Goal: Task Accomplishment & Management: Manage account settings

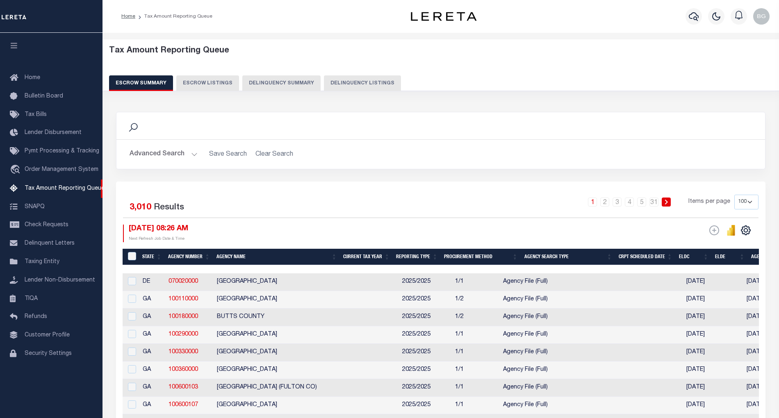
select select "100"
click at [361, 82] on button "Delinquency Listings" at bounding box center [362, 83] width 77 height 16
select select "100"
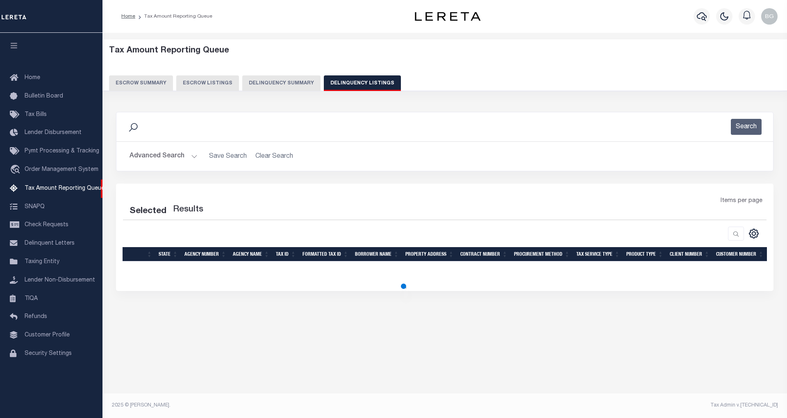
select select "100"
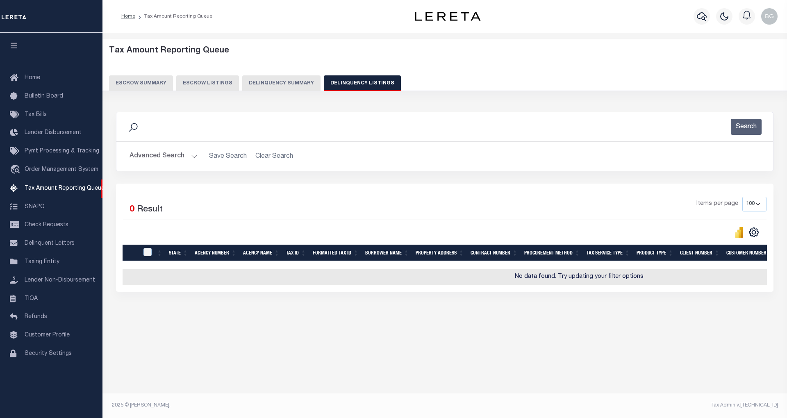
click at [194, 157] on button "Advanced Search" at bounding box center [164, 156] width 68 height 16
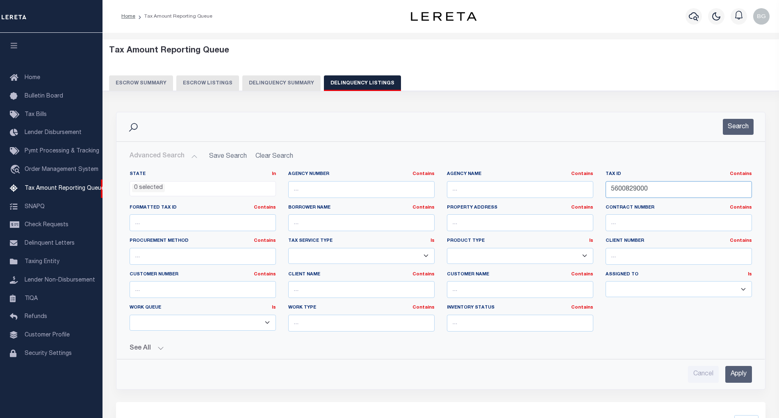
click at [621, 189] on input "5600829000" at bounding box center [678, 189] width 146 height 17
paste input "36"
type input "5600836000"
click at [741, 376] on input "Apply" at bounding box center [738, 374] width 27 height 17
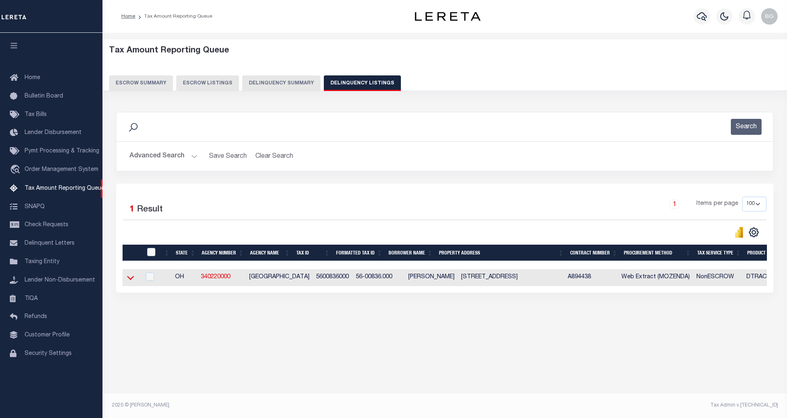
click at [130, 279] on icon at bounding box center [130, 277] width 7 height 9
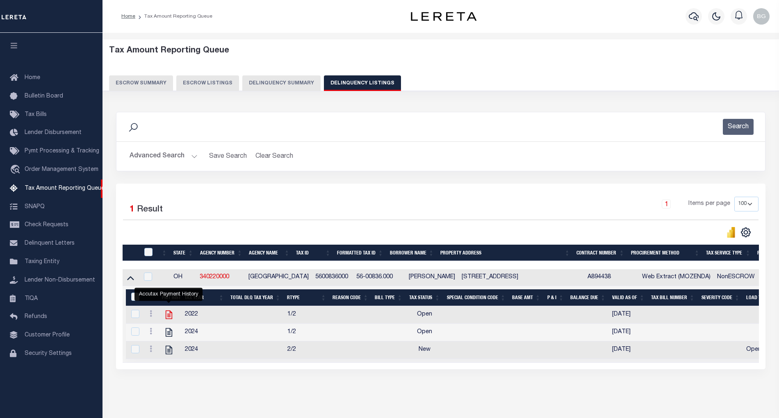
click at [168, 319] on icon "" at bounding box center [169, 315] width 7 height 9
checkbox input "true"
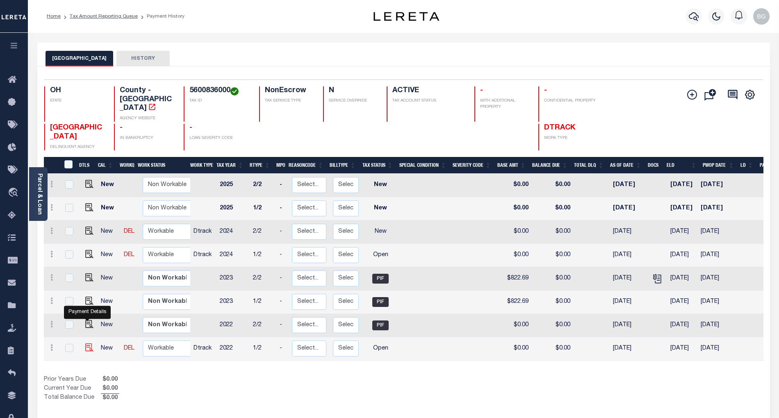
click at [85, 344] on img "" at bounding box center [89, 348] width 8 height 8
checkbox input "true"
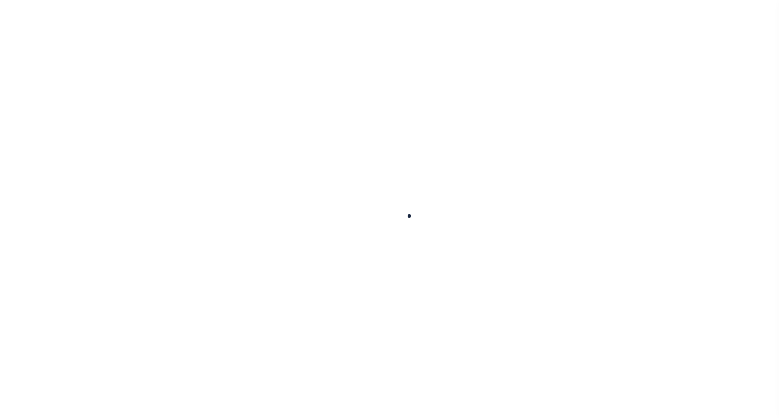
checkbox input "false"
type input "11/06/2024"
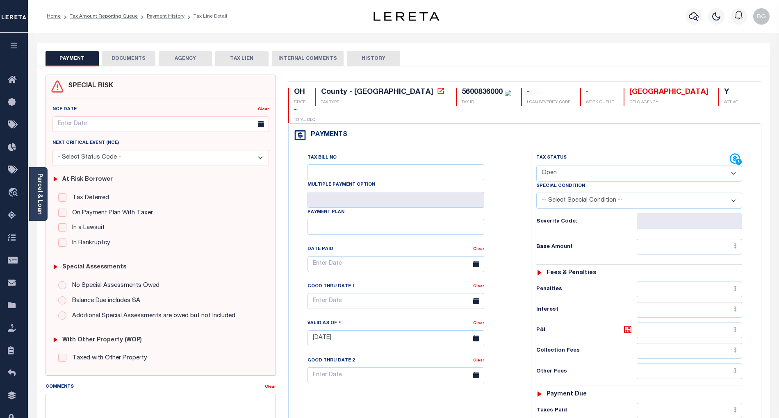
click at [127, 57] on button "DOCUMENTS" at bounding box center [128, 59] width 53 height 16
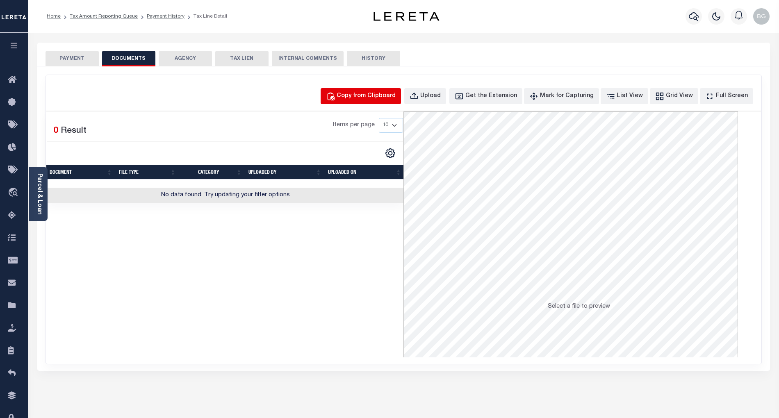
click at [368, 92] on div "Copy from Clipboard" at bounding box center [366, 96] width 59 height 9
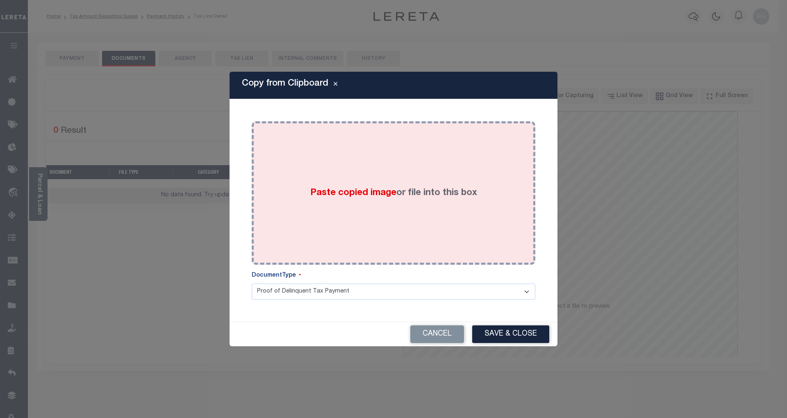
click at [348, 194] on span "Paste copied image" at bounding box center [353, 193] width 86 height 9
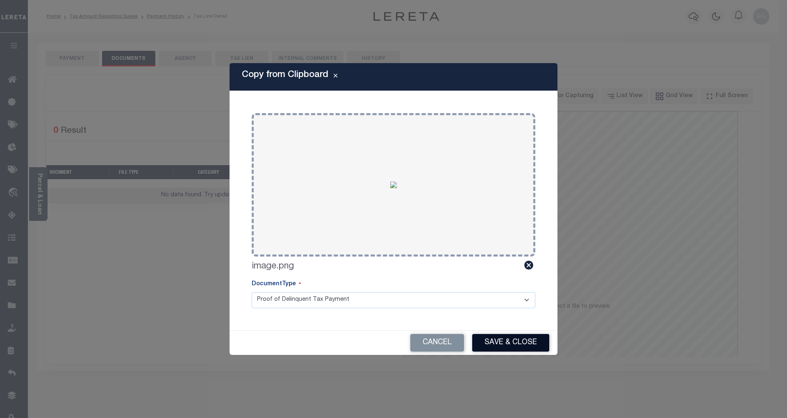
click at [517, 345] on button "Save & Close" at bounding box center [510, 343] width 77 height 18
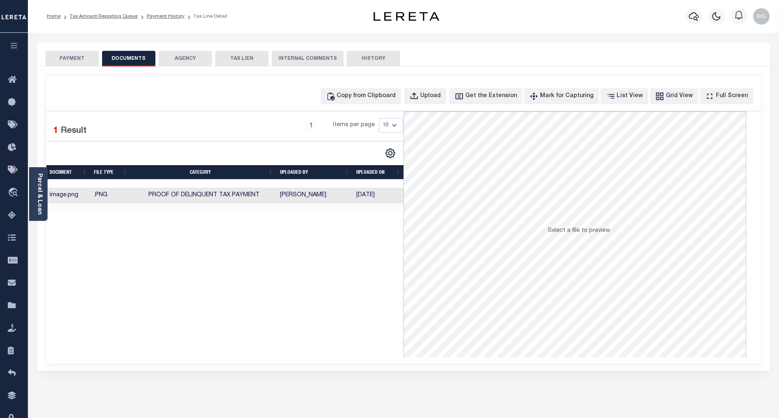
click at [78, 57] on button "PAYMENT" at bounding box center [72, 59] width 53 height 16
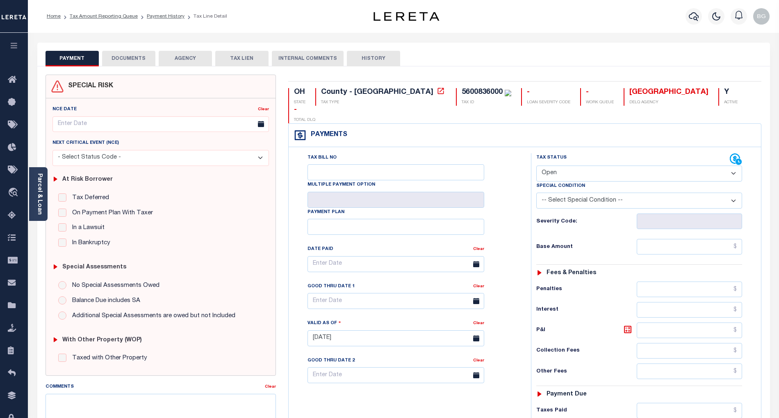
click at [557, 166] on select "- Select Status Code - Open Due/Unpaid Paid Incomplete No Tax Due Internal Refu…" at bounding box center [639, 174] width 206 height 16
select select "PYD"
click at [536, 166] on select "- Select Status Code - Open Due/Unpaid Paid Incomplete No Tax Due Internal Refu…" at bounding box center [639, 174] width 206 height 16
type input "[DATE]"
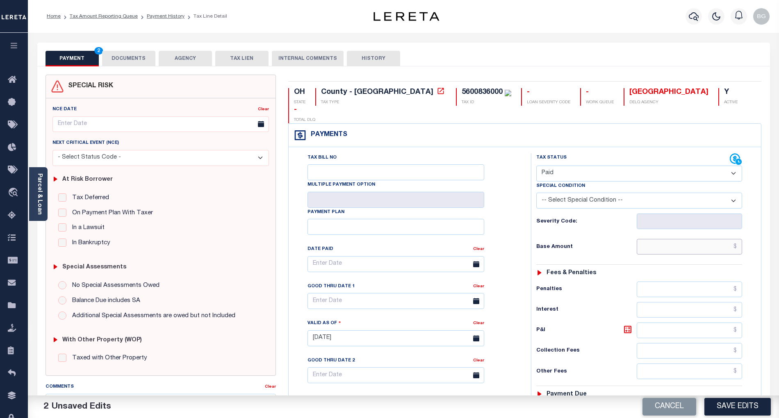
click at [720, 239] on input "text" at bounding box center [690, 247] width 106 height 16
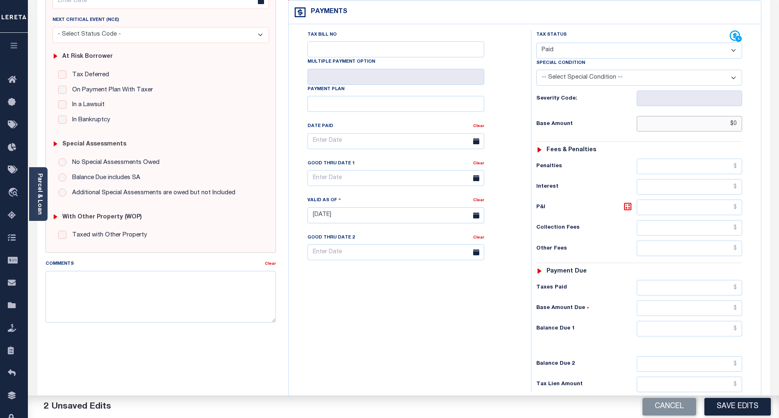
scroll to position [164, 0]
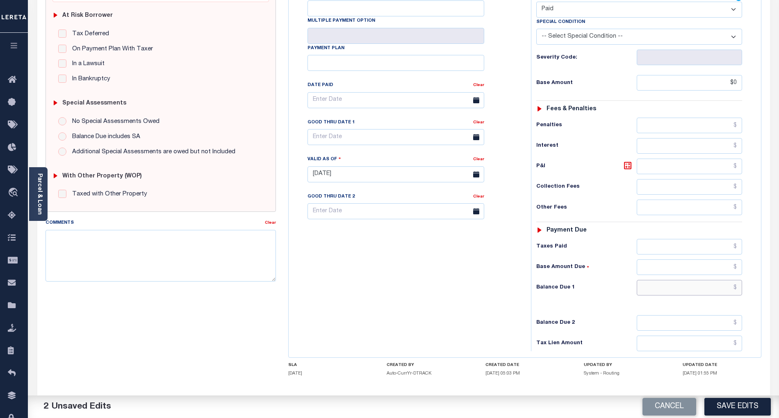
type input "$0.00"
click at [724, 280] on input "text" at bounding box center [690, 288] width 106 height 16
click at [477, 287] on div "Tax Bill No Multiple Payment Option Payment Plan Clear" at bounding box center [408, 170] width 234 height 362
type input "$0.00"
click at [743, 409] on button "Save Edits" at bounding box center [737, 407] width 66 height 18
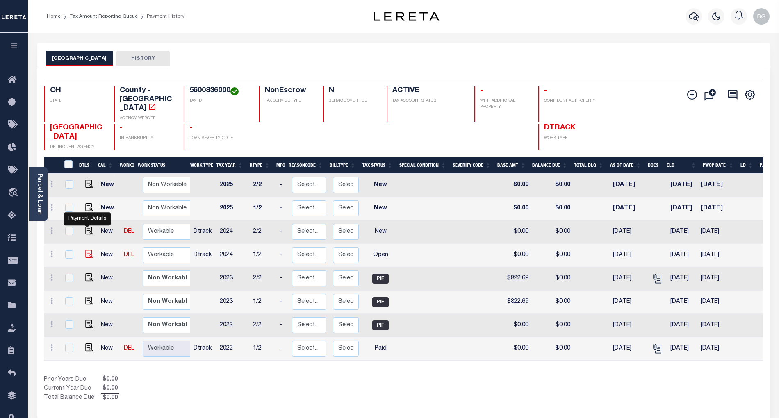
click at [87, 250] on img "" at bounding box center [89, 254] width 8 height 8
checkbox input "true"
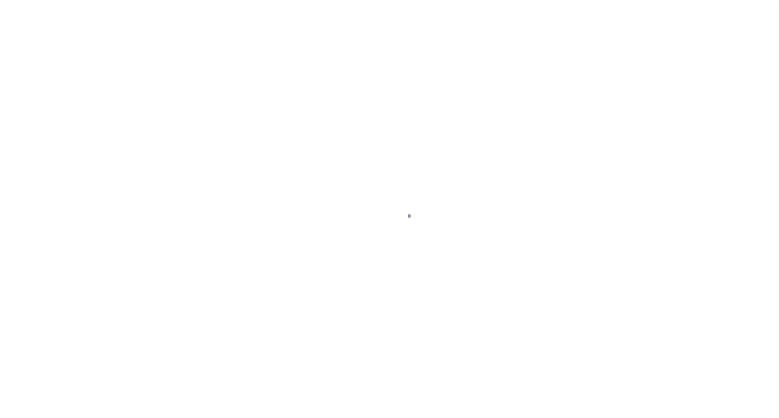
select select "OP2"
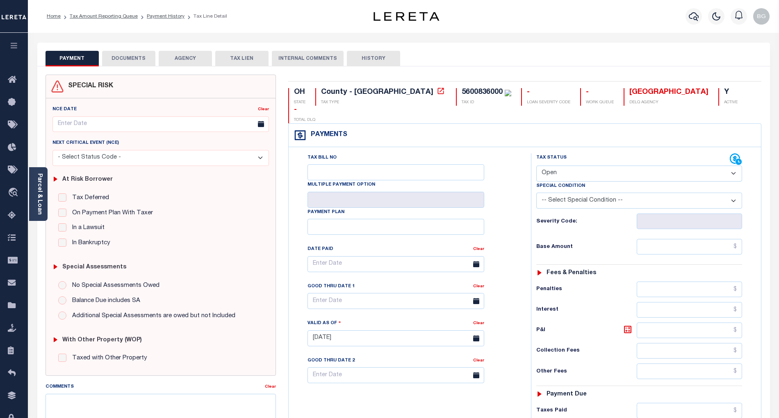
click at [133, 58] on button "DOCUMENTS" at bounding box center [128, 59] width 53 height 16
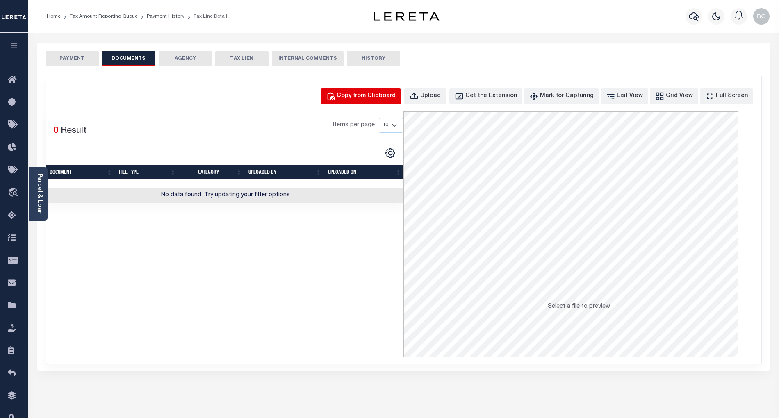
click at [377, 96] on div "Copy from Clipboard" at bounding box center [366, 96] width 59 height 9
select select "POP"
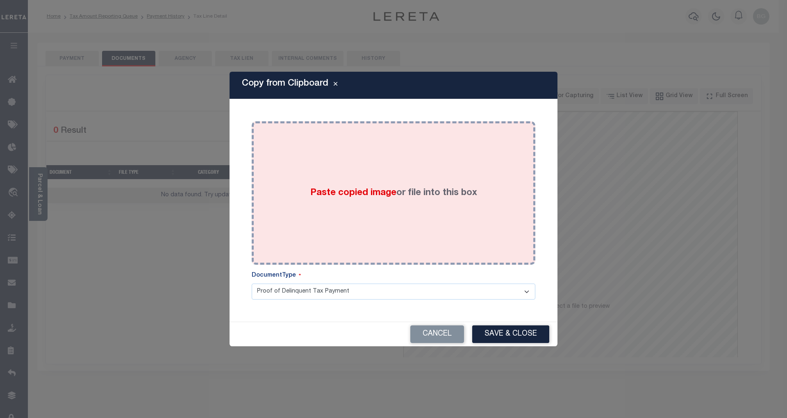
click at [356, 197] on span "Paste copied image" at bounding box center [353, 193] width 86 height 9
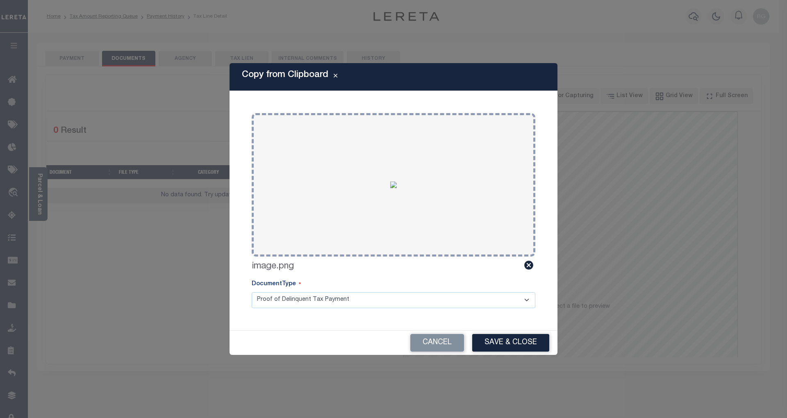
click at [512, 346] on button "Save & Close" at bounding box center [510, 343] width 77 height 18
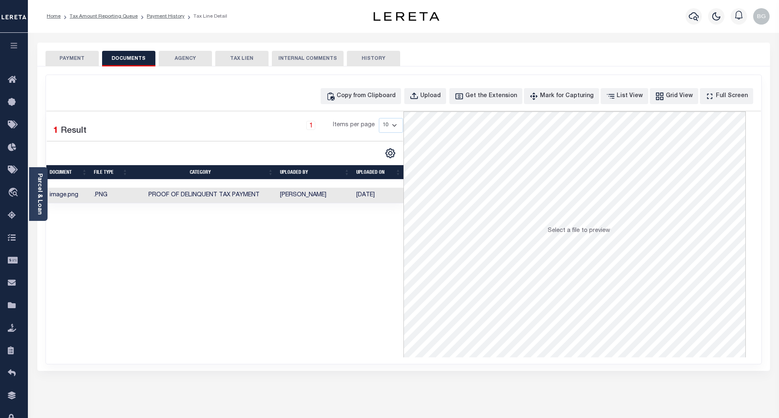
click at [69, 60] on button "PAYMENT" at bounding box center [72, 59] width 53 height 16
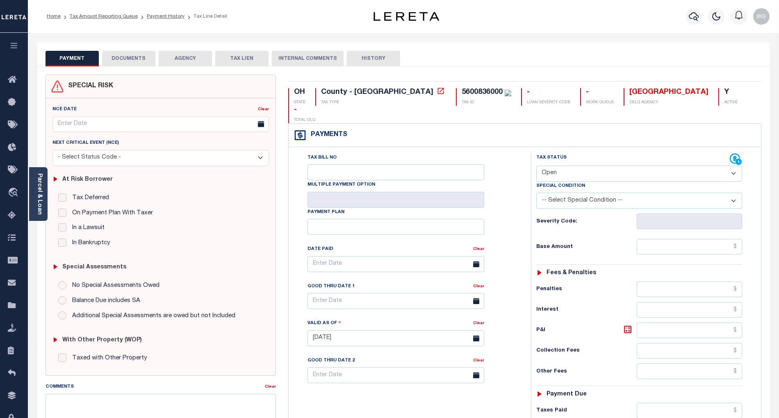
click at [561, 166] on select "- Select Status Code - Open Due/Unpaid Paid Incomplete No Tax Due Internal Refu…" at bounding box center [639, 174] width 206 height 16
select select "PYD"
click at [536, 166] on select "- Select Status Code - Open Due/Unpaid Paid Incomplete No Tax Due Internal Refu…" at bounding box center [639, 174] width 206 height 16
type input "[DATE]"
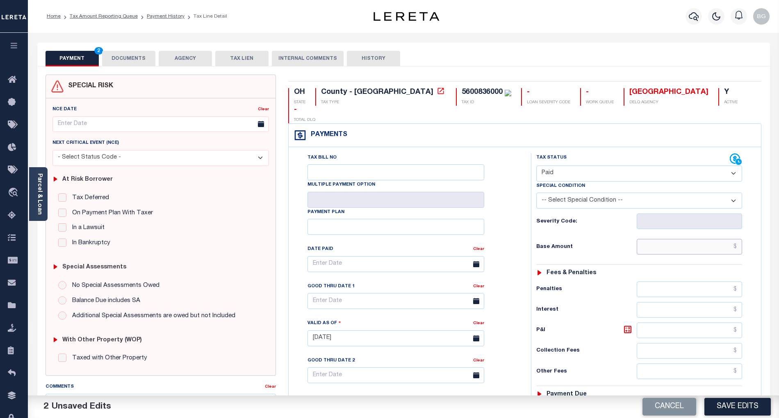
click at [714, 239] on input "text" at bounding box center [690, 247] width 106 height 16
paste input "932.36"
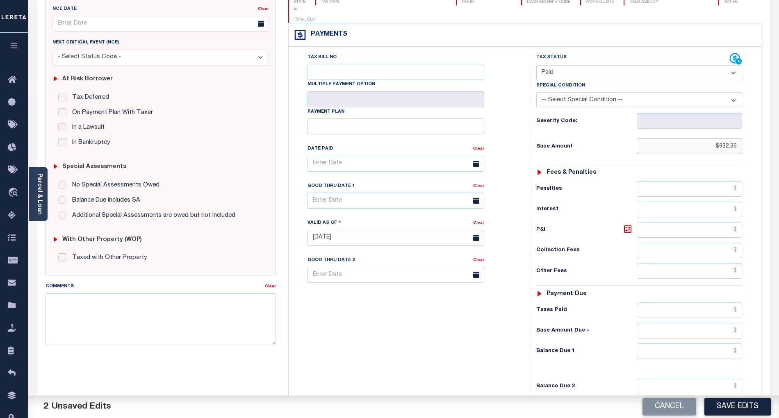
scroll to position [164, 0]
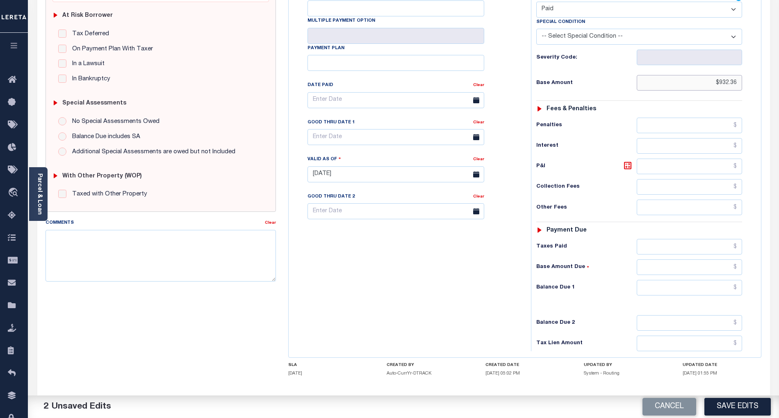
type input "$932.36"
click at [725, 280] on input "text" at bounding box center [690, 288] width 106 height 16
type input "$0.00"
click at [500, 304] on div "Tax Bill No Multiple Payment Option Payment Plan Clear" at bounding box center [408, 170] width 234 height 362
click at [743, 407] on button "Save Edits" at bounding box center [737, 407] width 66 height 18
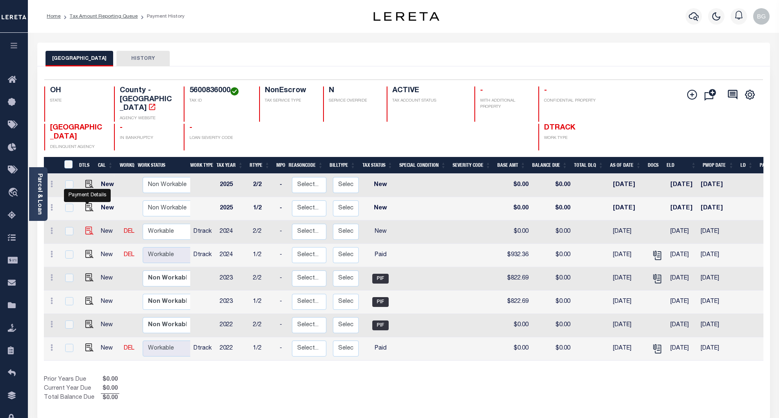
click at [87, 227] on img "" at bounding box center [89, 231] width 8 height 8
checkbox input "true"
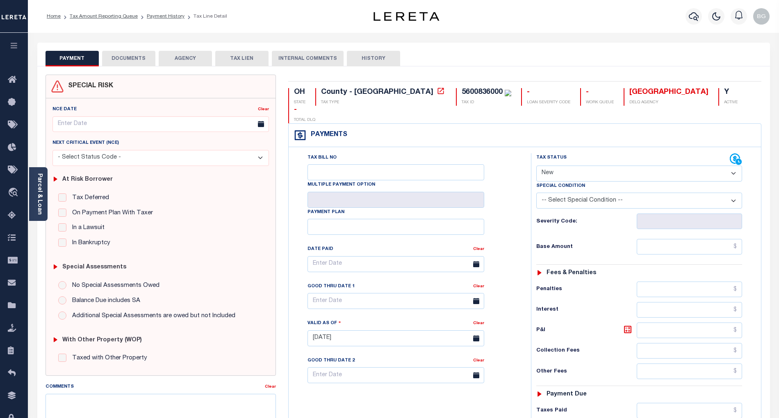
click at [120, 59] on button "DOCUMENTS" at bounding box center [128, 59] width 53 height 16
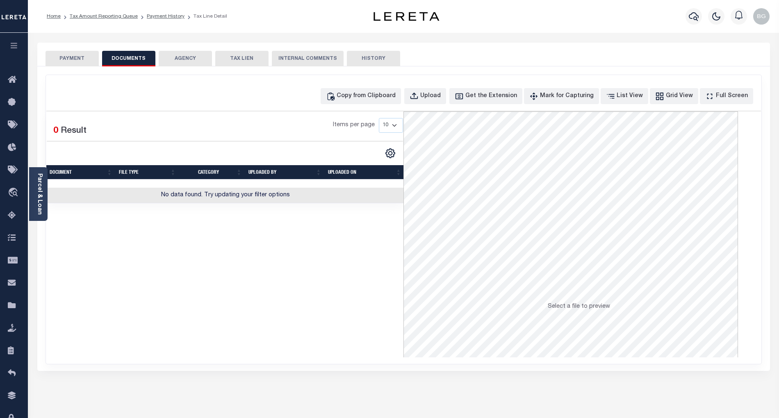
click at [80, 57] on button "PAYMENT" at bounding box center [72, 59] width 53 height 16
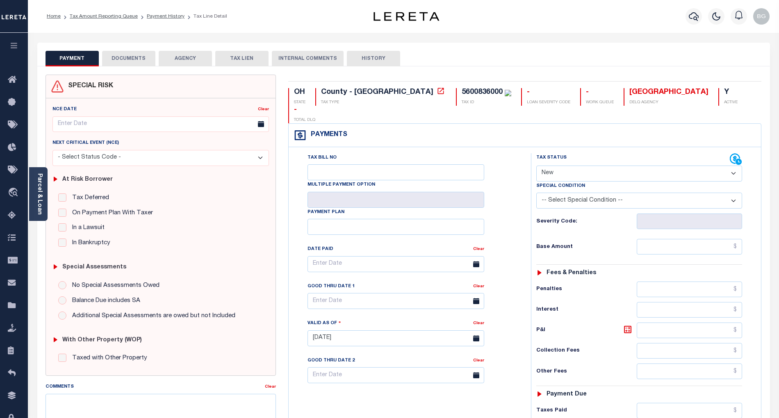
click at [563, 166] on select "- Select Status Code - Open Due/Unpaid Paid Incomplete No Tax Due Internal Refu…" at bounding box center [639, 174] width 206 height 16
select select "PYD"
click at [536, 166] on select "- Select Status Code - Open Due/Unpaid Paid Incomplete No Tax Due Internal Refu…" at bounding box center [639, 174] width 206 height 16
type input "[DATE]"
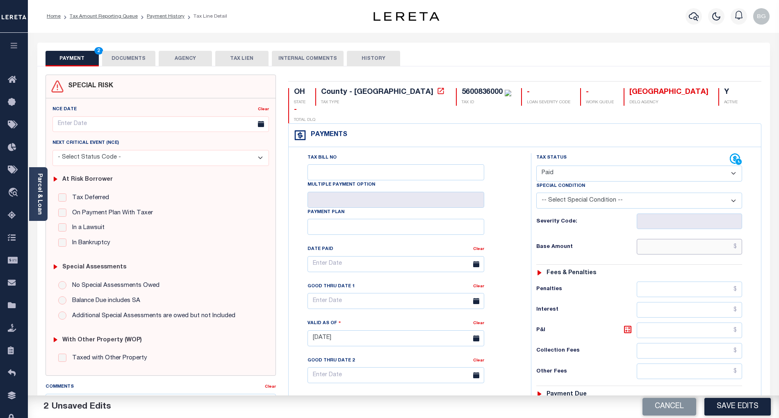
click at [697, 239] on input "text" at bounding box center [690, 247] width 106 height 16
paste input "932.36"
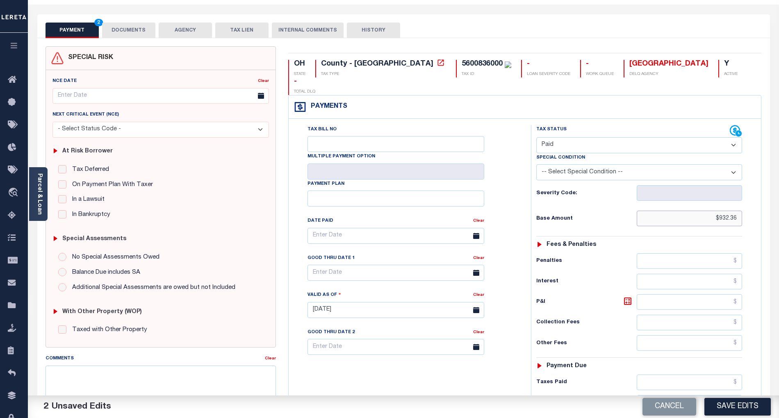
scroll to position [109, 0]
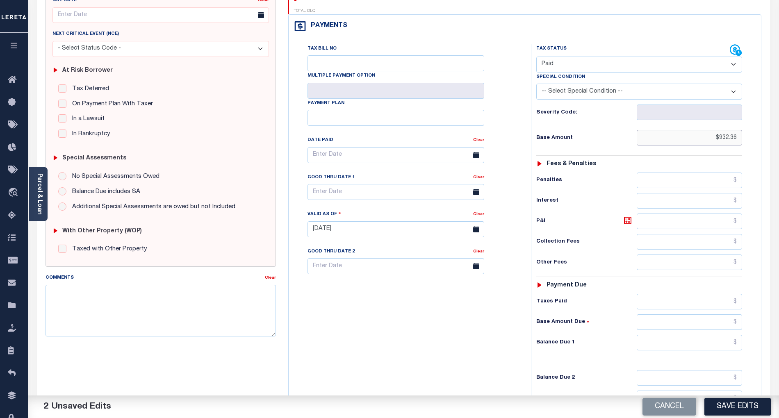
type input "$932.36"
click at [721, 335] on input "text" at bounding box center [690, 343] width 106 height 16
click at [516, 337] on div "Tax Bill No Multiple Payment Option Payment Plan Clear" at bounding box center [408, 225] width 234 height 362
type input "$0.00"
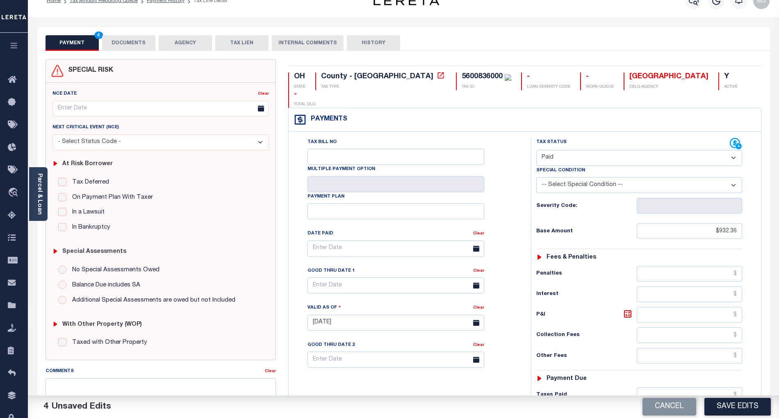
scroll to position [0, 0]
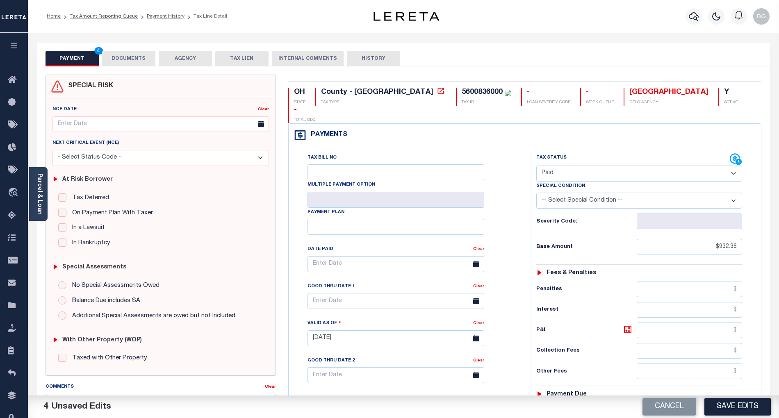
click at [730, 52] on div "PAYMENT 4 DOCUMENTS AGENCY DELINQUENT PAYEE TAX LIEN HISTORY" at bounding box center [404, 58] width 716 height 15
click at [130, 59] on button "DOCUMENTS" at bounding box center [128, 59] width 53 height 16
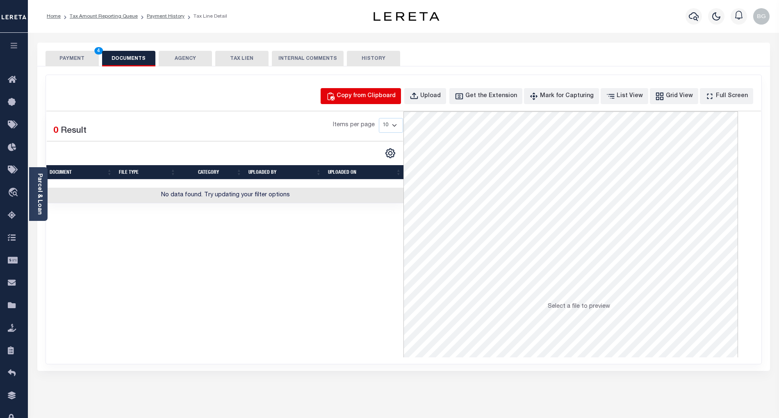
click at [369, 91] on button "Copy from Clipboard" at bounding box center [361, 96] width 80 height 16
select select "POP"
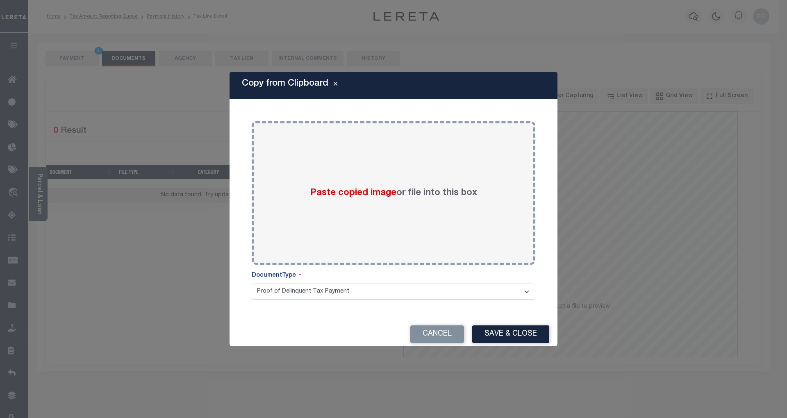
click at [363, 193] on span "Paste copied image" at bounding box center [353, 193] width 86 height 9
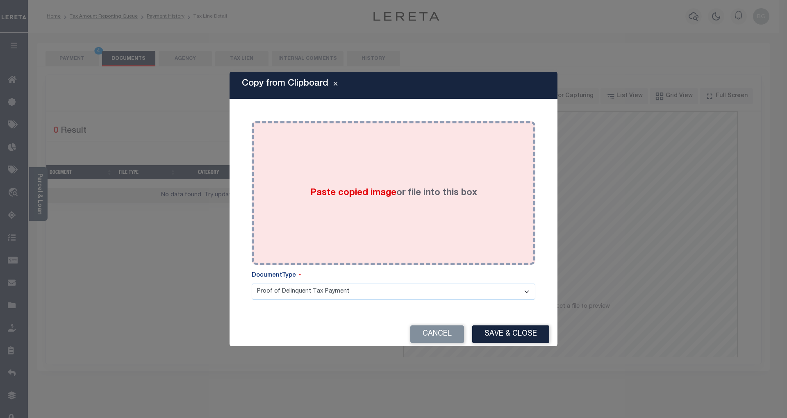
click at [356, 192] on span "Paste copied image" at bounding box center [353, 193] width 86 height 9
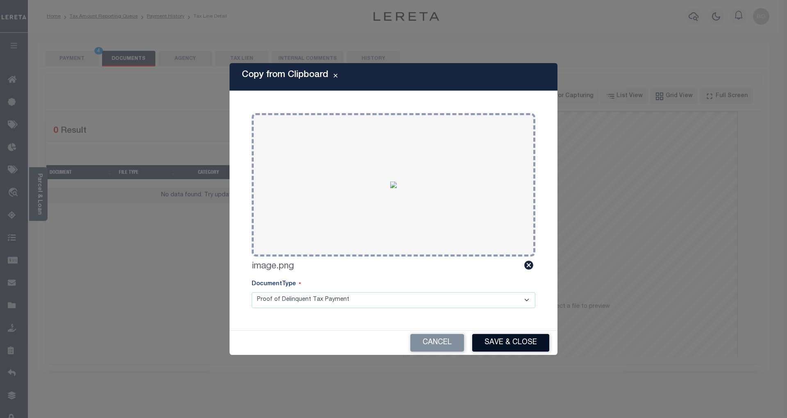
click at [517, 342] on button "Save & Close" at bounding box center [510, 343] width 77 height 18
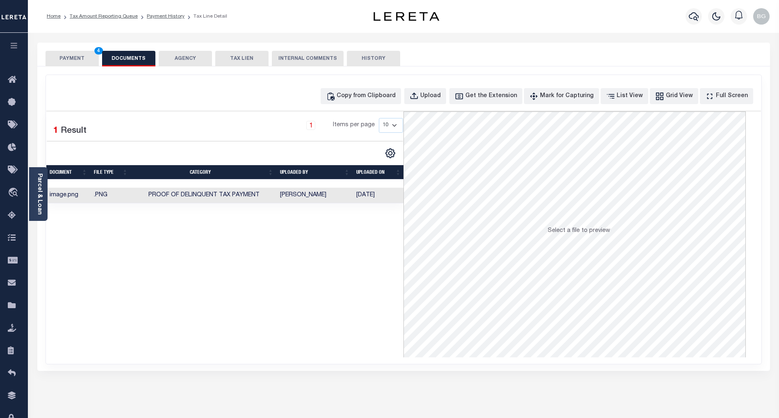
click at [73, 57] on button "PAYMENT 4" at bounding box center [72, 59] width 53 height 16
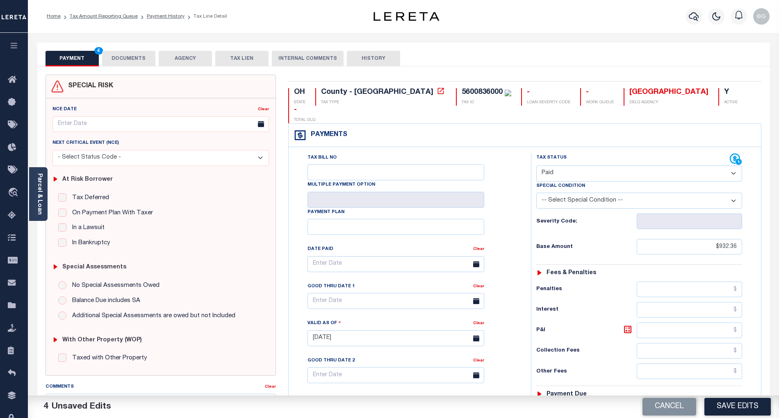
click at [736, 404] on button "Save Edits" at bounding box center [737, 407] width 66 height 18
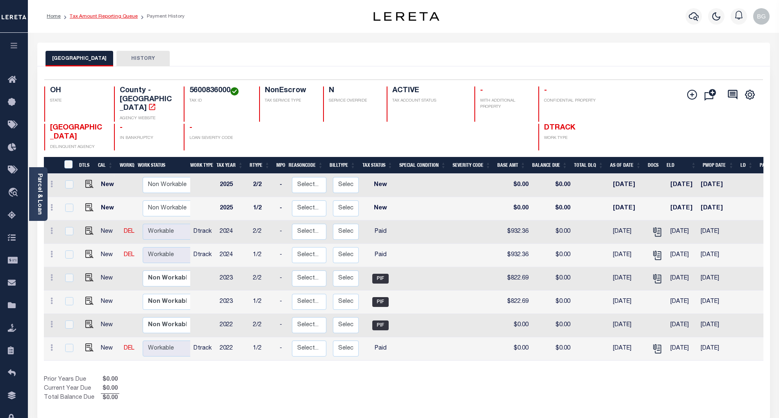
click at [97, 16] on link "Tax Amount Reporting Queue" at bounding box center [104, 16] width 68 height 5
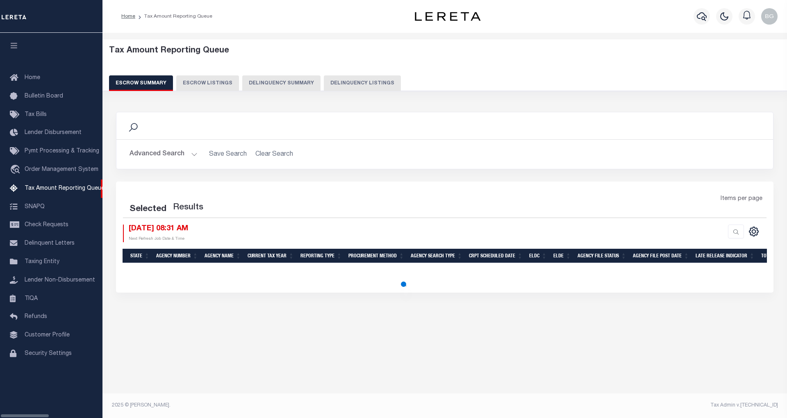
click at [337, 84] on button "Delinquency Listings" at bounding box center [362, 83] width 77 height 16
select select "100"
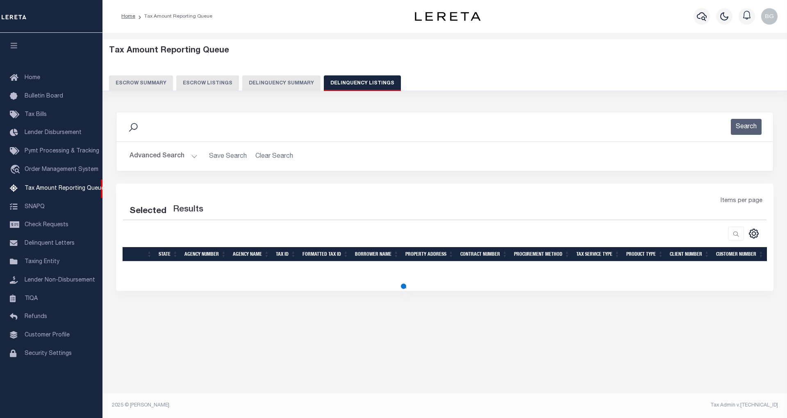
select select "100"
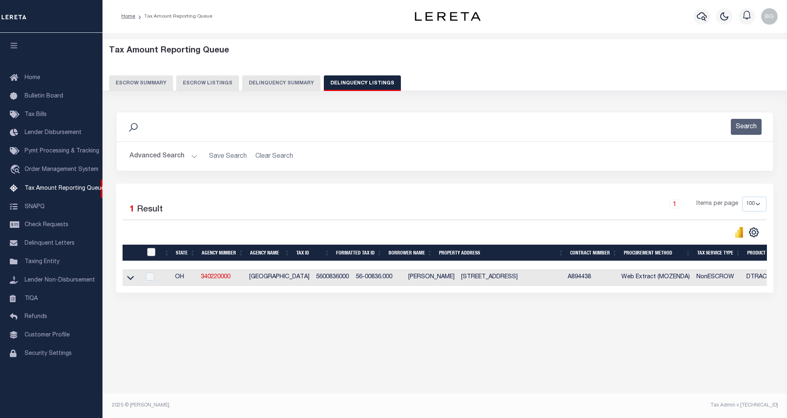
click at [153, 255] on input "checkbox" at bounding box center [151, 252] width 8 height 8
checkbox input "true"
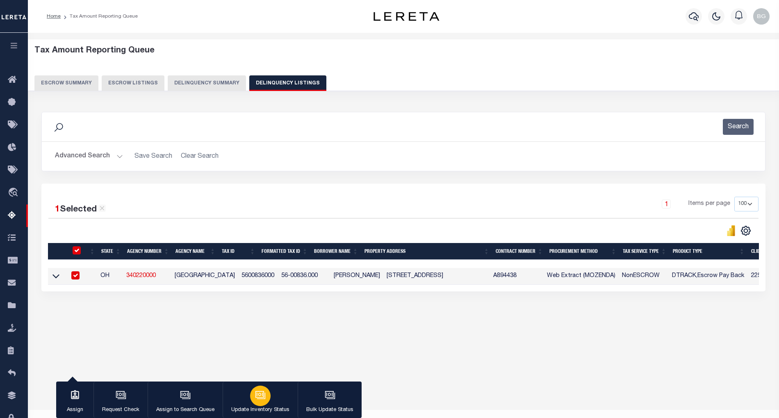
click at [259, 396] on icon "button" at bounding box center [260, 395] width 6 height 4
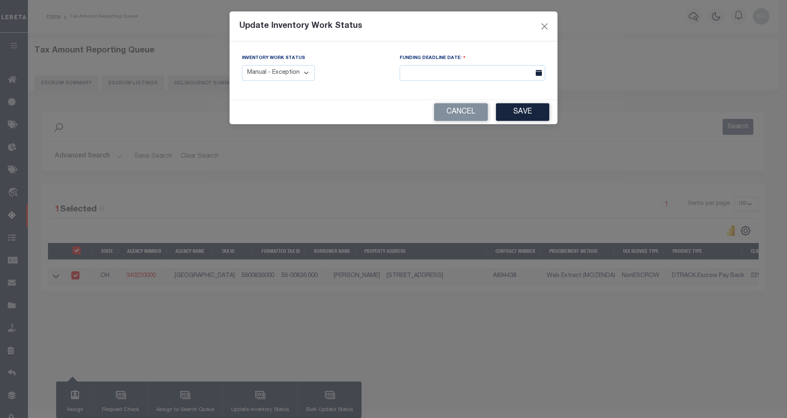
click at [289, 75] on select "Manual - Exception Pended - Awaiting Search Late Add Exception Completed" at bounding box center [278, 73] width 73 height 16
select select "4"
click at [242, 65] on select "Manual - Exception Pended - Awaiting Search Late Add Exception Completed" at bounding box center [278, 73] width 73 height 16
click at [523, 112] on button "Save" at bounding box center [522, 112] width 53 height 18
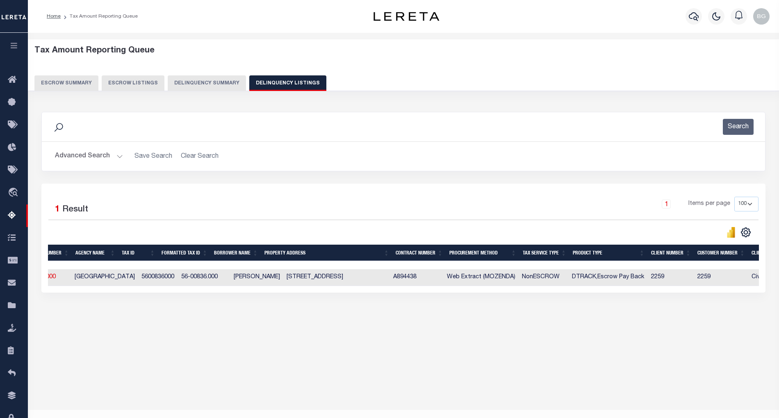
scroll to position [0, 99]
click at [118, 156] on button "Advanced Search" at bounding box center [89, 156] width 68 height 16
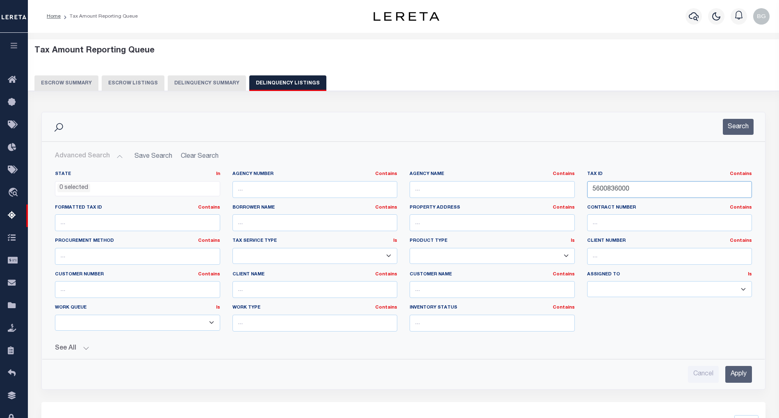
click at [608, 189] on input "5600836000" at bounding box center [669, 189] width 165 height 17
paste input "45"
type input "5600845000"
click at [739, 377] on input "Apply" at bounding box center [738, 374] width 27 height 17
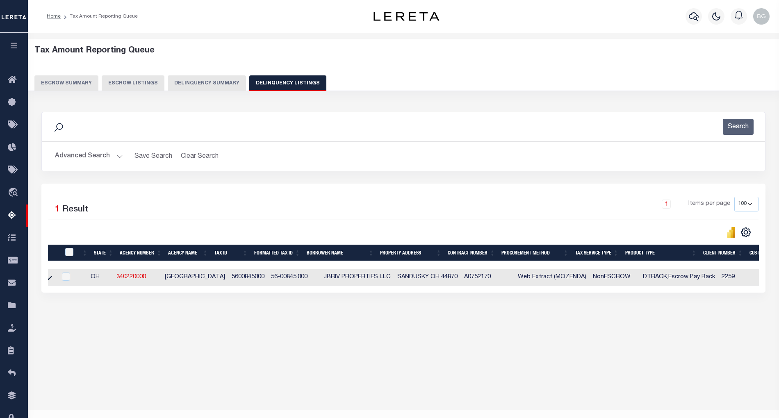
scroll to position [0, 0]
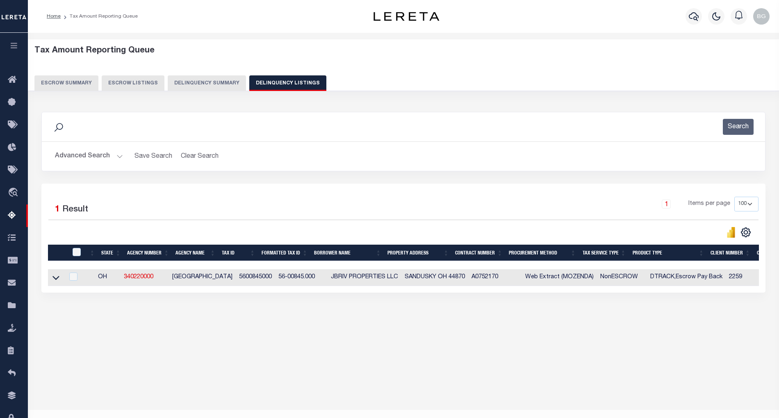
click at [55, 282] on icon at bounding box center [55, 277] width 7 height 9
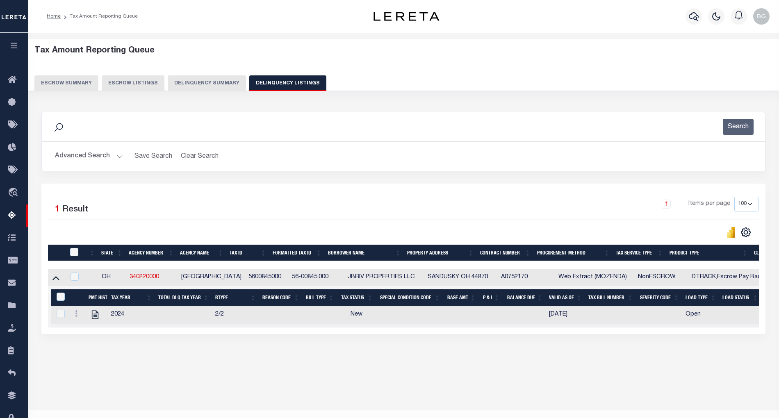
scroll to position [16, 0]
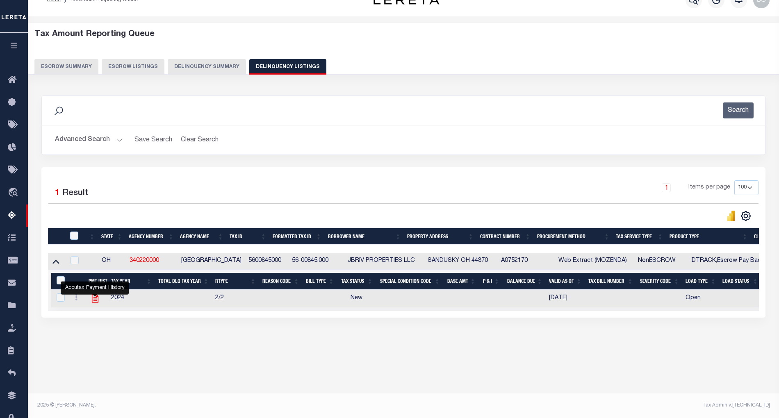
click at [95, 303] on icon "" at bounding box center [94, 298] width 7 height 9
checkbox input "true"
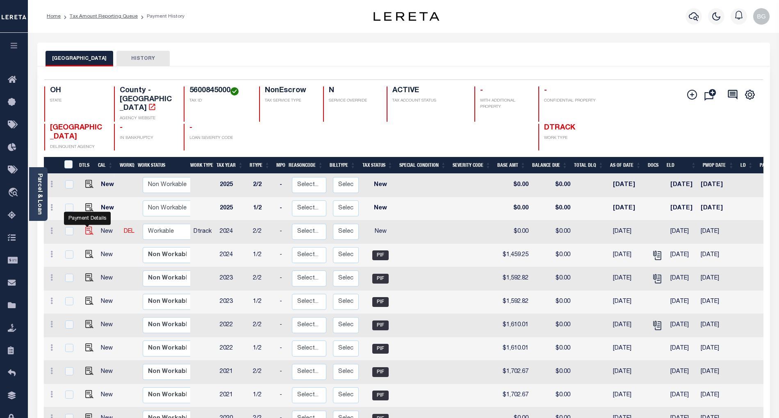
click at [86, 227] on img "" at bounding box center [89, 231] width 8 height 8
checkbox input "true"
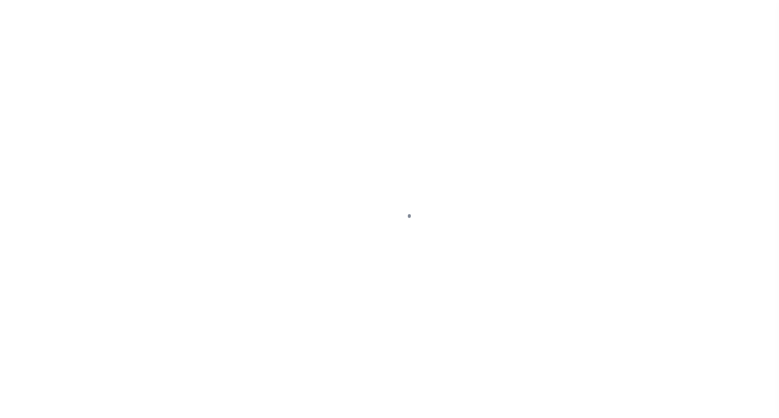
select select "NW2"
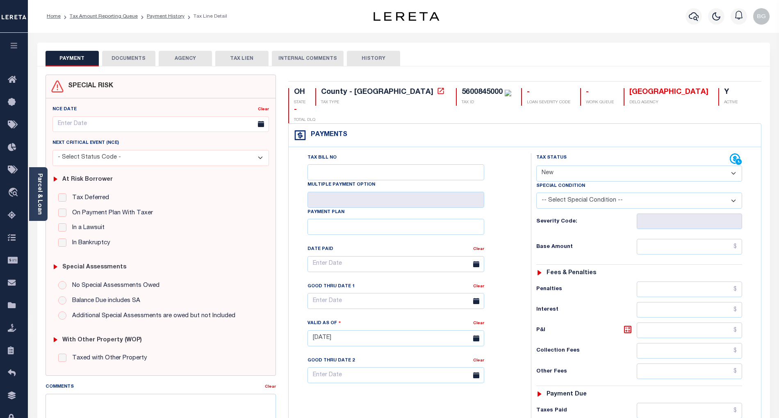
click at [117, 58] on button "DOCUMENTS" at bounding box center [128, 59] width 53 height 16
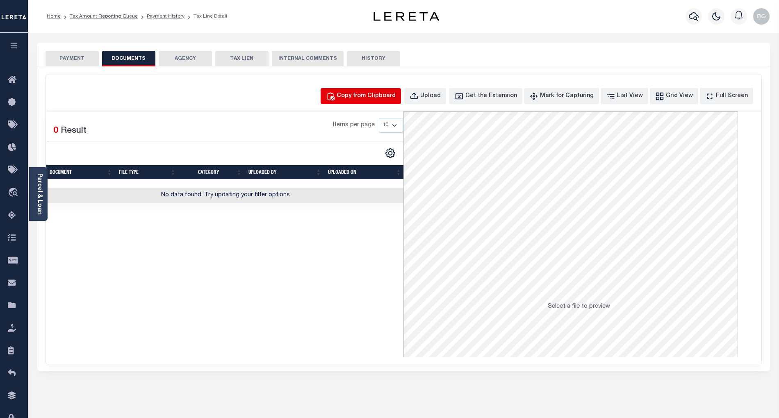
click at [371, 93] on div "Copy from Clipboard" at bounding box center [366, 96] width 59 height 9
select select "POP"
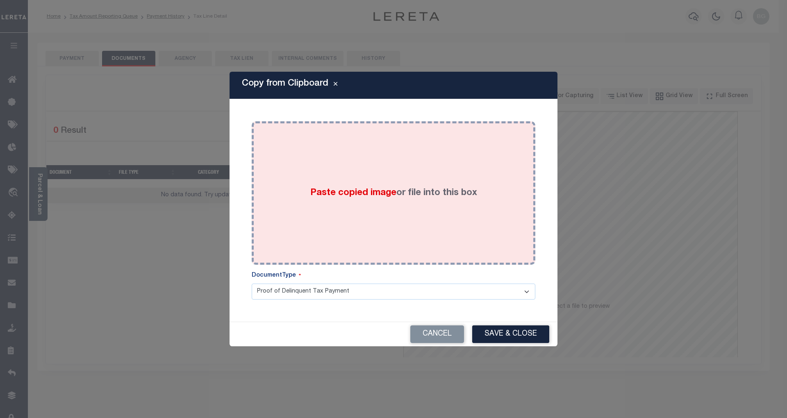
click at [348, 194] on span "Paste copied image" at bounding box center [353, 193] width 86 height 9
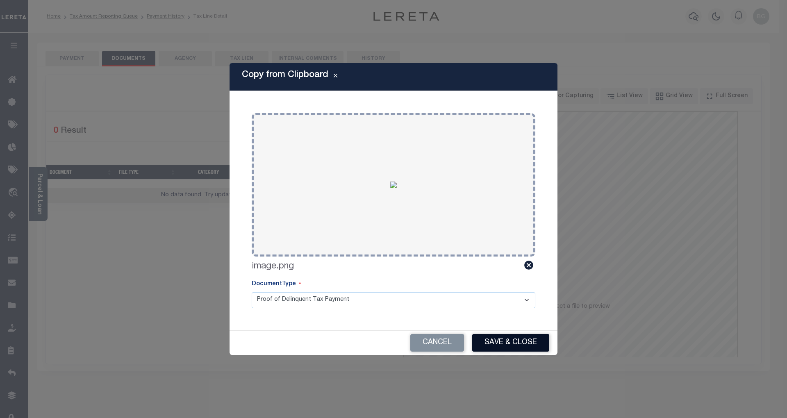
click at [515, 342] on button "Save & Close" at bounding box center [510, 343] width 77 height 18
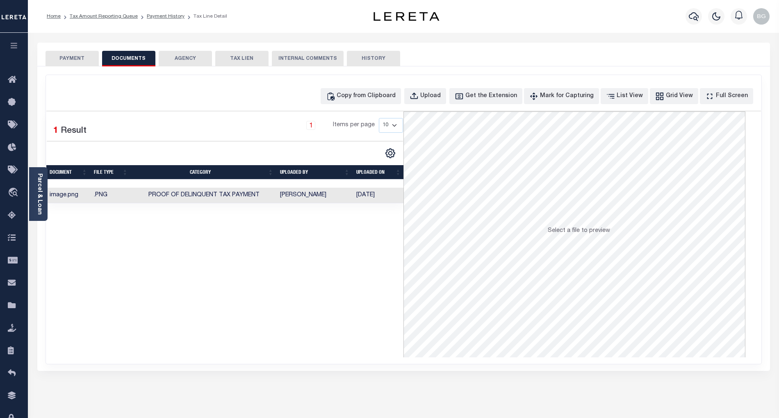
click at [75, 58] on button "PAYMENT" at bounding box center [72, 59] width 53 height 16
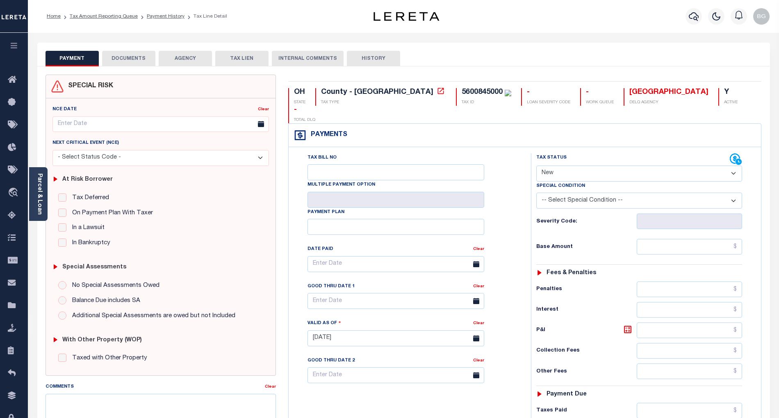
click at [557, 166] on select "- Select Status Code - Open Due/Unpaid Paid Incomplete No Tax Due Internal Refu…" at bounding box center [639, 174] width 206 height 16
select select "PYD"
click at [536, 166] on select "- Select Status Code - Open Due/Unpaid Paid Incomplete No Tax Due Internal Refu…" at bounding box center [639, 174] width 206 height 16
type input "[DATE]"
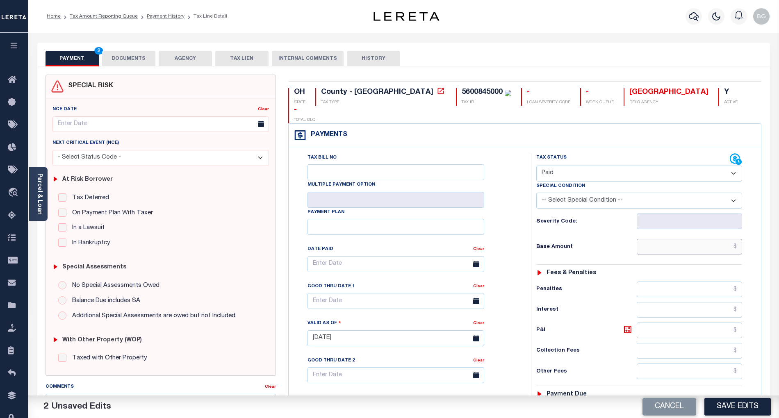
click at [709, 239] on input "text" at bounding box center [690, 247] width 106 height 16
paste input "1,459.25"
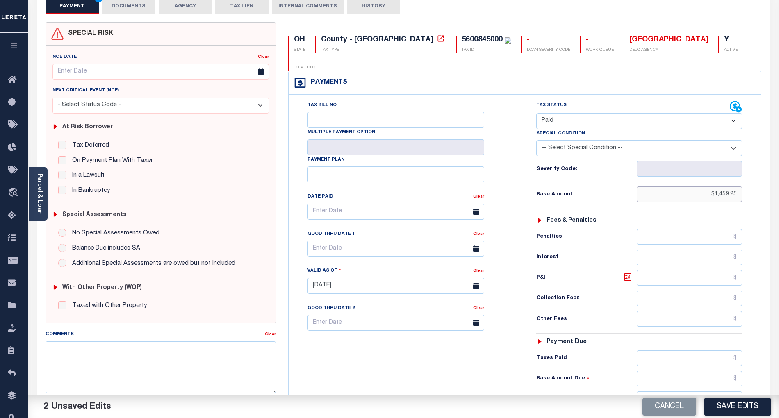
scroll to position [109, 0]
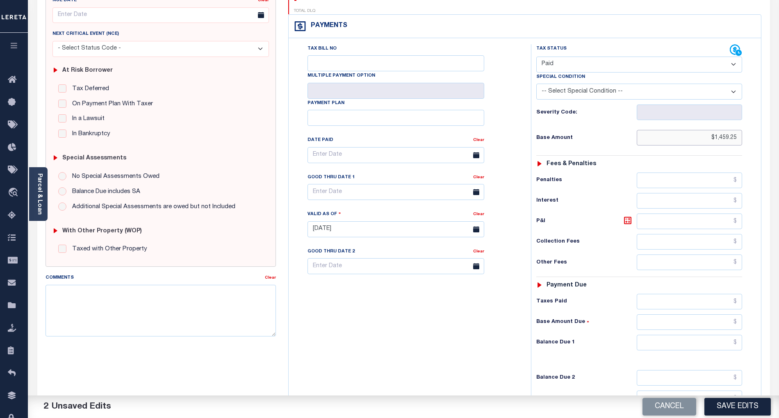
type input "$1,459.25"
click at [721, 335] on input "text" at bounding box center [690, 343] width 106 height 16
click at [520, 325] on div "Tax Bill No Multiple Payment Option Payment Plan Clear" at bounding box center [408, 225] width 234 height 362
type input "$0.00"
click at [742, 404] on button "Save Edits" at bounding box center [737, 407] width 66 height 18
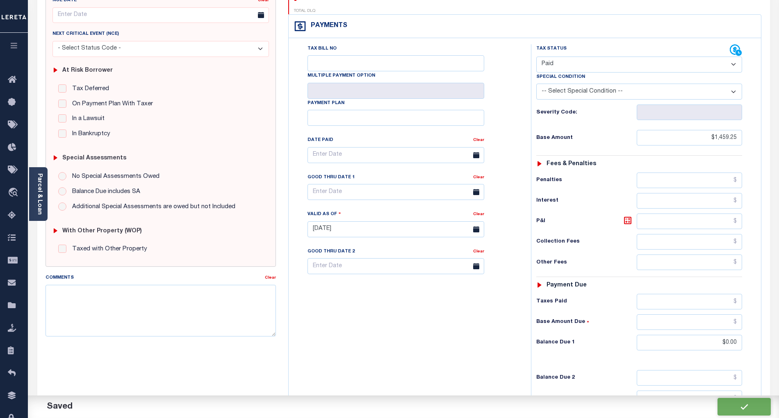
checkbox input "false"
type input "$1,459.25"
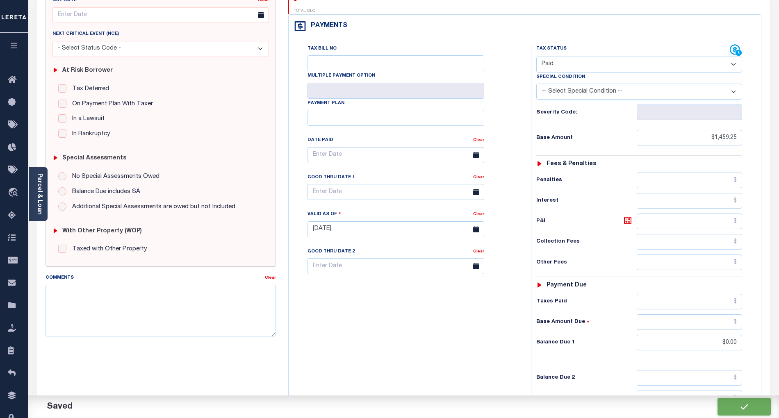
type input "$0"
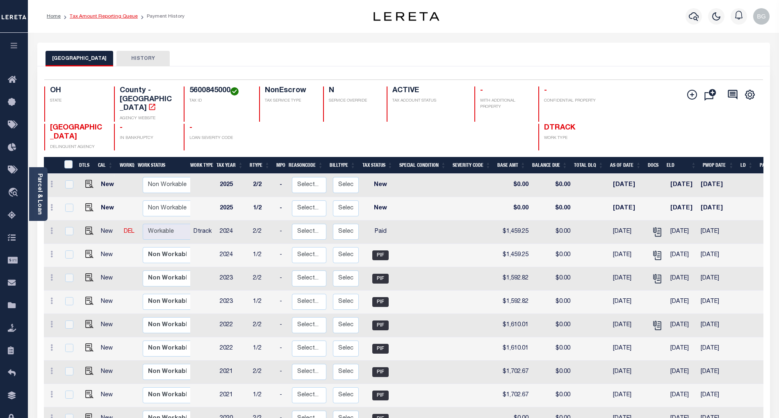
click at [88, 16] on link "Tax Amount Reporting Queue" at bounding box center [104, 16] width 68 height 5
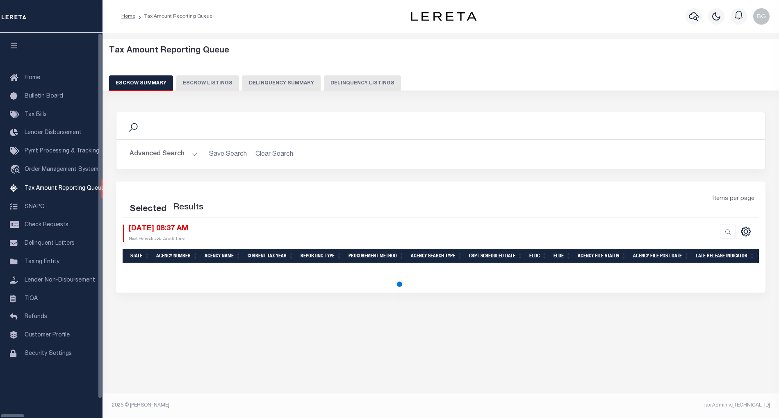
select select "100"
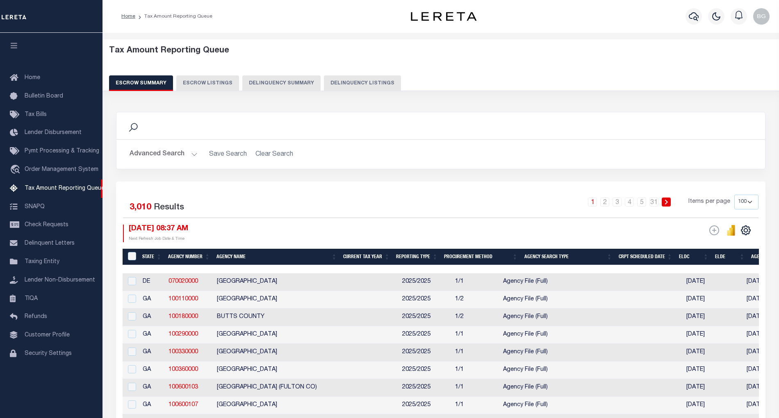
click at [353, 81] on button "Delinquency Listings" at bounding box center [362, 83] width 77 height 16
select select "100"
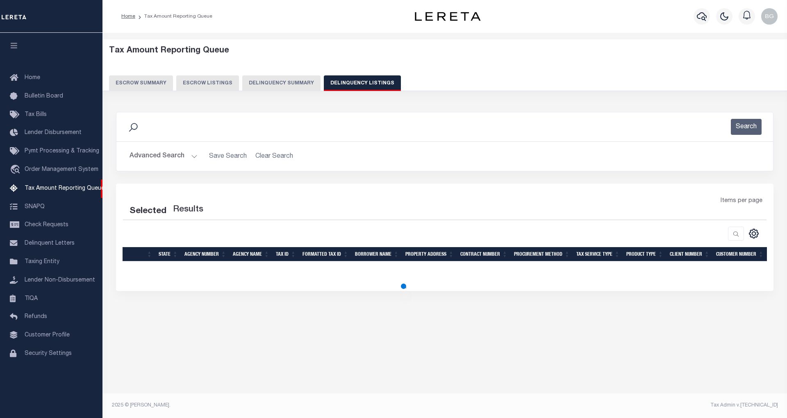
select select "100"
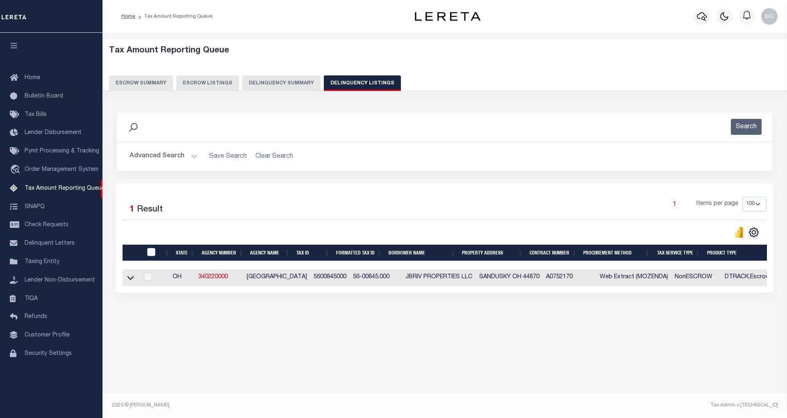
click at [152, 254] on input "checkbox" at bounding box center [151, 252] width 8 height 8
checkbox input "true"
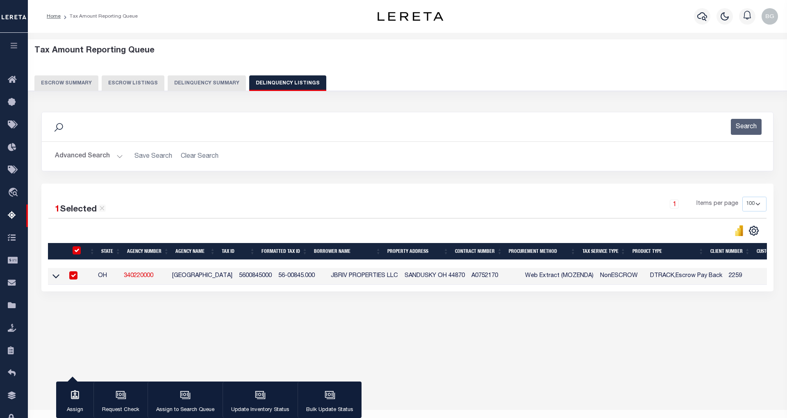
checkbox input "true"
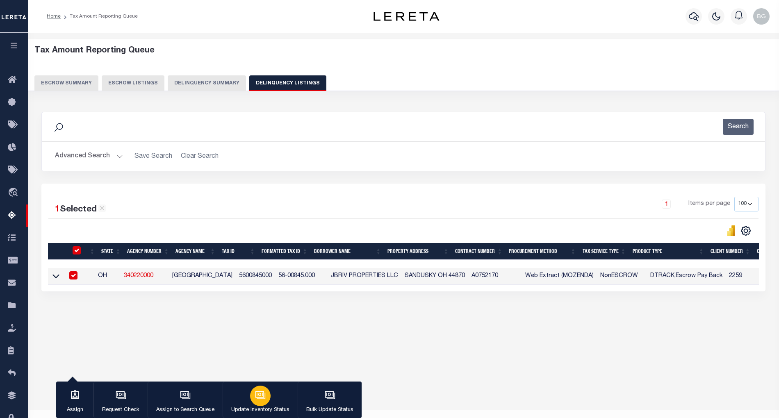
click at [264, 397] on icon "button" at bounding box center [261, 396] width 8 height 6
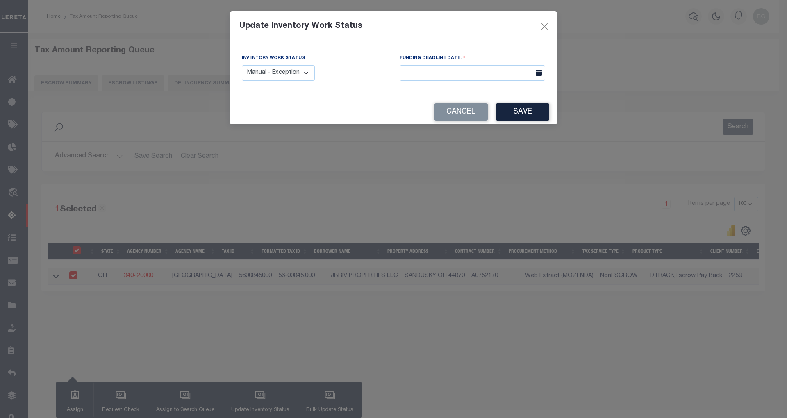
click at [294, 76] on select "Manual - Exception Pended - Awaiting Search Late Add Exception Completed" at bounding box center [278, 73] width 73 height 16
select select "4"
click at [242, 65] on select "Manual - Exception Pended - Awaiting Search Late Add Exception Completed" at bounding box center [278, 73] width 73 height 16
click at [522, 115] on button "Save" at bounding box center [522, 112] width 53 height 18
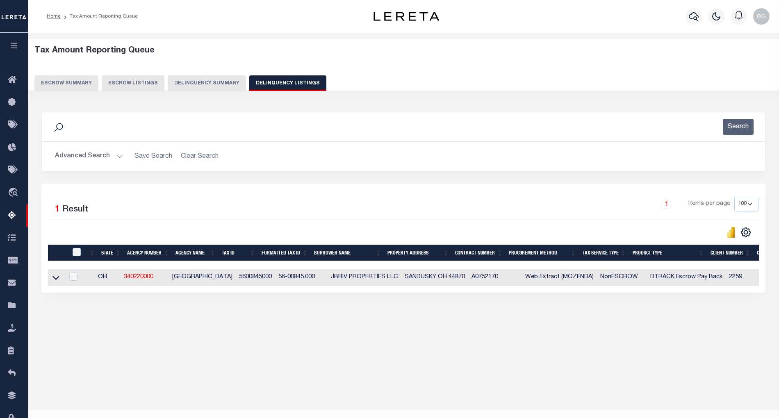
click at [117, 158] on button "Advanced Search" at bounding box center [89, 156] width 68 height 16
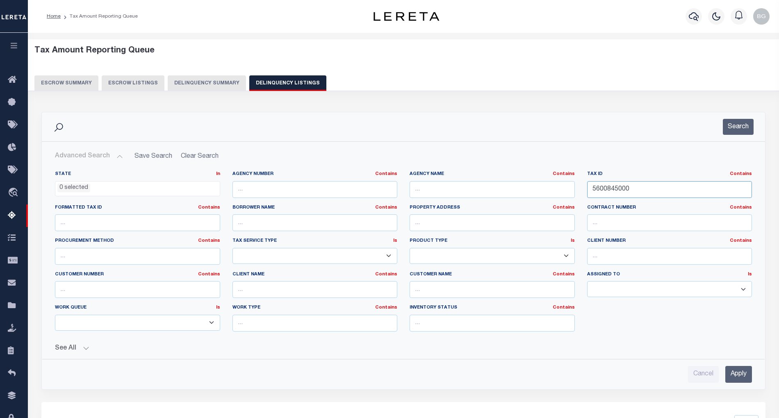
click at [604, 191] on input "5600845000" at bounding box center [669, 189] width 165 height 17
paste input "6"
type input "5600846000"
click at [737, 380] on input "Apply" at bounding box center [738, 374] width 27 height 17
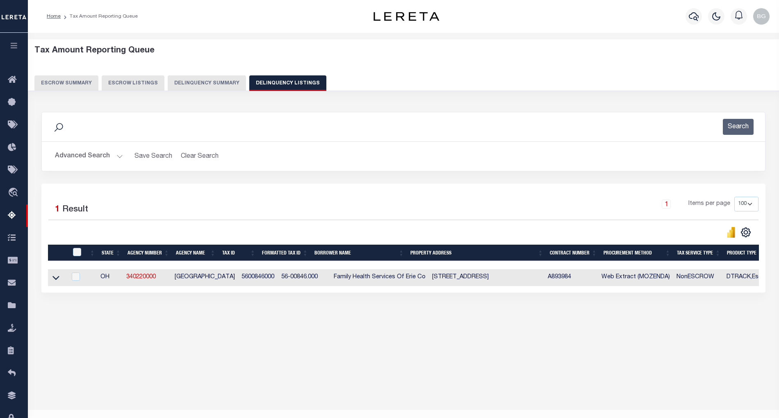
click at [54, 280] on icon at bounding box center [55, 278] width 7 height 4
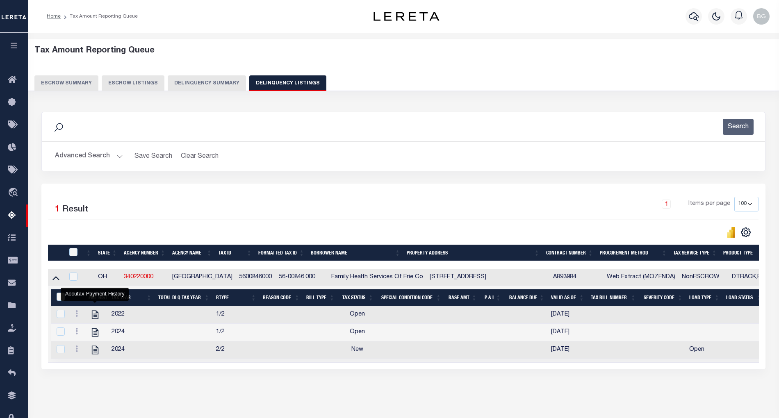
scroll to position [16, 0]
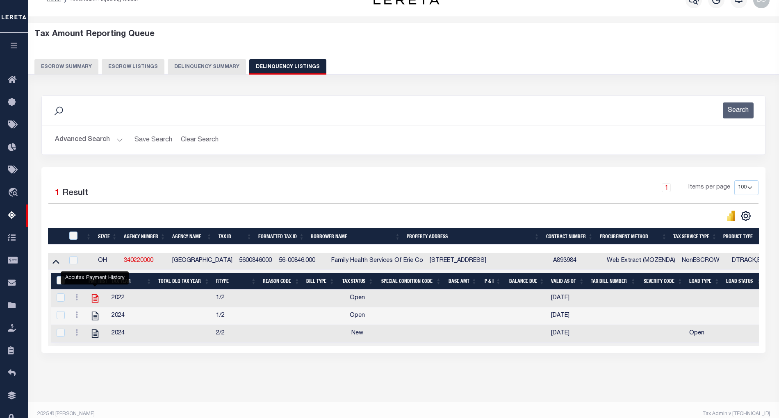
click at [94, 301] on icon "" at bounding box center [95, 298] width 7 height 9
checkbox input "true"
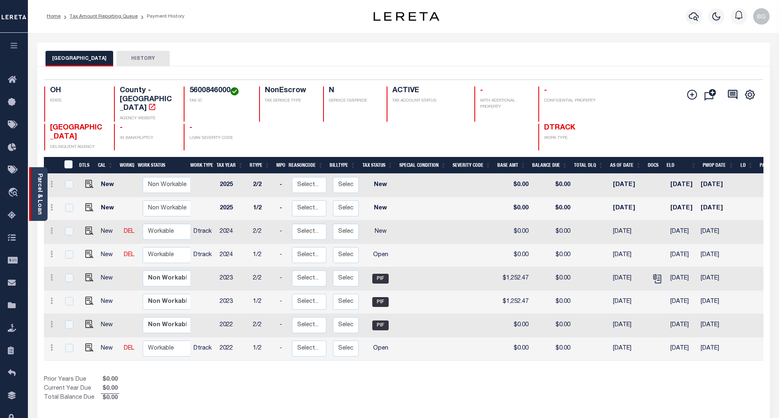
click at [40, 193] on link "Parcel & Loan" at bounding box center [39, 193] width 6 height 41
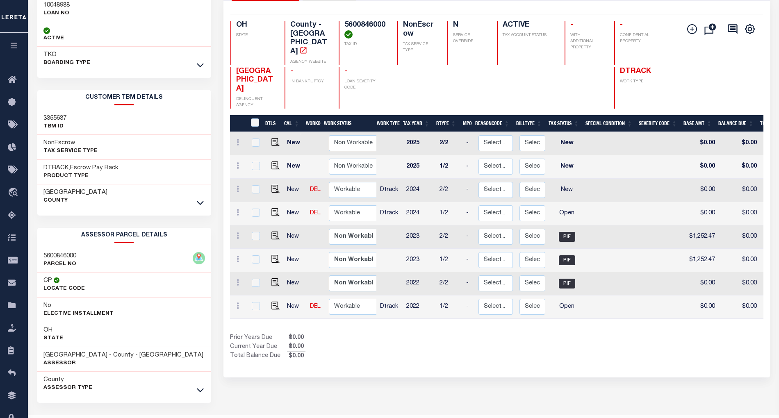
scroll to position [90, 0]
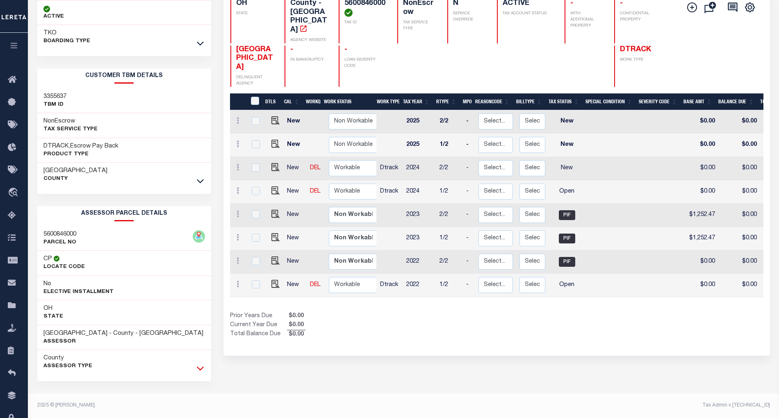
click at [200, 369] on icon at bounding box center [200, 369] width 7 height 4
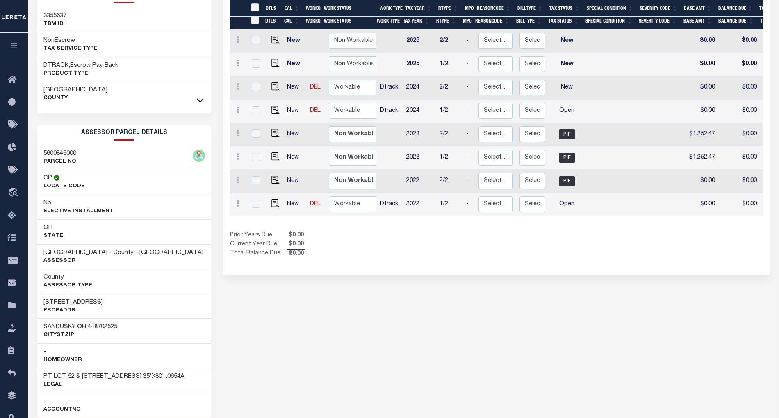
scroll to position [199, 0]
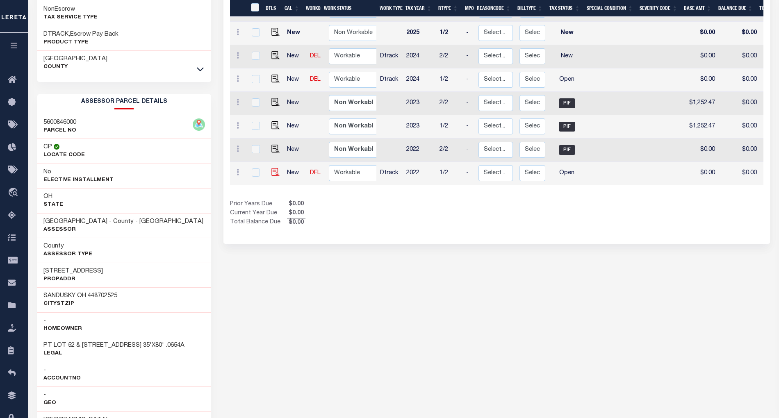
click at [271, 168] on img at bounding box center [275, 172] width 8 height 8
checkbox input "true"
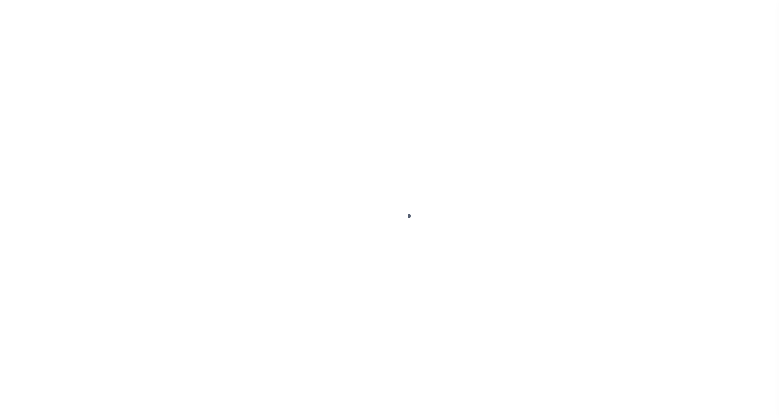
select select "OP2"
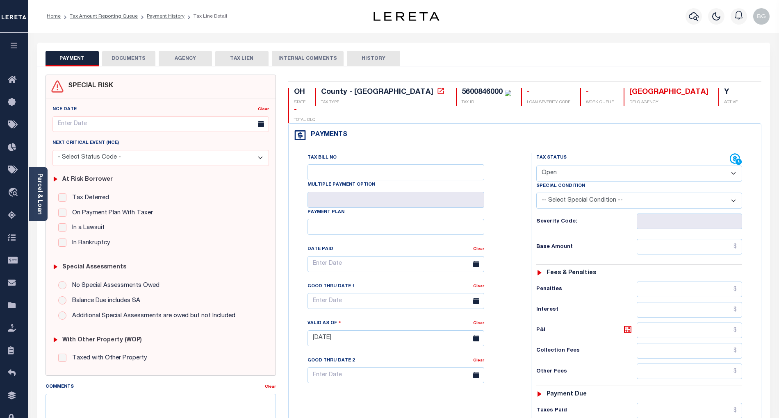
click at [122, 57] on button "DOCUMENTS" at bounding box center [128, 59] width 53 height 16
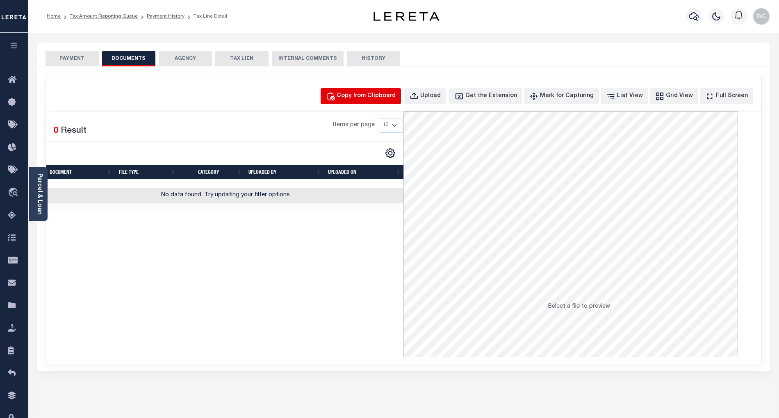
click at [375, 94] on div "Copy from Clipboard" at bounding box center [366, 96] width 59 height 9
select select "POP"
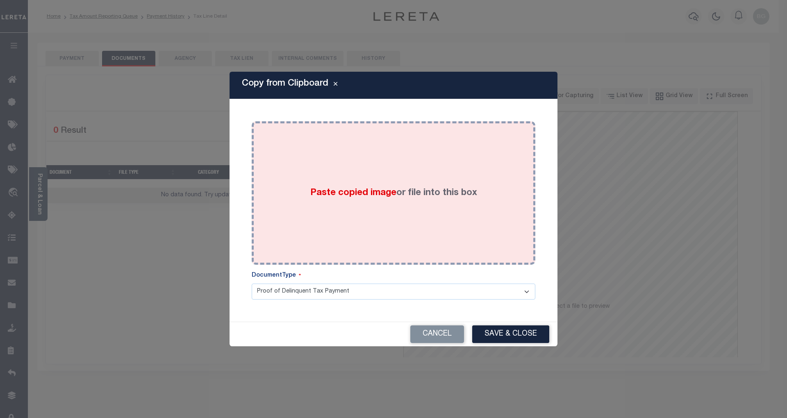
click at [353, 196] on span "Paste copied image" at bounding box center [353, 193] width 86 height 9
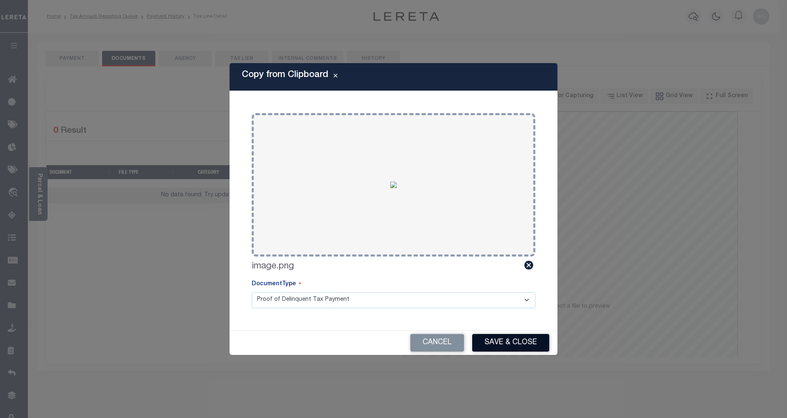
click at [523, 340] on button "Save & Close" at bounding box center [510, 343] width 77 height 18
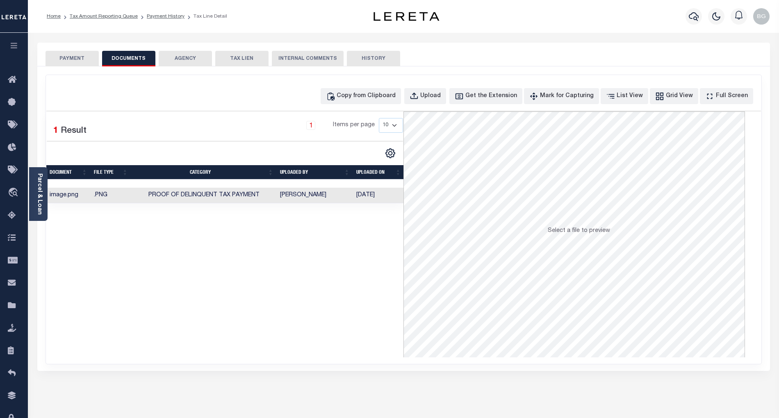
click at [79, 58] on button "PAYMENT" at bounding box center [72, 59] width 53 height 16
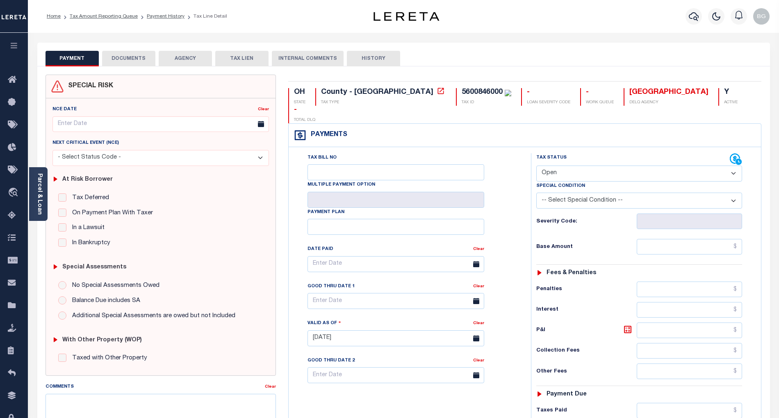
click at [557, 166] on select "- Select Status Code - Open Due/Unpaid Paid Incomplete No Tax Due Internal Refu…" at bounding box center [639, 174] width 206 height 16
select select "PYD"
click at [536, 166] on select "- Select Status Code - Open Due/Unpaid Paid Incomplete No Tax Due Internal Refu…" at bounding box center [639, 174] width 206 height 16
type input "[DATE]"
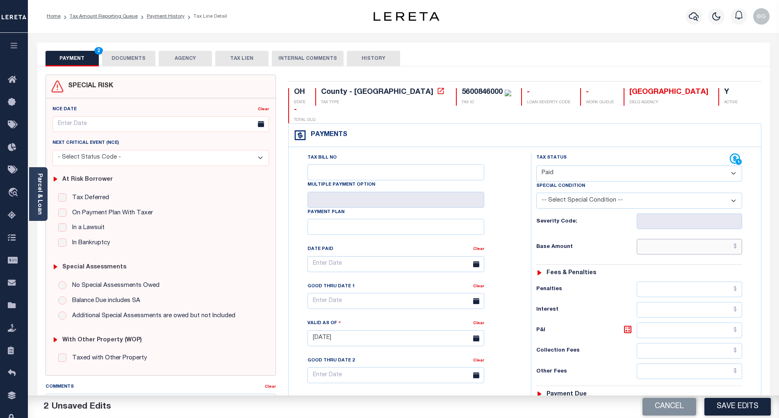
click at [717, 239] on input "text" at bounding box center [690, 247] width 106 height 16
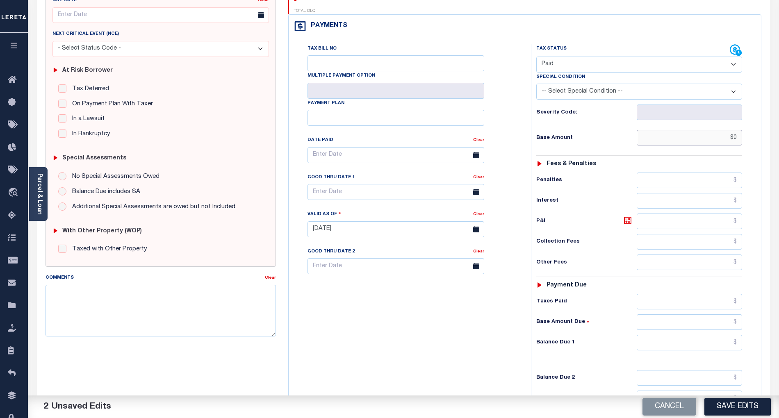
scroll to position [188, 0]
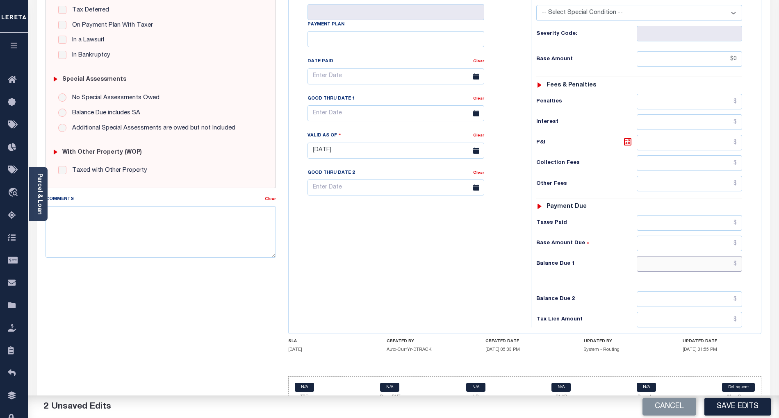
type input "$0.00"
click at [724, 256] on input "text" at bounding box center [690, 264] width 106 height 16
type input "$0.00"
click at [496, 263] on div "Tax Bill No Multiple Payment Option Payment Plan Clear" at bounding box center [408, 147] width 234 height 362
click at [735, 398] on button "Save Edits" at bounding box center [737, 407] width 66 height 18
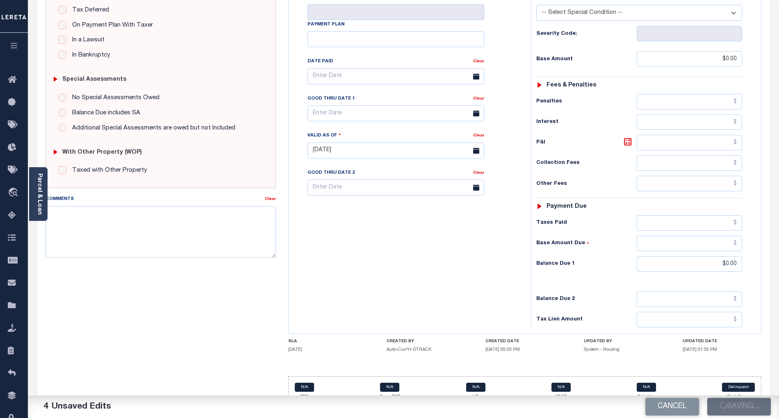
checkbox input "false"
type input "$0"
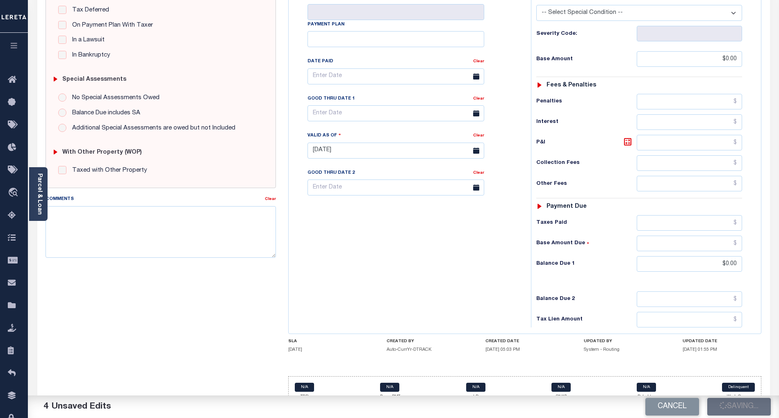
type input "$0"
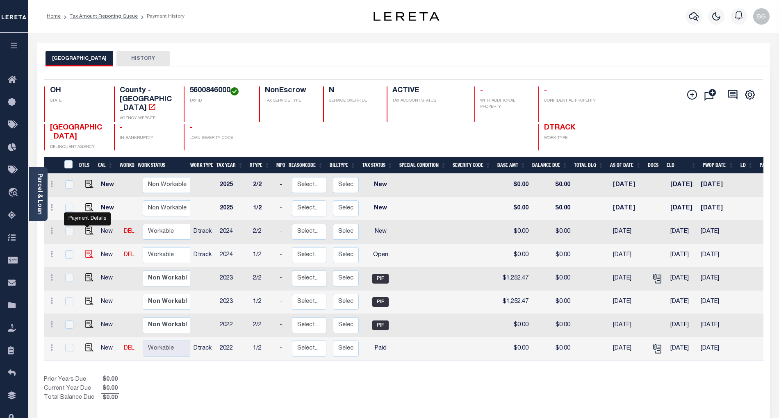
click at [86, 250] on img "" at bounding box center [89, 254] width 8 height 8
checkbox input "true"
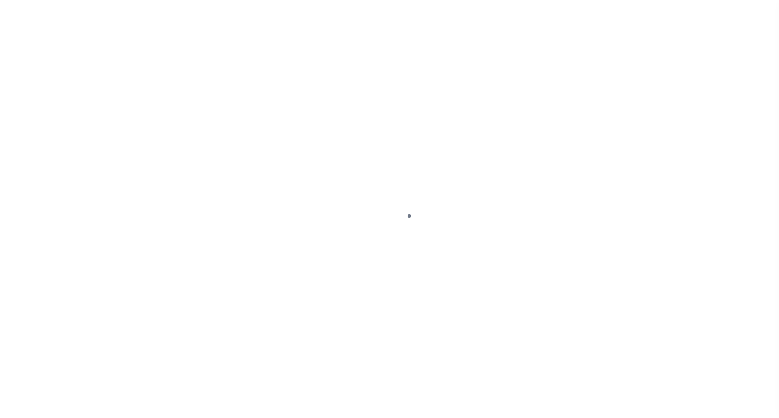
select select "OP2"
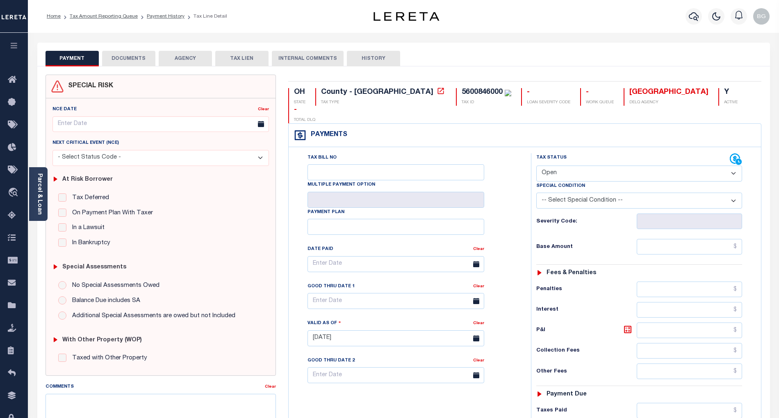
click at [125, 54] on button "DOCUMENTS" at bounding box center [128, 59] width 53 height 16
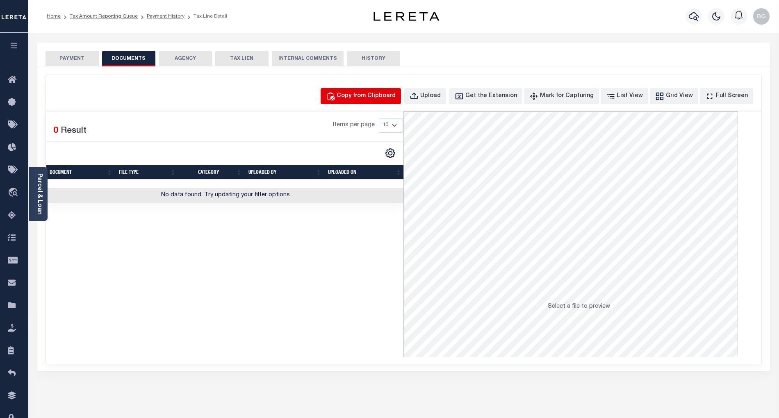
click at [379, 96] on div "Copy from Clipboard" at bounding box center [366, 96] width 59 height 9
select select "POP"
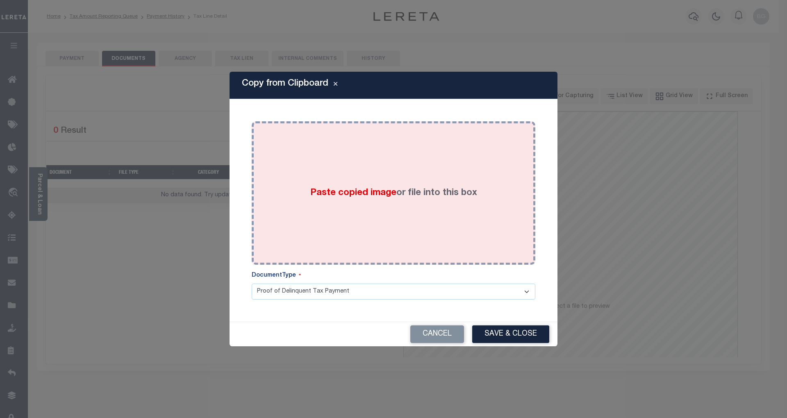
click at [352, 193] on span "Paste copied image" at bounding box center [353, 193] width 86 height 9
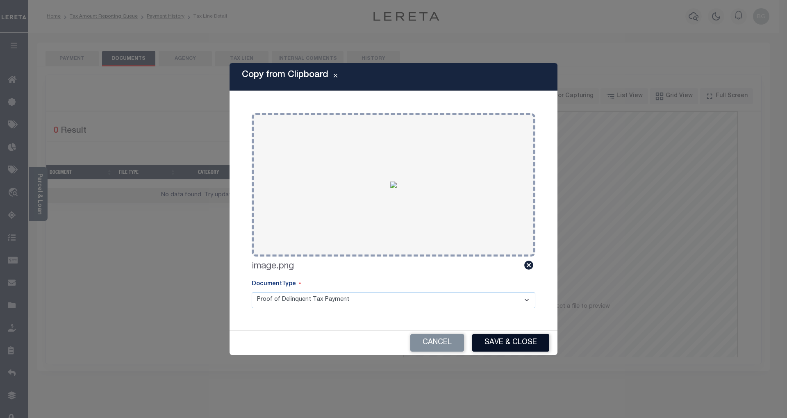
click at [514, 340] on button "Save & Close" at bounding box center [510, 343] width 77 height 18
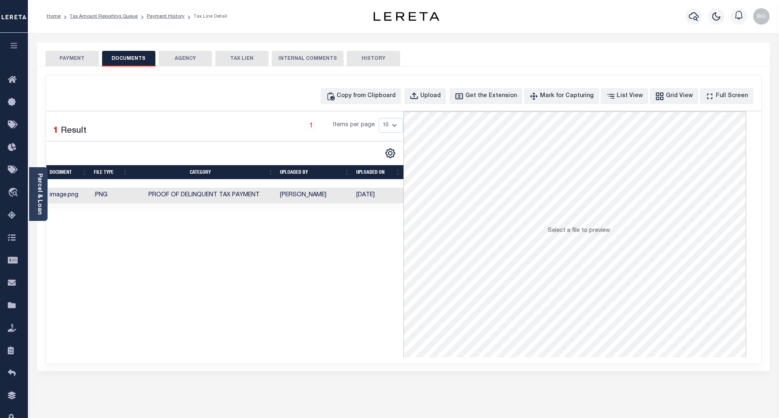
click at [74, 59] on button "PAYMENT" at bounding box center [72, 59] width 53 height 16
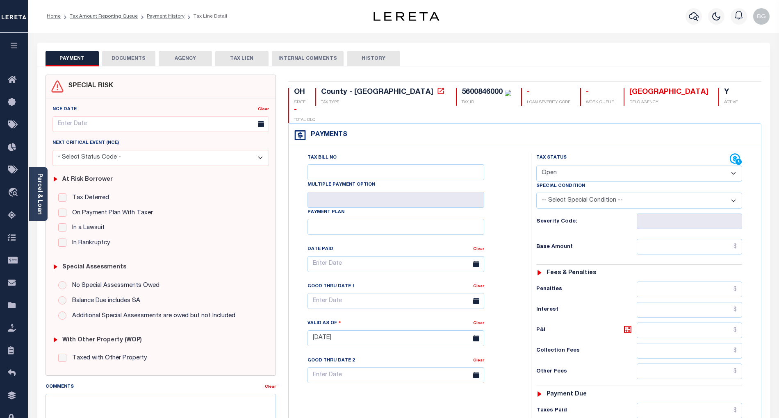
click at [551, 166] on select "- Select Status Code - Open Due/Unpaid Paid Incomplete No Tax Due Internal Refu…" at bounding box center [639, 174] width 206 height 16
select select "PYD"
click at [536, 166] on select "- Select Status Code - Open Due/Unpaid Paid Incomplete No Tax Due Internal Refu…" at bounding box center [639, 174] width 206 height 16
type input "[DATE]"
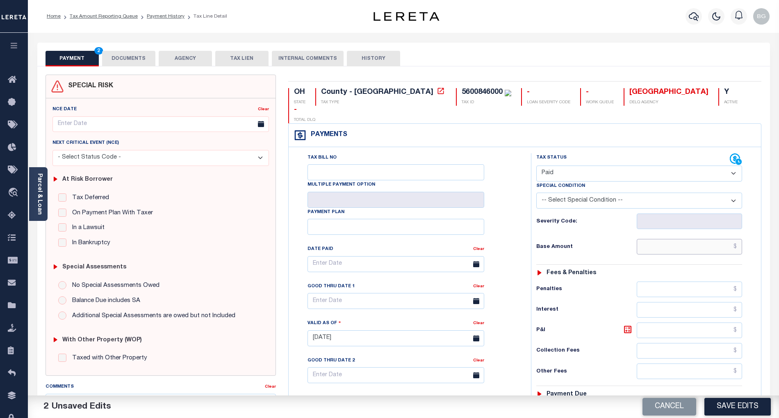
click at [697, 239] on input "text" at bounding box center [690, 247] width 106 height 16
paste input "3,761.55"
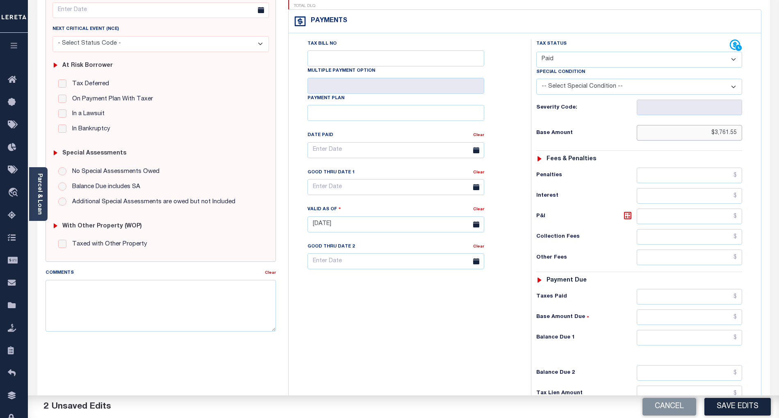
scroll to position [164, 0]
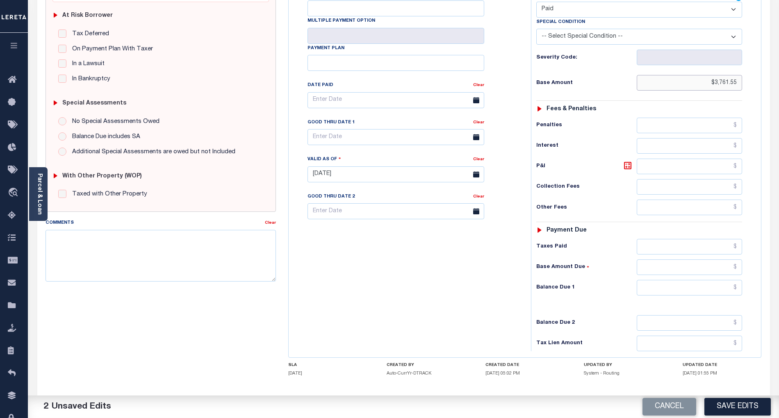
type input "$3,761.55"
click at [722, 280] on input "text" at bounding box center [690, 288] width 106 height 16
type input "$0.00"
click at [527, 283] on div "Tax Status Status" at bounding box center [642, 170] width 234 height 362
click at [744, 403] on button "Save Edits" at bounding box center [737, 407] width 66 height 18
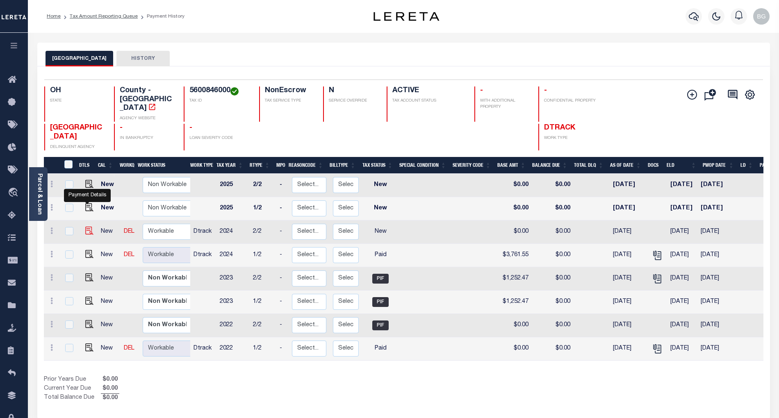
click at [86, 227] on img "" at bounding box center [89, 231] width 8 height 8
checkbox input "true"
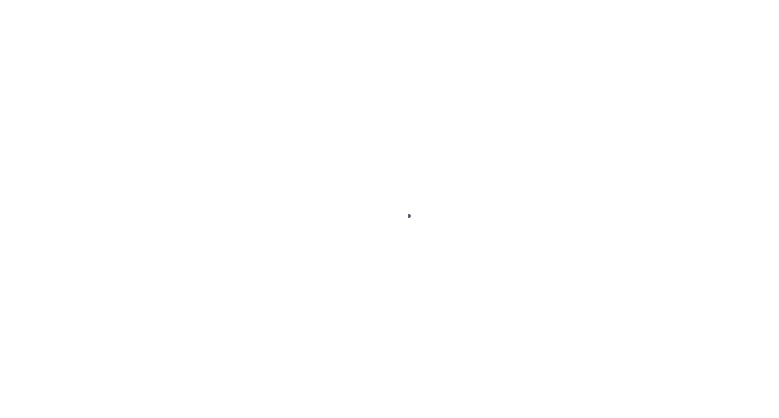
checkbox input "false"
type input "[DATE]"
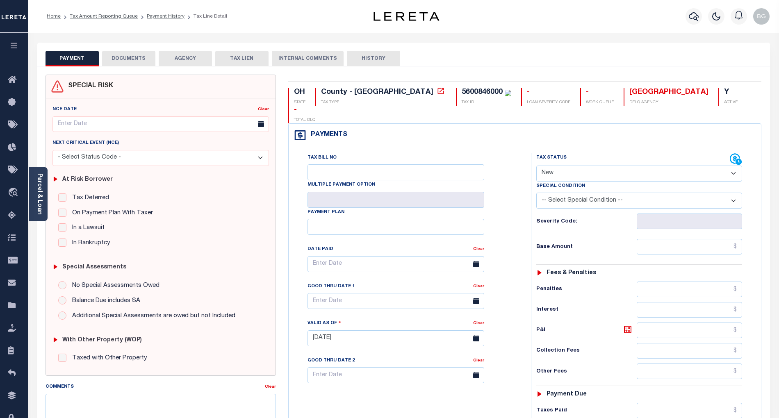
click at [566, 166] on select "- Select Status Code - Open Due/Unpaid Paid Incomplete No Tax Due Internal Refu…" at bounding box center [639, 174] width 206 height 16
select select "PYD"
click at [536, 166] on select "- Select Status Code - Open Due/Unpaid Paid Incomplete No Tax Due Internal Refu…" at bounding box center [639, 174] width 206 height 16
type input "[DATE]"
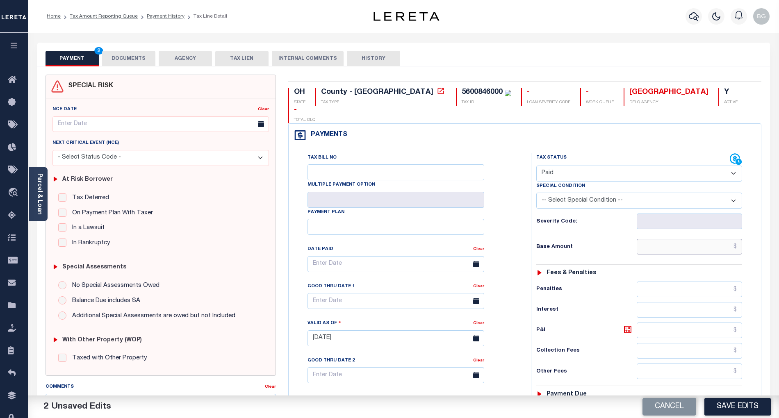
click at [710, 239] on input "text" at bounding box center [690, 247] width 106 height 16
paste input "3,761.55"
type input "$3,761.55"
click at [548, 58] on div "PAYMENT 3 DOCUMENTS AGENCY DELINQUENT PAYEE TAX LIEN HISTORY" at bounding box center [404, 58] width 716 height 15
click at [123, 53] on button "DOCUMENTS" at bounding box center [128, 59] width 53 height 16
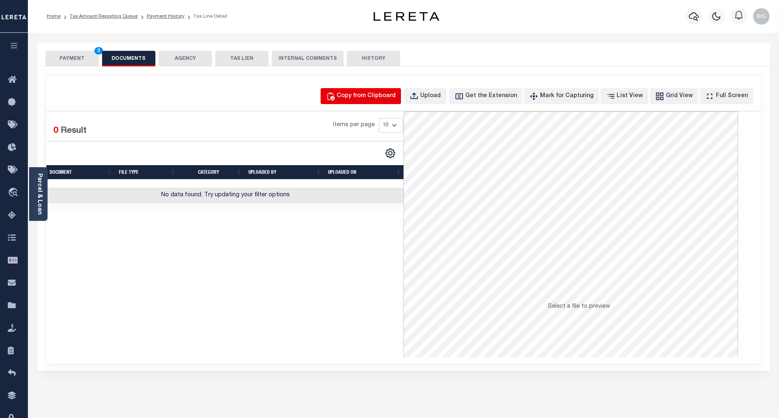
click at [381, 96] on div "Copy from Clipboard" at bounding box center [366, 96] width 59 height 9
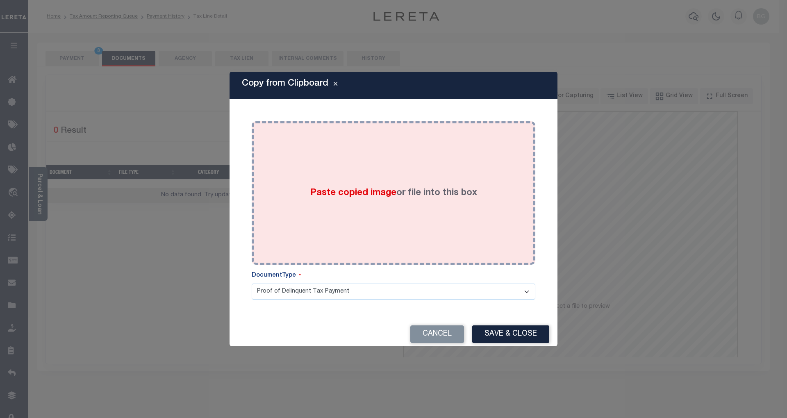
click at [362, 196] on span "Paste copied image" at bounding box center [353, 193] width 86 height 9
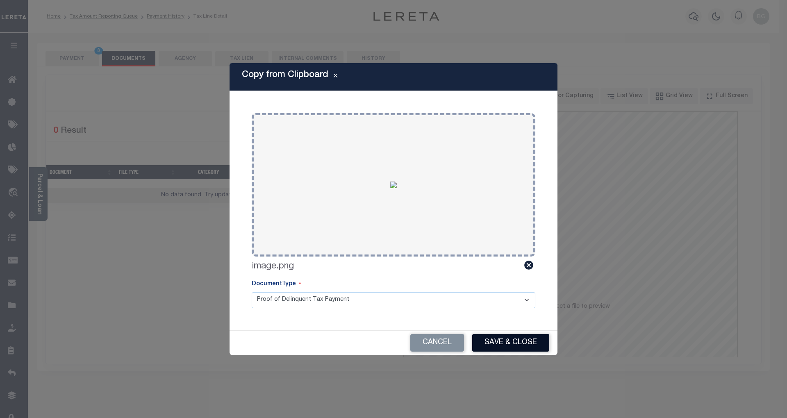
click at [507, 339] on button "Save & Close" at bounding box center [510, 343] width 77 height 18
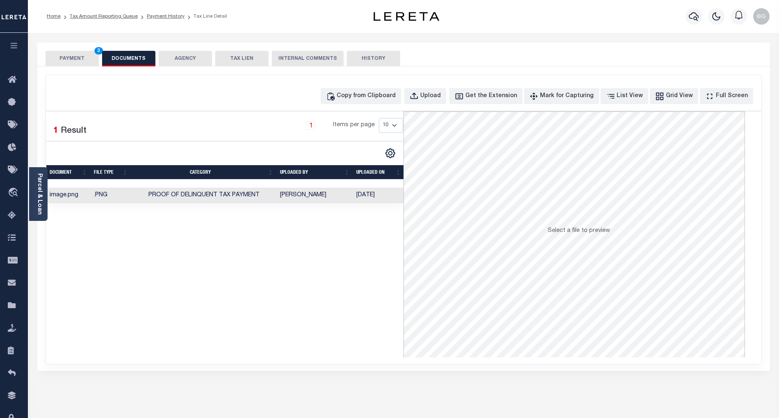
click at [77, 57] on button "PAYMENT 3" at bounding box center [72, 59] width 53 height 16
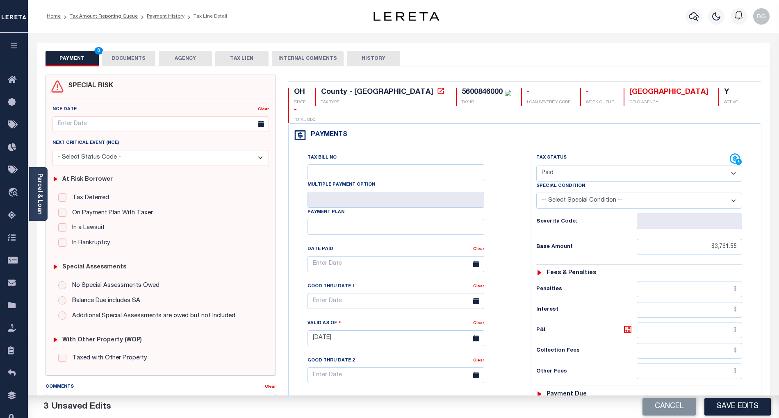
scroll to position [164, 0]
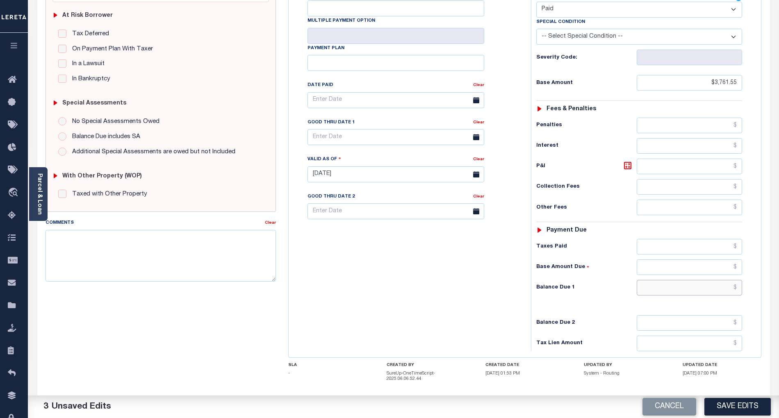
click at [725, 280] on input "text" at bounding box center [690, 288] width 106 height 16
click at [462, 282] on div "Tax Bill No Multiple Payment Option Payment Plan Clear" at bounding box center [408, 170] width 234 height 362
type input "$0.00"
click at [740, 404] on button "Save Edits" at bounding box center [737, 407] width 66 height 18
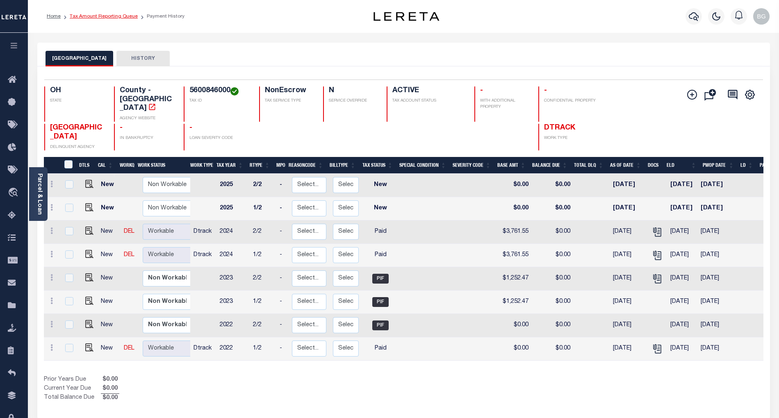
click at [89, 14] on link "Tax Amount Reporting Queue" at bounding box center [104, 16] width 68 height 5
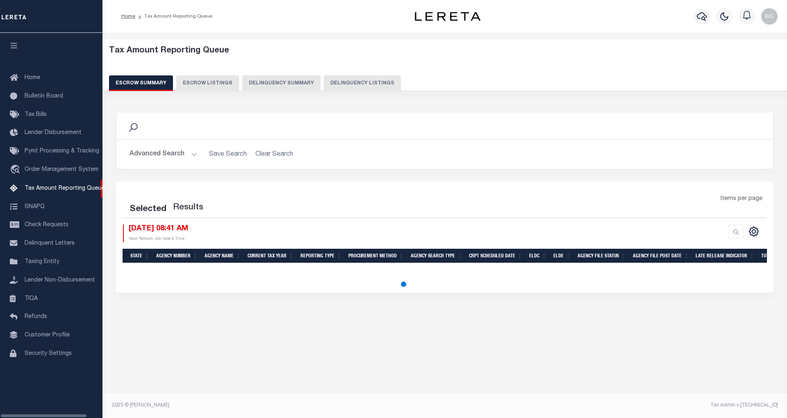
click at [348, 82] on button "Delinquency Listings" at bounding box center [362, 83] width 77 height 16
select select "100"
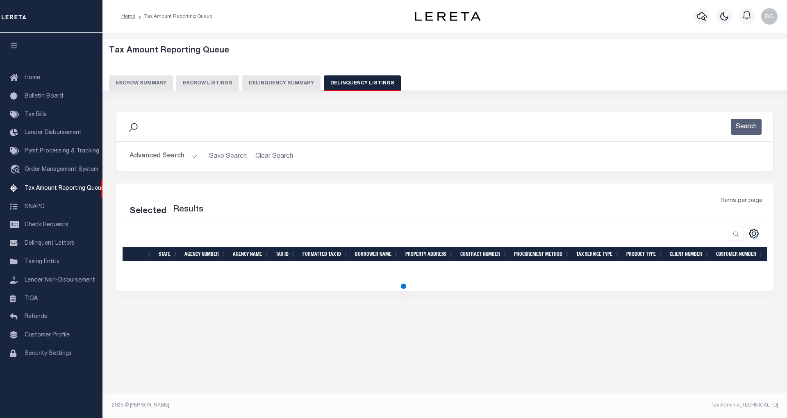
select select "100"
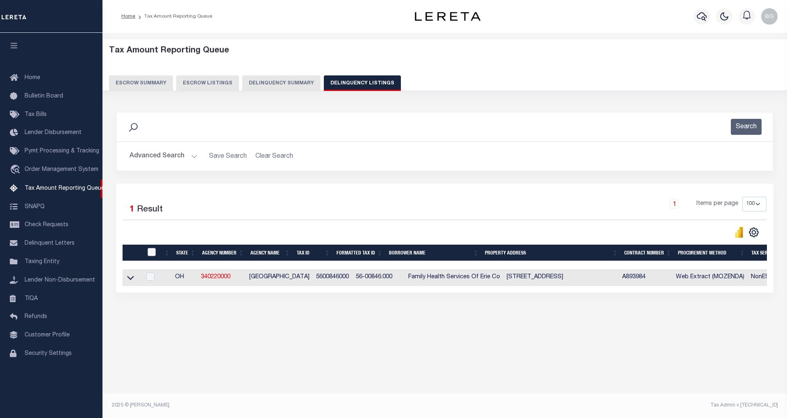
click at [151, 255] on input "checkbox" at bounding box center [152, 252] width 8 height 8
checkbox input "true"
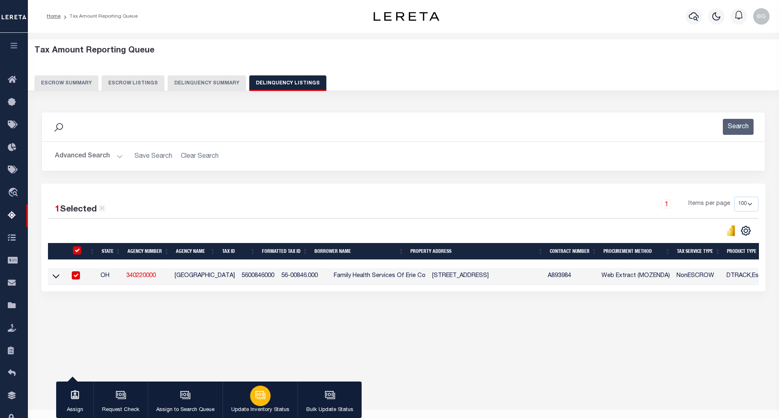
click at [261, 397] on icon "button" at bounding box center [260, 395] width 11 height 11
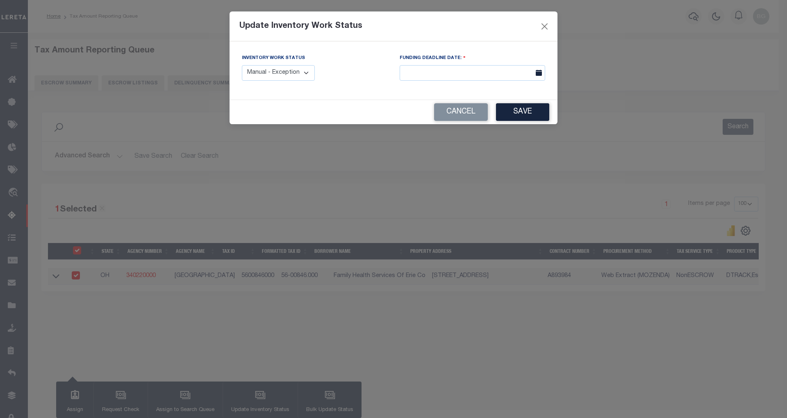
click at [300, 77] on select "Manual - Exception Pended - Awaiting Search Late Add Exception Completed" at bounding box center [278, 73] width 73 height 16
select select "4"
click at [242, 65] on select "Manual - Exception Pended - Awaiting Search Late Add Exception Completed" at bounding box center [278, 73] width 73 height 16
click at [523, 112] on button "Save" at bounding box center [522, 112] width 53 height 18
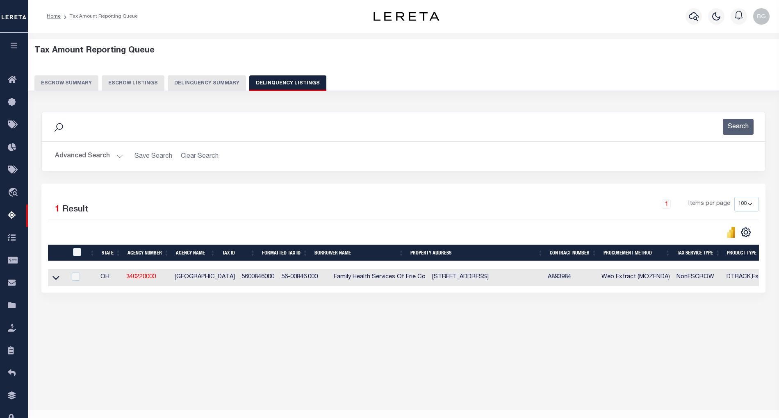
click at [117, 156] on button "Advanced Search" at bounding box center [89, 156] width 68 height 16
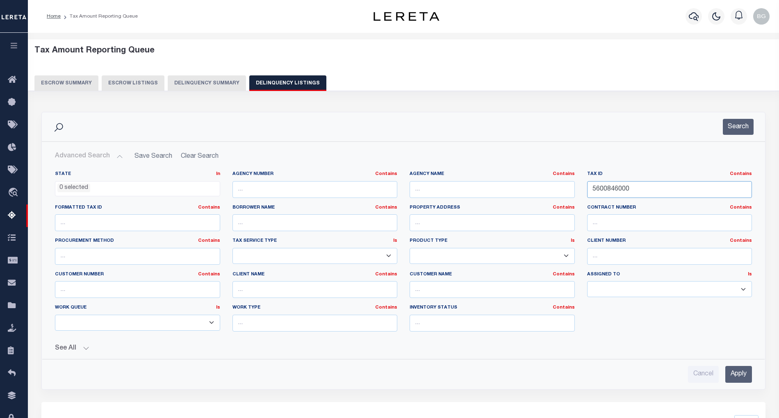
click at [609, 189] on input "5600846000" at bounding box center [669, 189] width 165 height 17
paste input "7"
type input "5600847000"
click at [737, 379] on input "Apply" at bounding box center [738, 374] width 27 height 17
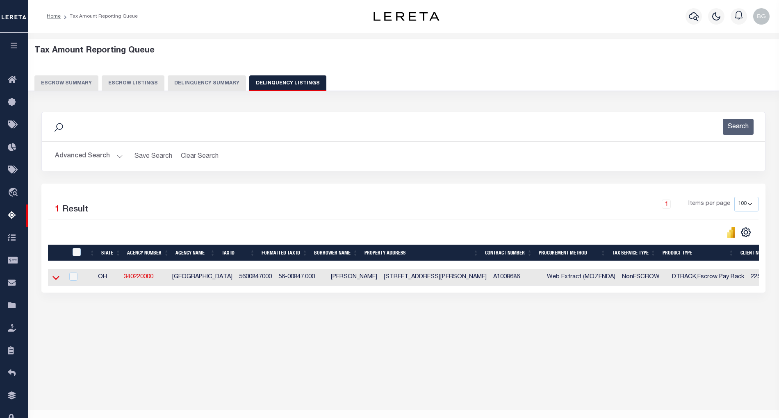
click at [58, 282] on icon at bounding box center [55, 277] width 7 height 9
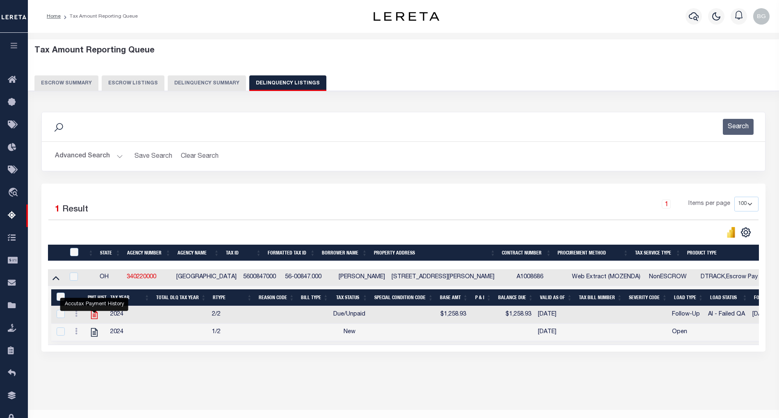
click at [93, 318] on icon "" at bounding box center [94, 314] width 11 height 11
checkbox input "true"
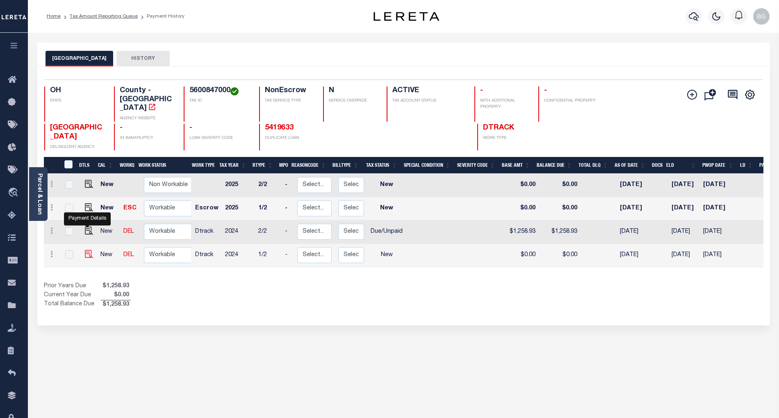
click at [85, 250] on img "" at bounding box center [89, 254] width 8 height 8
checkbox input "true"
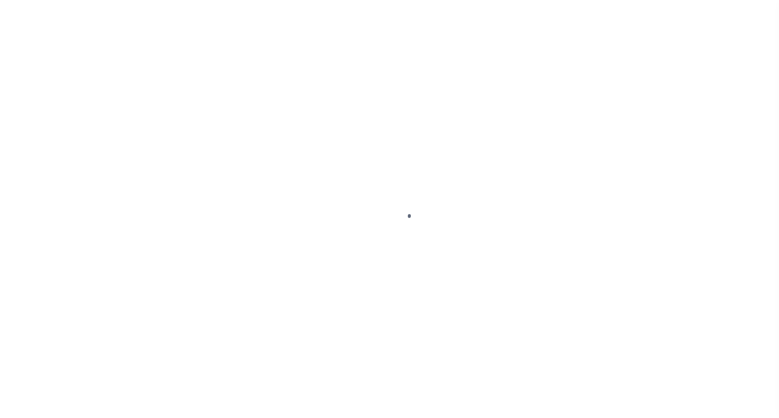
select select "NW2"
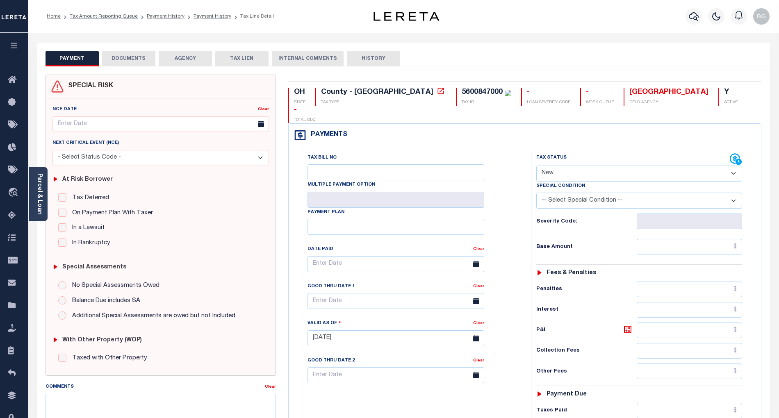
click at [124, 56] on button "DOCUMENTS" at bounding box center [128, 59] width 53 height 16
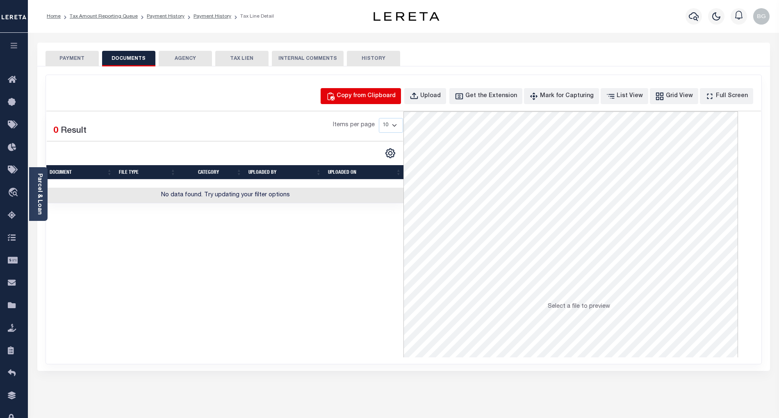
click at [376, 97] on div "Copy from Clipboard" at bounding box center [366, 96] width 59 height 9
select select "POP"
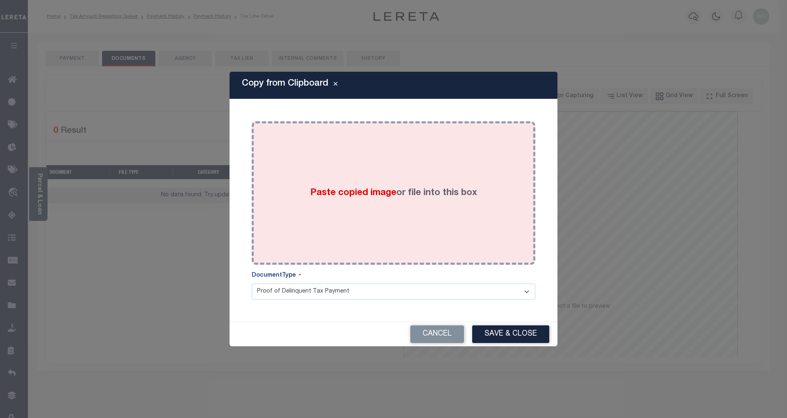
click at [348, 197] on span "Paste copied image" at bounding box center [353, 193] width 86 height 9
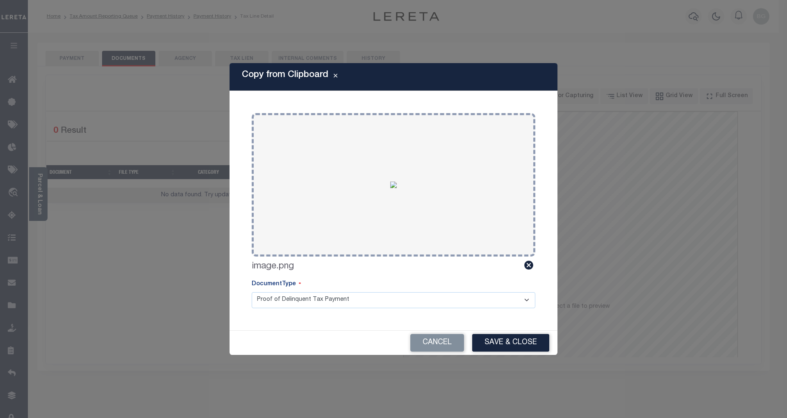
click at [512, 340] on button "Save & Close" at bounding box center [510, 343] width 77 height 18
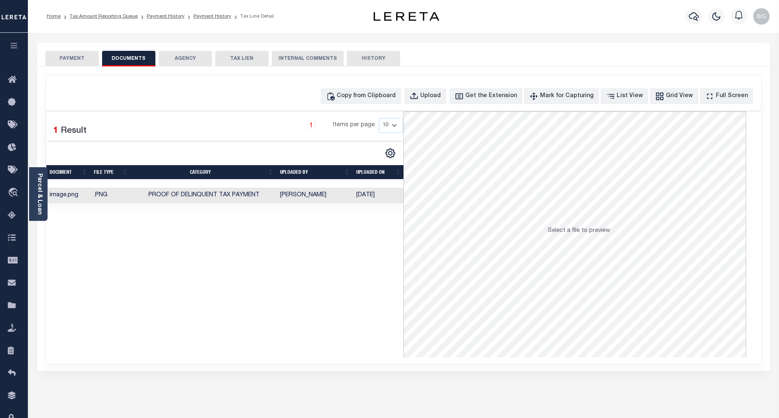
click at [75, 58] on button "PAYMENT" at bounding box center [72, 59] width 53 height 16
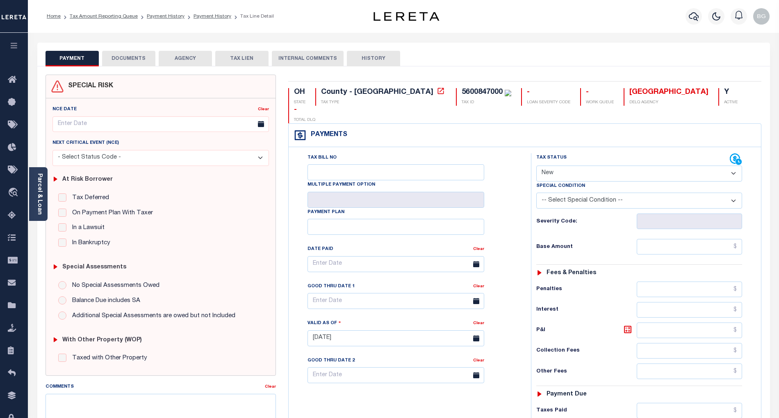
click at [556, 166] on select "- Select Status Code - Open Due/Unpaid Paid Incomplete No Tax Due Internal Refu…" at bounding box center [639, 174] width 206 height 16
select select "PYD"
click at [536, 166] on select "- Select Status Code - Open Due/Unpaid Paid Incomplete No Tax Due Internal Refu…" at bounding box center [639, 174] width 206 height 16
type input "[DATE]"
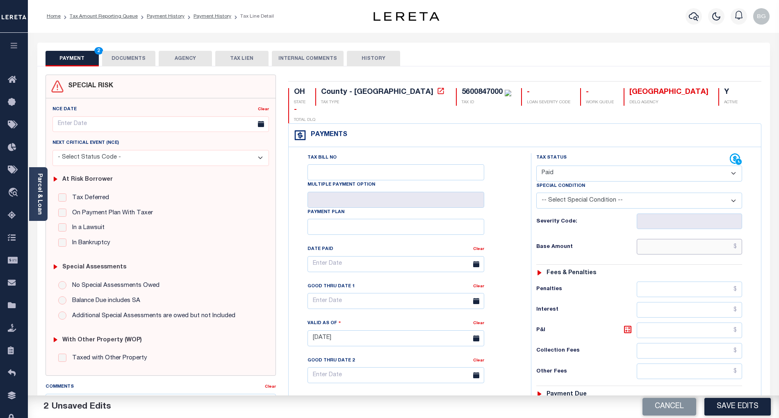
click at [697, 239] on input "text" at bounding box center [690, 247] width 106 height 16
paste input "1,258.93"
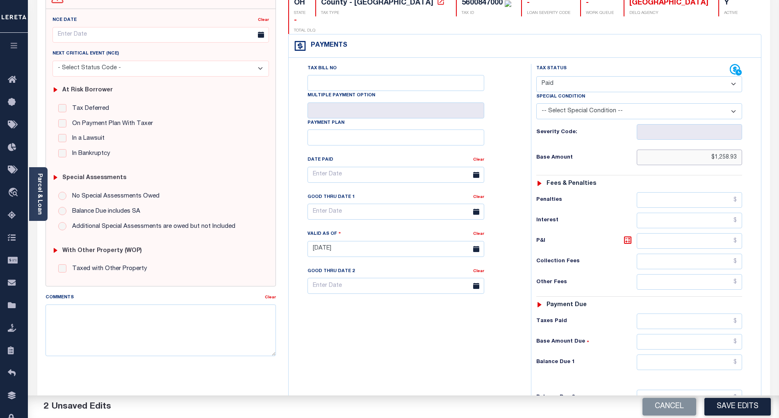
scroll to position [109, 0]
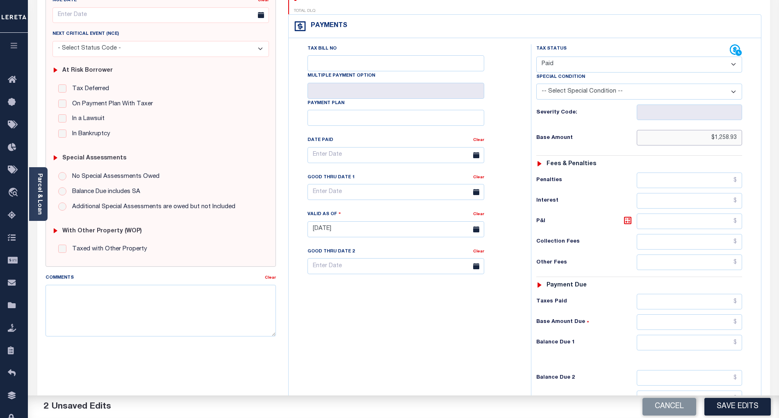
type input "$1,258.93"
click at [724, 335] on input "text" at bounding box center [690, 343] width 106 height 16
drag, startPoint x: 497, startPoint y: 334, endPoint x: 640, endPoint y: 382, distance: 150.8
click at [496, 334] on div "Tax Bill No Multiple Payment Option Payment Plan Clear" at bounding box center [408, 225] width 234 height 362
type input "$0.00"
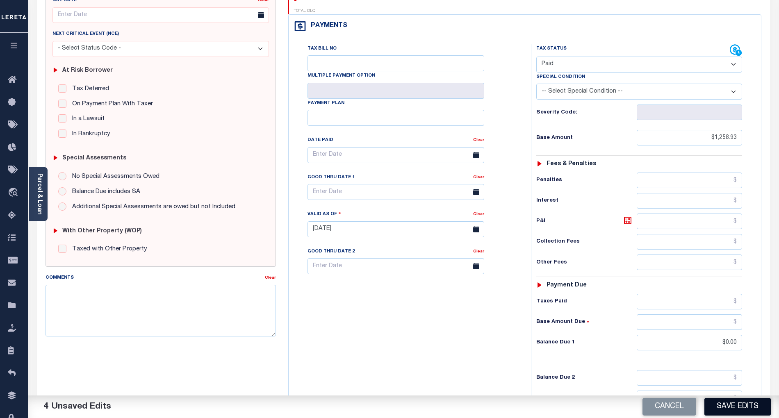
click at [733, 405] on button "Save Edits" at bounding box center [737, 407] width 66 height 18
checkbox input "false"
type input "$1,258.93"
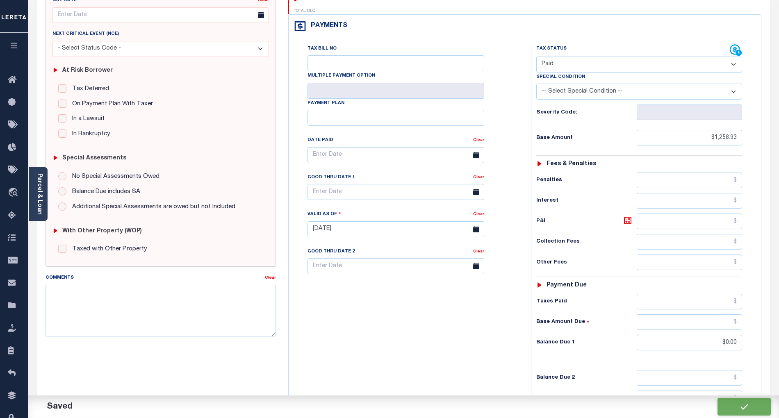
type input "$0"
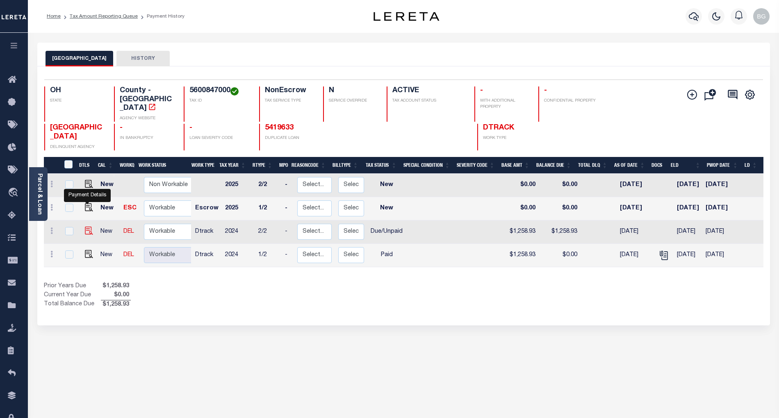
click at [88, 227] on img "" at bounding box center [89, 231] width 8 height 8
checkbox input "true"
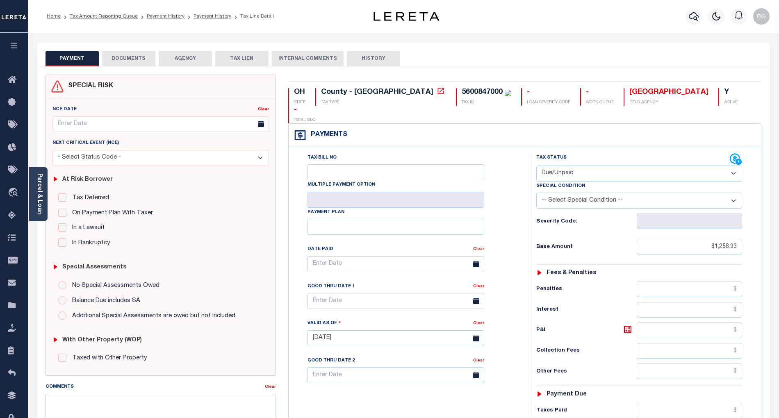
click at [562, 166] on select "- Select Status Code - Open Due/Unpaid Paid Incomplete No Tax Due Internal Refu…" at bounding box center [639, 174] width 206 height 16
select select "PYD"
click at [536, 166] on select "- Select Status Code - Open Due/Unpaid Paid Incomplete No Tax Due Internal Refu…" at bounding box center [639, 174] width 206 height 16
type input "[DATE]"
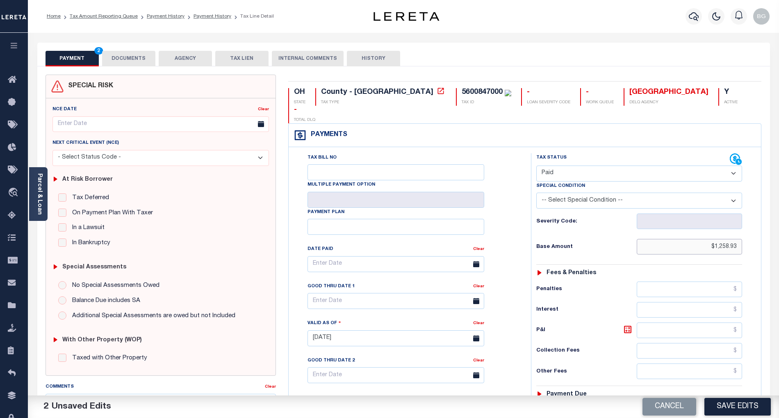
click at [728, 239] on input "$1,258.93" at bounding box center [690, 247] width 106 height 16
click at [541, 20] on div "Profile Sign out" at bounding box center [619, 16] width 305 height 29
click at [133, 56] on button "DOCUMENTS" at bounding box center [128, 59] width 53 height 16
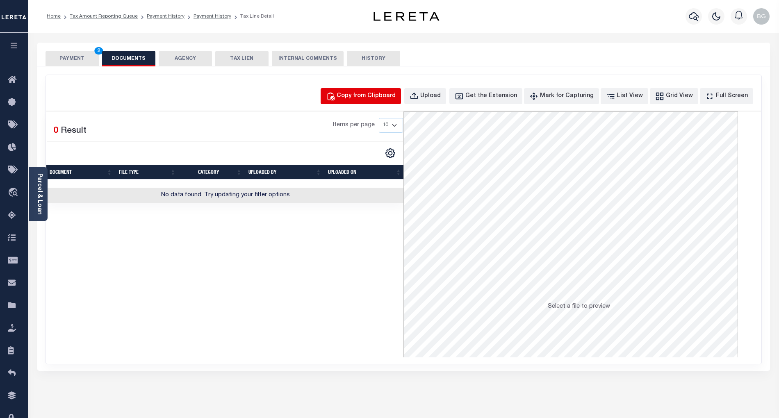
click at [387, 94] on div "Copy from Clipboard" at bounding box center [366, 96] width 59 height 9
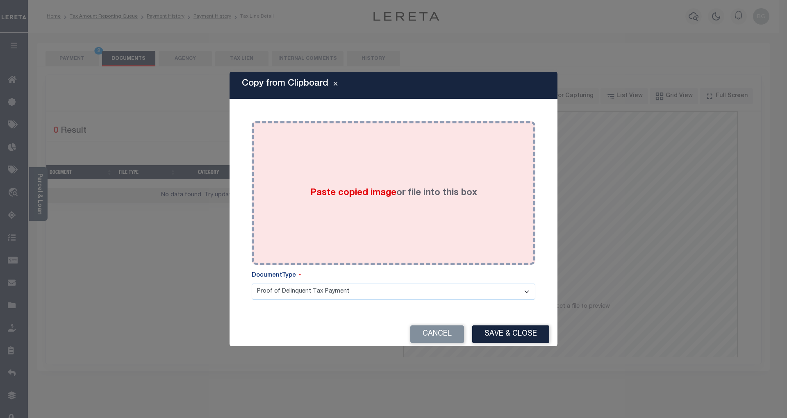
click at [360, 194] on span "Paste copied image" at bounding box center [353, 193] width 86 height 9
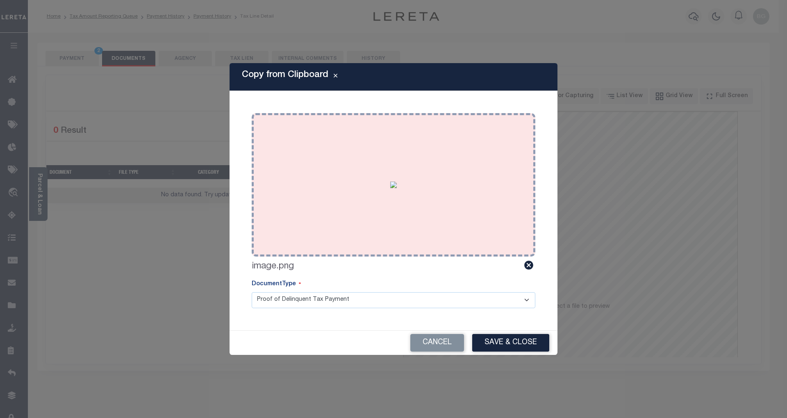
click at [532, 340] on button "Save & Close" at bounding box center [510, 343] width 77 height 18
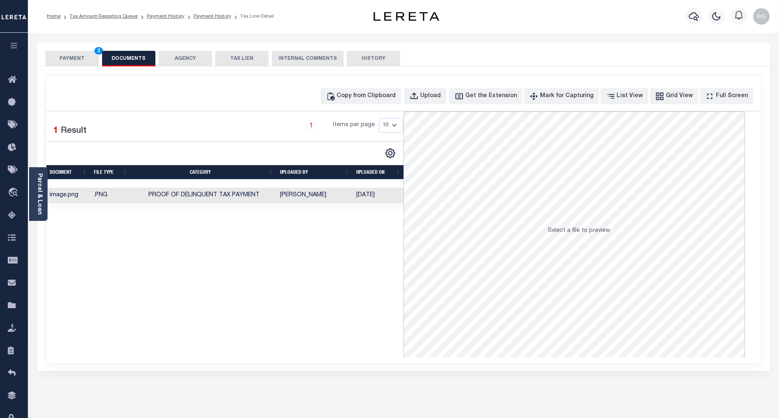
click at [74, 58] on button "PAYMENT 2" at bounding box center [72, 59] width 53 height 16
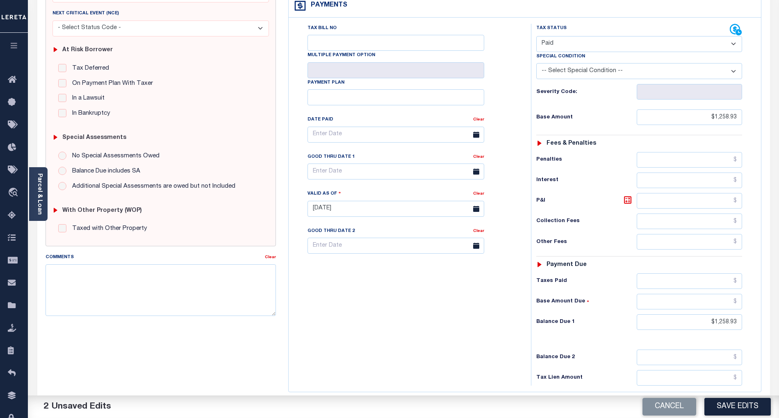
scroll to position [164, 0]
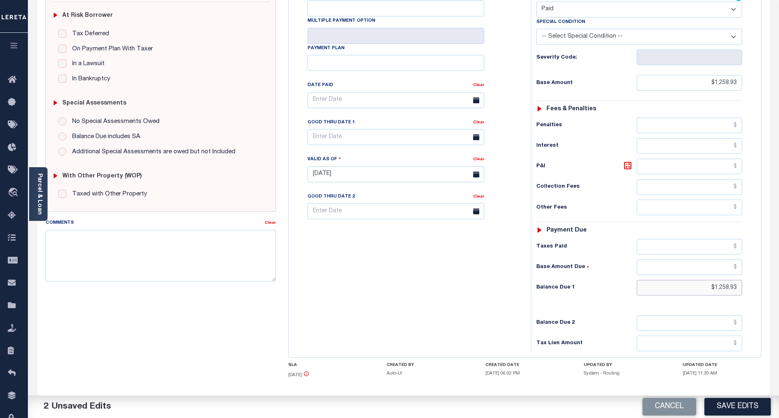
click at [727, 280] on input "$1,258.93" at bounding box center [690, 288] width 106 height 16
type input "$"
click at [486, 304] on div "Tax Bill No Multiple Payment Option Payment Plan Clear" at bounding box center [408, 170] width 234 height 362
type input "$0.00"
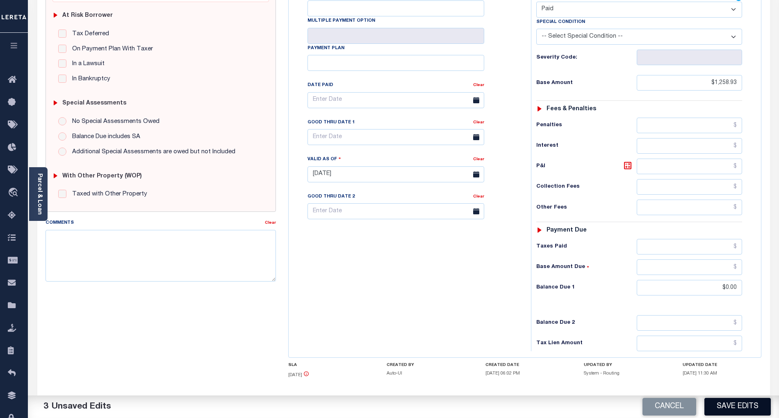
click at [740, 405] on button "Save Edits" at bounding box center [737, 407] width 66 height 18
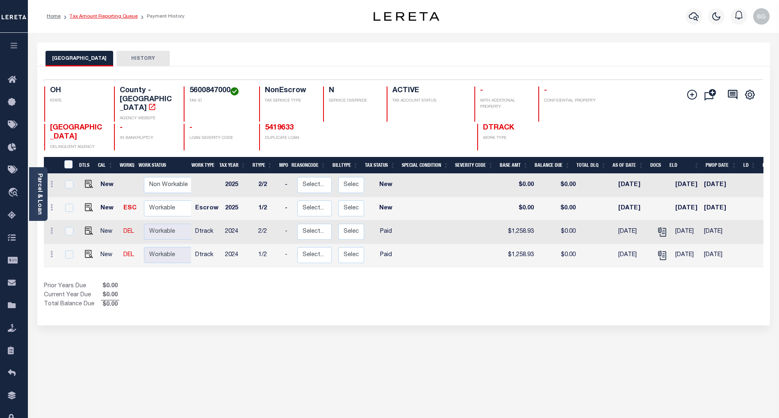
click at [96, 17] on link "Tax Amount Reporting Queue" at bounding box center [104, 16] width 68 height 5
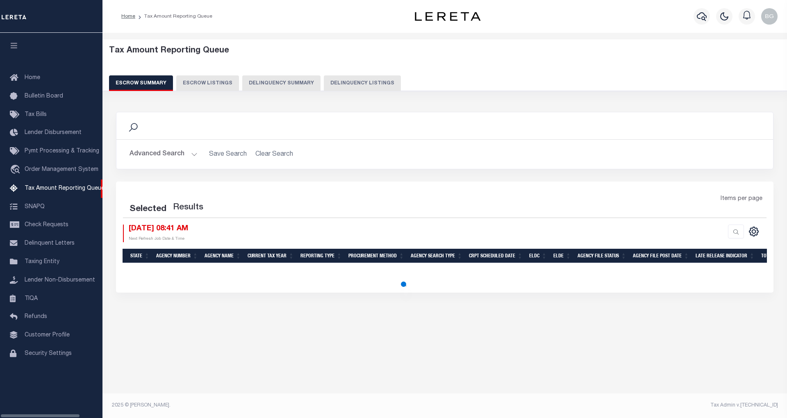
click at [346, 83] on button "Delinquency Listings" at bounding box center [362, 83] width 77 height 16
select select "100"
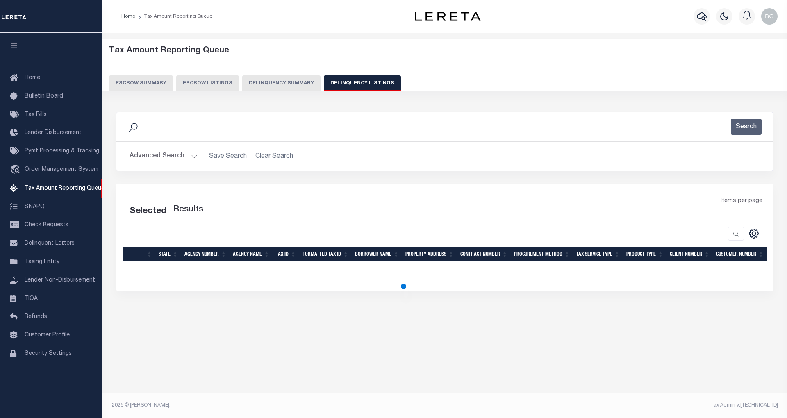
select select "100"
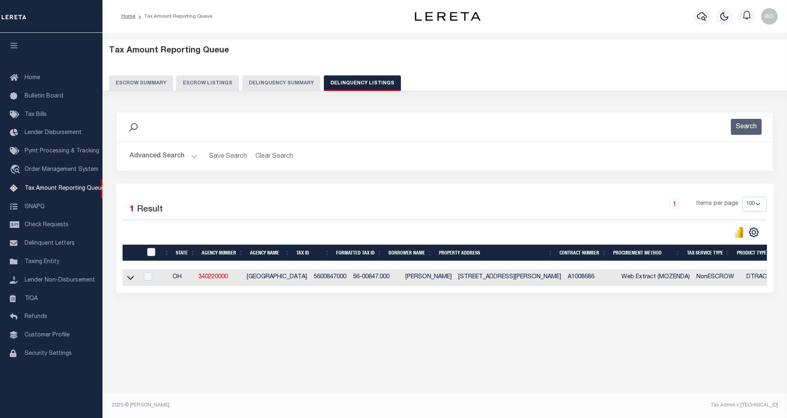
click at [150, 255] on input "checkbox" at bounding box center [151, 252] width 8 height 8
checkbox input "true"
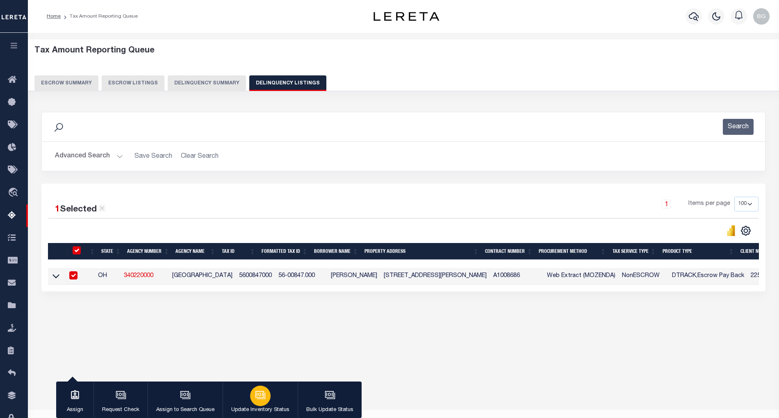
click at [257, 395] on icon "button" at bounding box center [260, 395] width 6 height 4
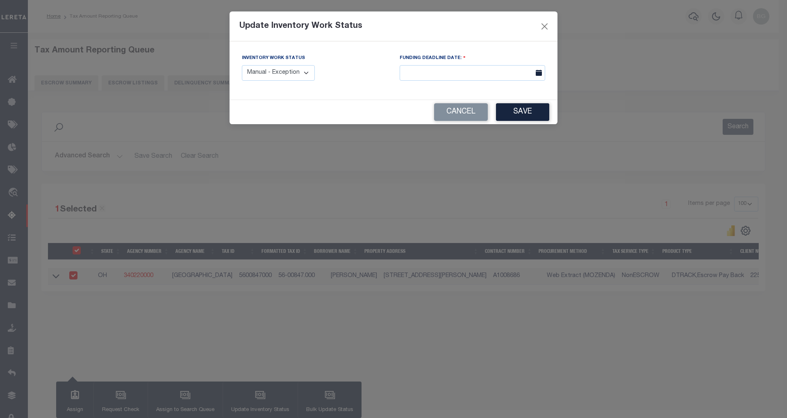
click at [274, 73] on select "Manual - Exception Pended - Awaiting Search Late Add Exception Completed" at bounding box center [278, 73] width 73 height 16
select select "4"
click at [242, 65] on select "Manual - Exception Pended - Awaiting Search Late Add Exception Completed" at bounding box center [278, 73] width 73 height 16
click at [532, 107] on button "Save" at bounding box center [522, 112] width 53 height 18
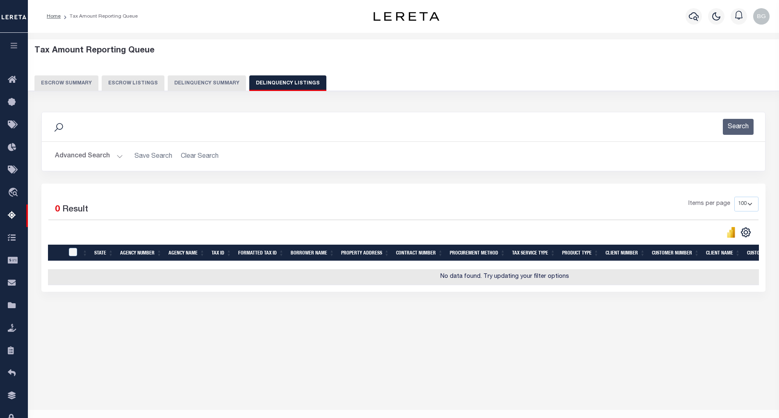
click at [118, 156] on button "Advanced Search" at bounding box center [89, 156] width 68 height 16
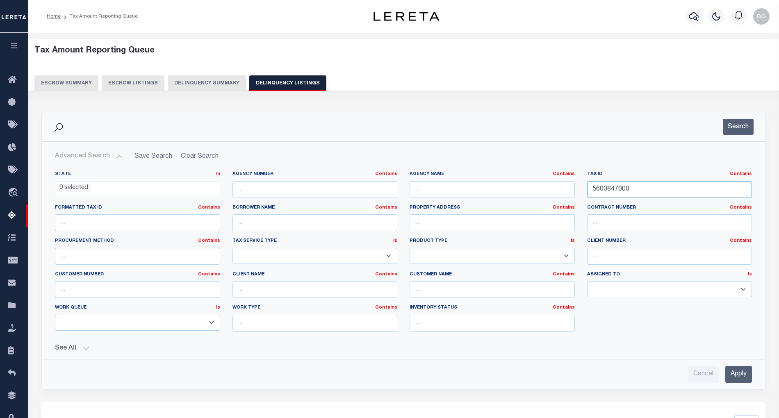
click at [606, 190] on input "5600847000" at bounding box center [669, 189] width 165 height 17
paste input "9"
type input "5600849000"
click at [745, 376] on input "Apply" at bounding box center [738, 374] width 27 height 17
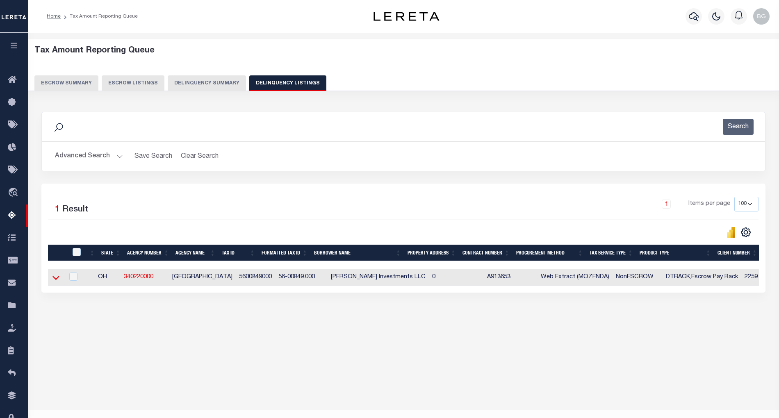
click at [56, 281] on icon at bounding box center [55, 277] width 7 height 9
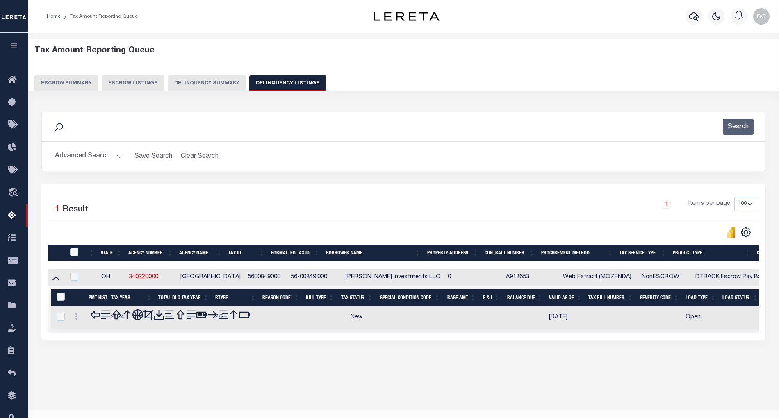
scroll to position [16, 0]
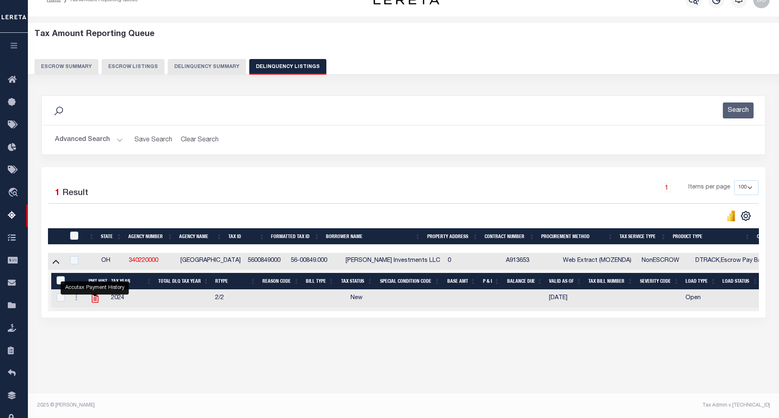
click at [93, 302] on icon "" at bounding box center [95, 298] width 11 height 11
checkbox input "true"
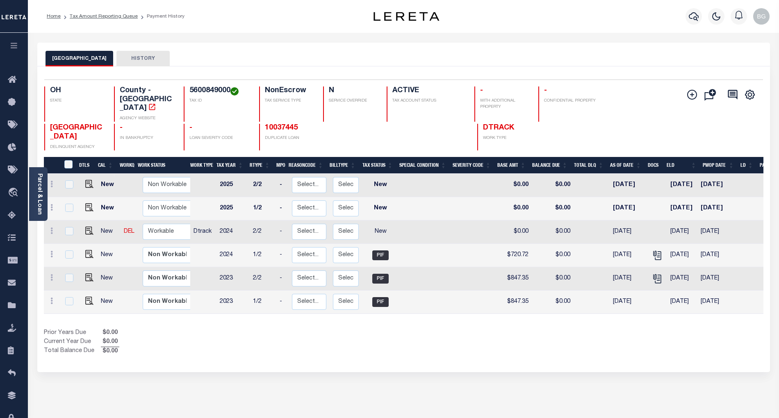
click at [120, 57] on button "HISTORY" at bounding box center [142, 59] width 53 height 16
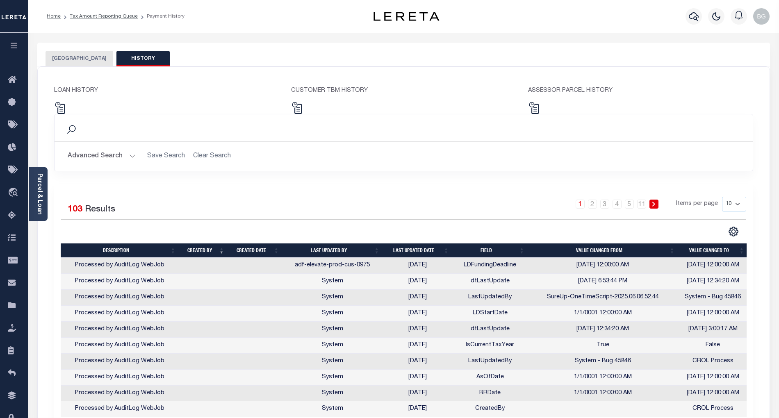
click at [74, 59] on button "[GEOGRAPHIC_DATA]" at bounding box center [80, 59] width 68 height 16
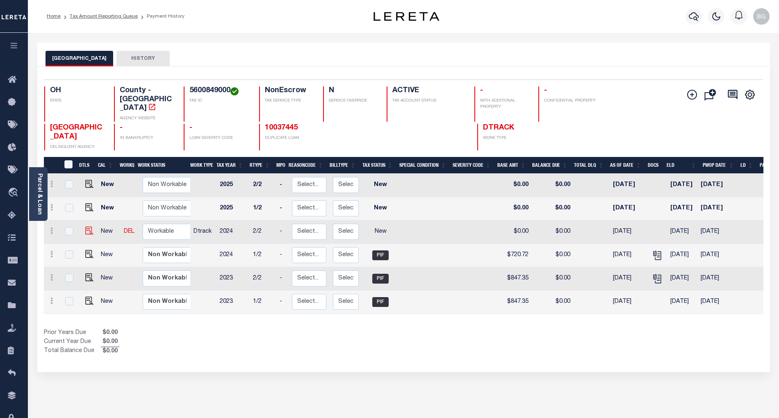
click at [86, 227] on img at bounding box center [89, 231] width 8 height 8
checkbox input "true"
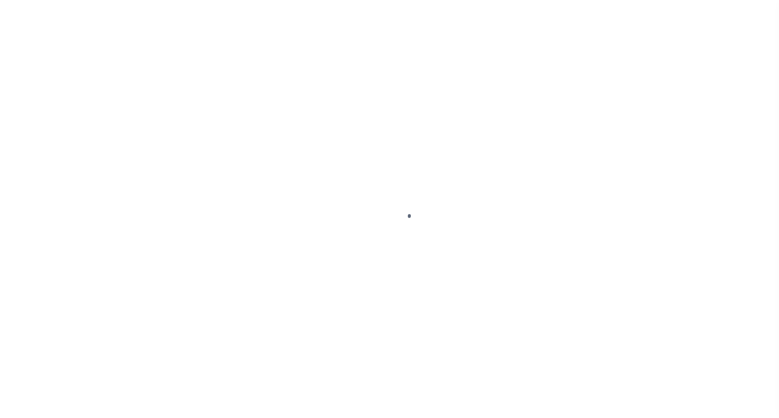
select select "NW2"
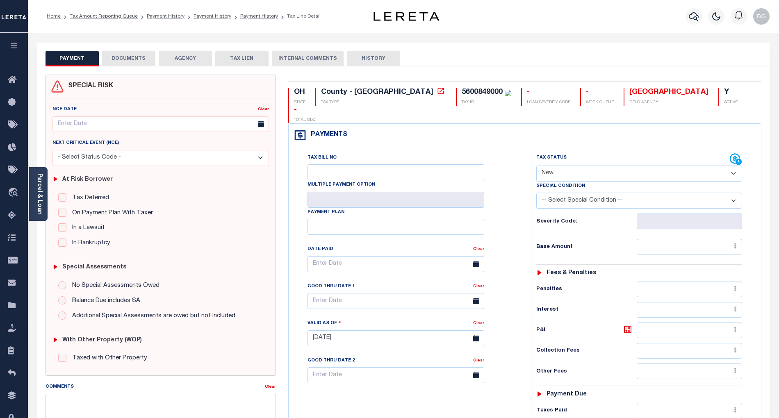
click at [123, 54] on button "DOCUMENTS" at bounding box center [128, 59] width 53 height 16
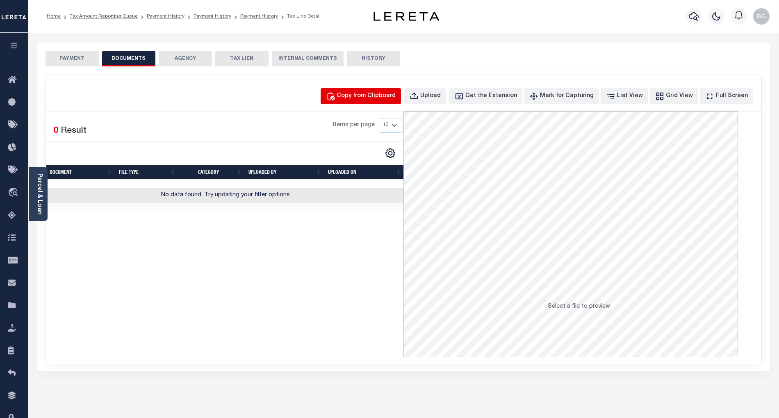
click at [376, 93] on div "Copy from Clipboard" at bounding box center [366, 96] width 59 height 9
select select "POP"
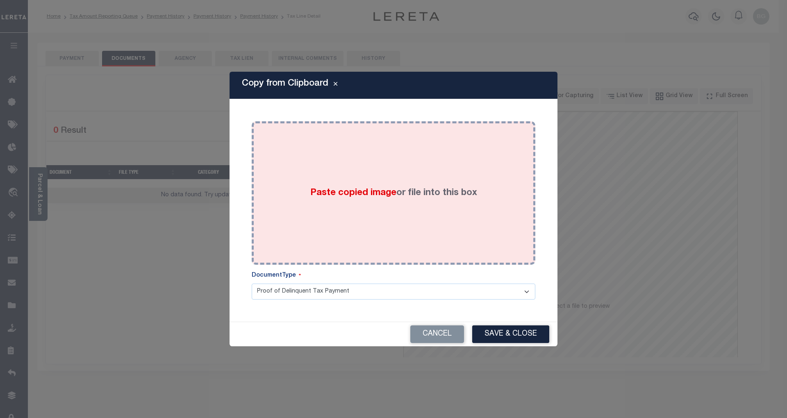
click at [353, 196] on span "Paste copied image" at bounding box center [353, 193] width 86 height 9
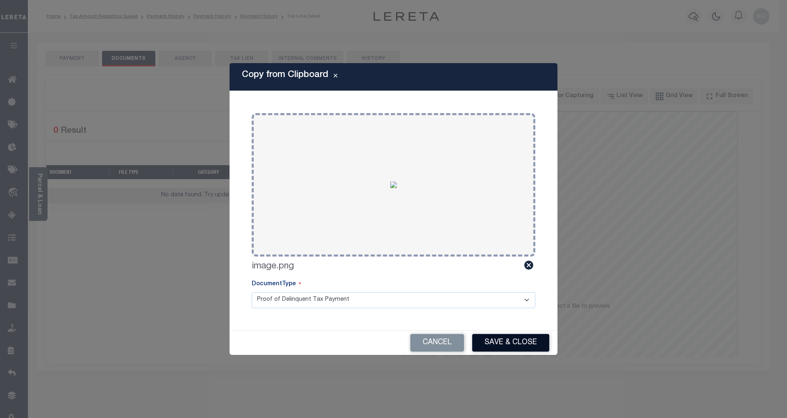
click at [514, 344] on button "Save & Close" at bounding box center [510, 343] width 77 height 18
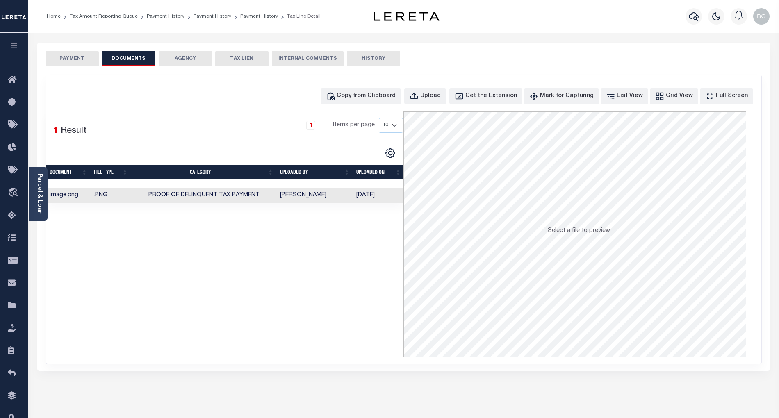
click at [76, 57] on button "PAYMENT" at bounding box center [72, 59] width 53 height 16
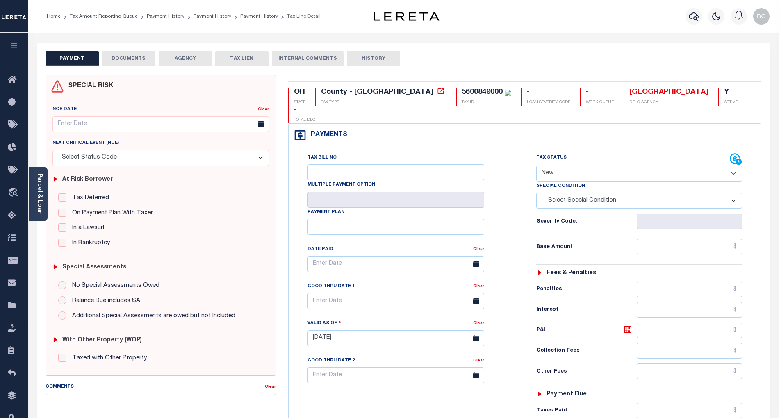
click at [561, 166] on select "- Select Status Code - Open Due/Unpaid Paid Incomplete No Tax Due Internal Refu…" at bounding box center [639, 174] width 206 height 16
select select "PYD"
click at [536, 166] on select "- Select Status Code - Open Due/Unpaid Paid Incomplete No Tax Due Internal Refu…" at bounding box center [639, 174] width 206 height 16
type input "[DATE]"
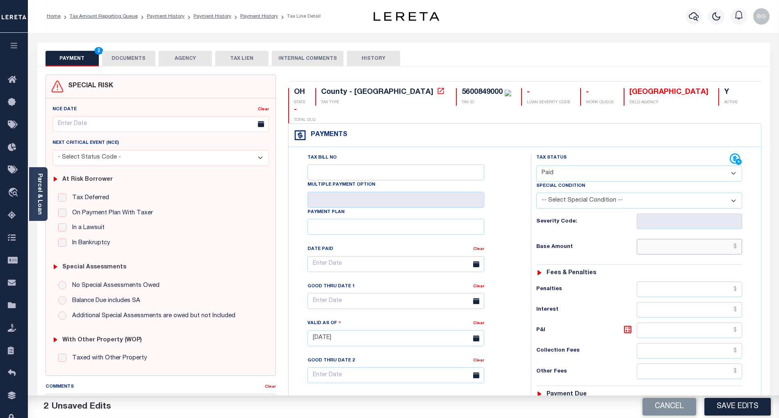
click at [705, 239] on input "text" at bounding box center [690, 247] width 106 height 16
paste input "720.72"
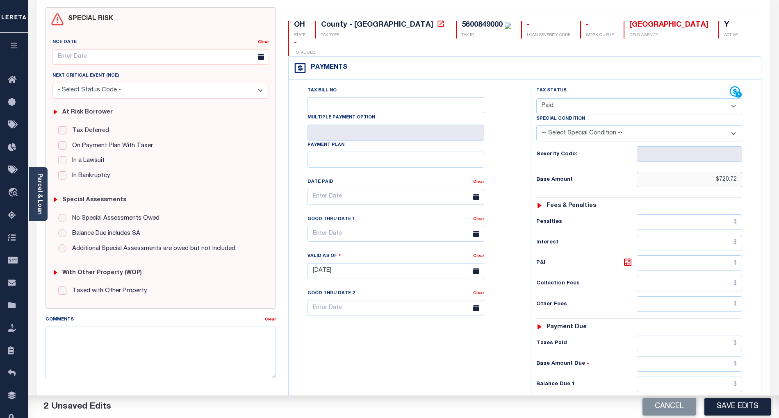
scroll to position [109, 0]
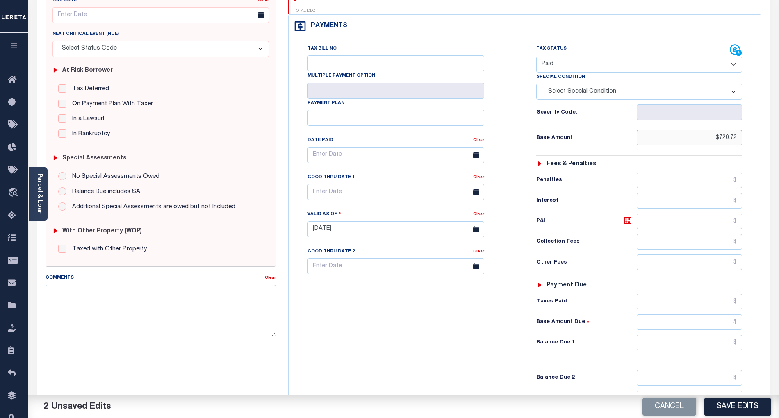
type input "$720.72"
click at [724, 335] on input "text" at bounding box center [690, 343] width 106 height 16
click at [505, 327] on div "Tax Bill No Multiple Payment Option Payment Plan Clear" at bounding box center [408, 225] width 234 height 362
type input "$0.00"
click at [738, 402] on button "Save Edits" at bounding box center [737, 407] width 66 height 18
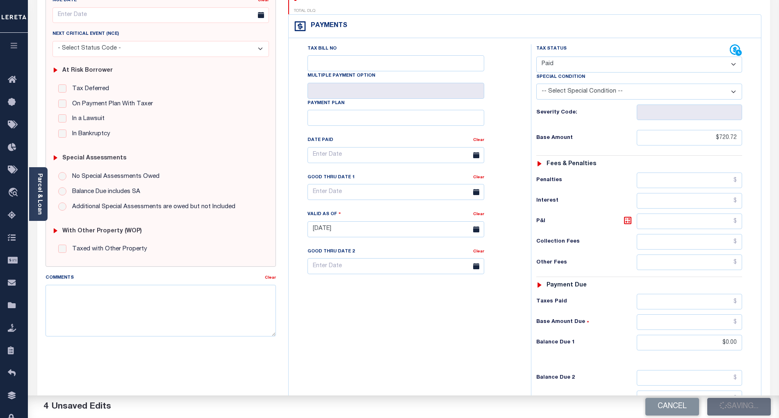
checkbox input "false"
type input "$720.72"
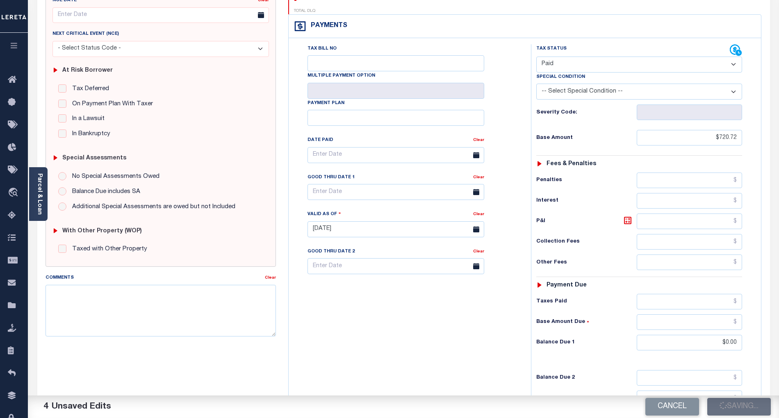
type input "$0"
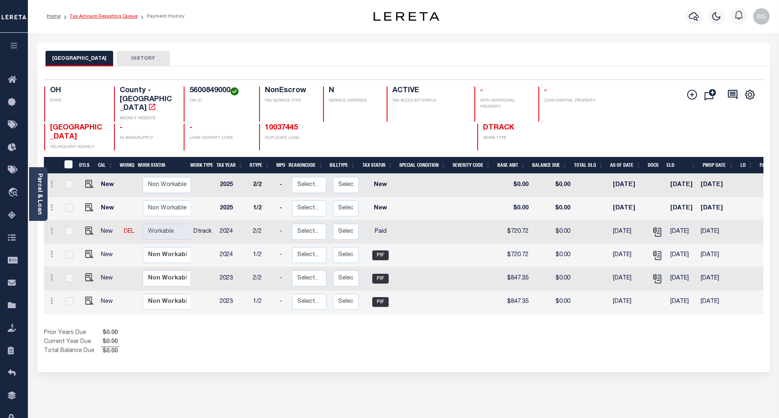
click at [92, 15] on link "Tax Amount Reporting Queue" at bounding box center [104, 16] width 68 height 5
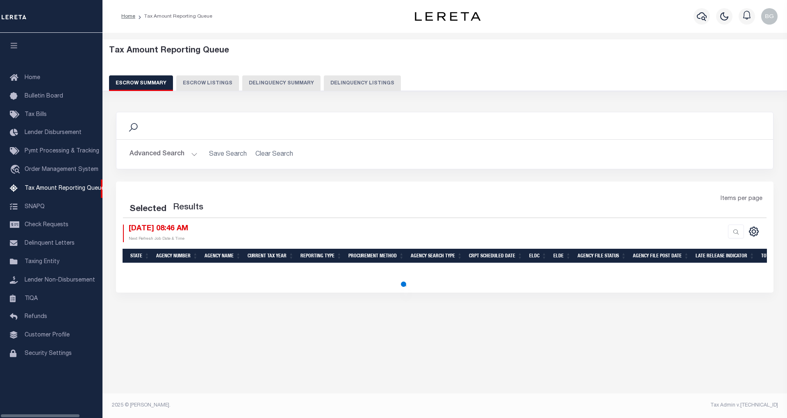
click at [346, 82] on button "Delinquency Listings" at bounding box center [362, 83] width 77 height 16
select select "100"
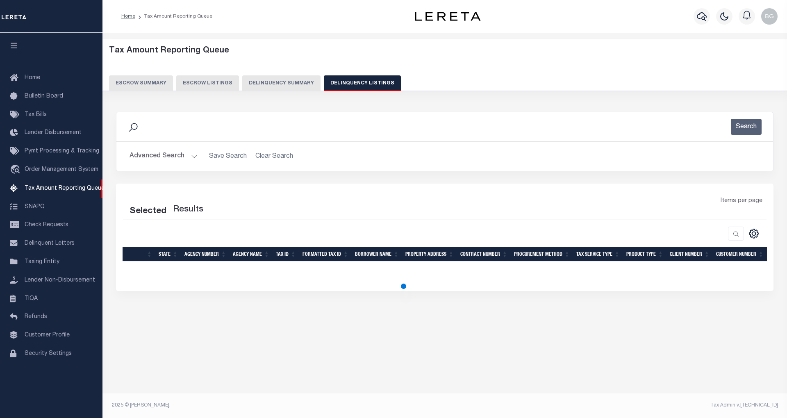
select select "100"
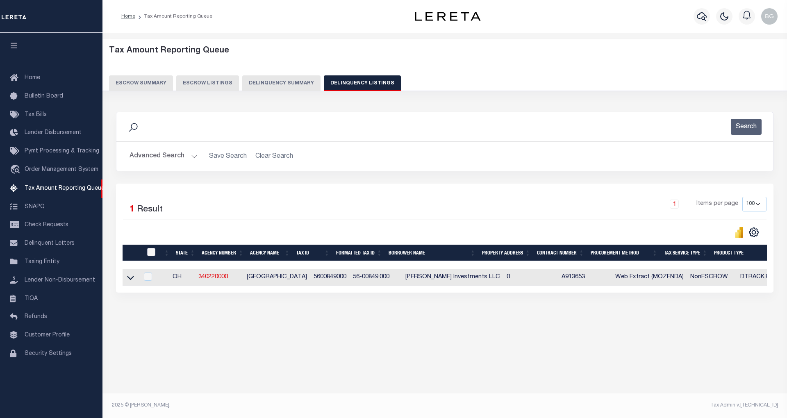
click at [150, 253] on input "checkbox" at bounding box center [151, 252] width 8 height 8
checkbox input "true"
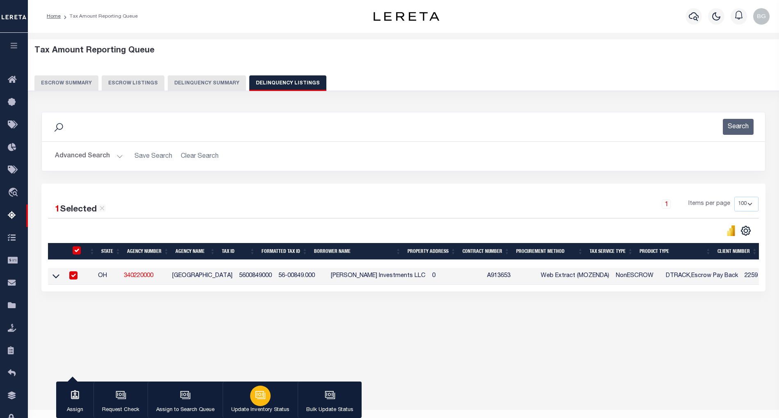
click at [262, 394] on icon "button" at bounding box center [260, 395] width 11 height 11
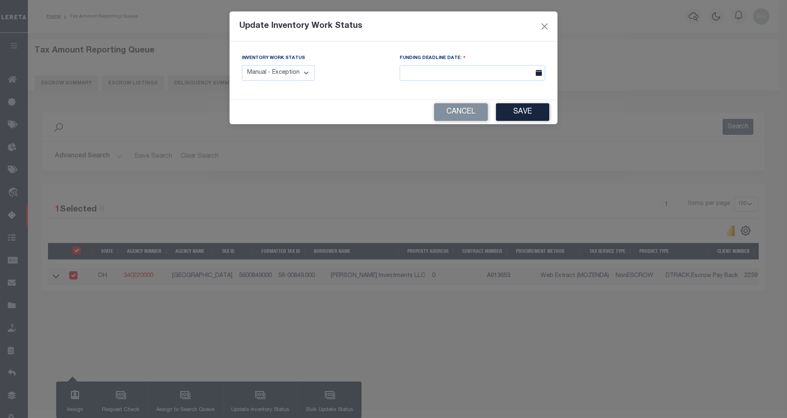
click at [289, 76] on select "Manual - Exception Pended - Awaiting Search Late Add Exception Completed" at bounding box center [278, 73] width 73 height 16
select select "4"
click at [242, 65] on select "Manual - Exception Pended - Awaiting Search Late Add Exception Completed" at bounding box center [278, 73] width 73 height 16
click at [522, 112] on button "Save" at bounding box center [522, 112] width 53 height 18
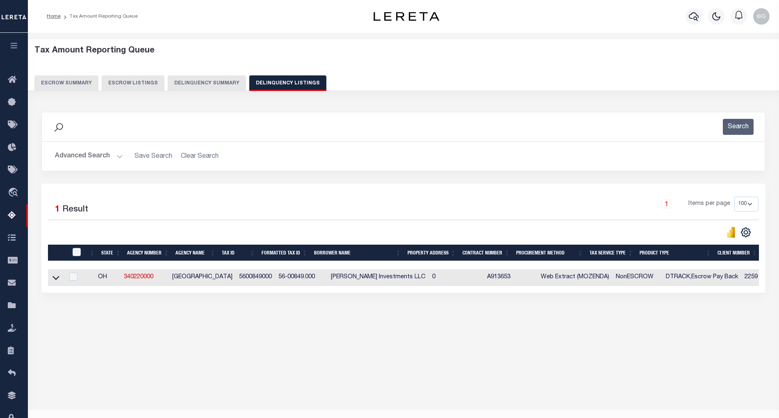
click at [119, 158] on button "Advanced Search" at bounding box center [89, 156] width 68 height 16
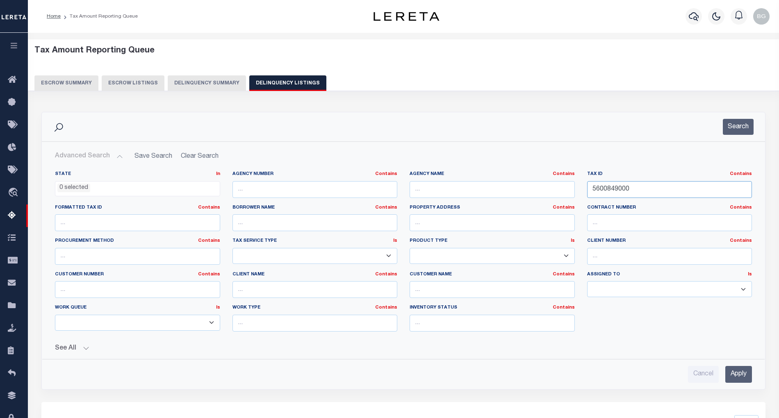
click at [608, 191] on input "5600849000" at bounding box center [669, 189] width 165 height 17
paste input "72"
type input "5600872000"
click at [740, 377] on input "Apply" at bounding box center [738, 374] width 27 height 17
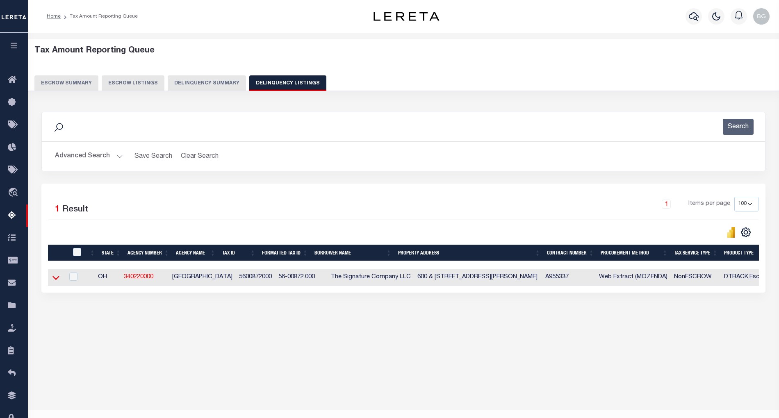
click at [55, 280] on icon at bounding box center [55, 278] width 7 height 4
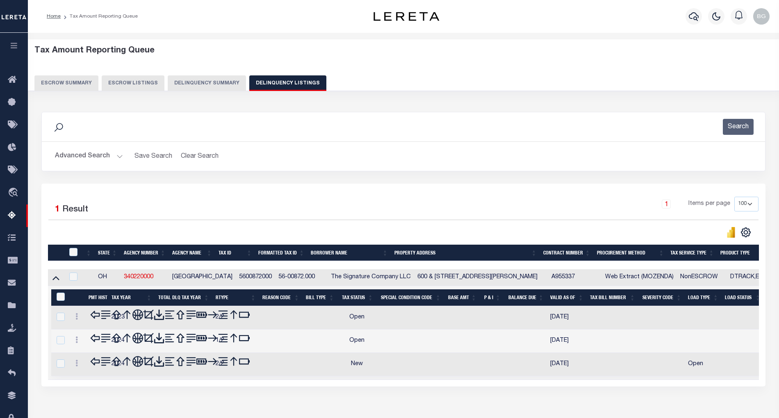
scroll to position [16, 0]
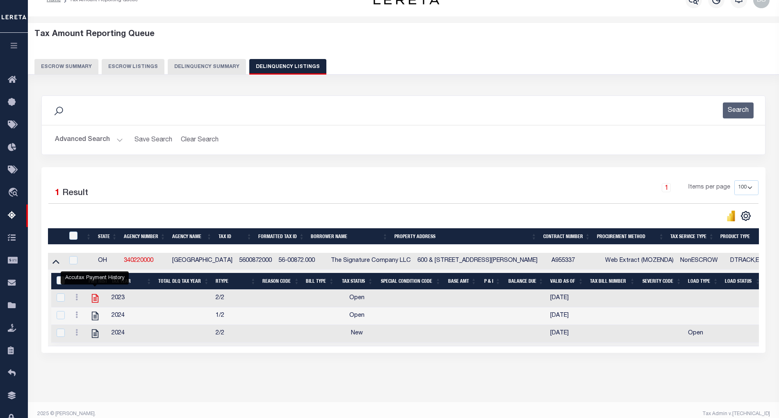
click at [94, 302] on icon "" at bounding box center [95, 298] width 7 height 9
checkbox input "true"
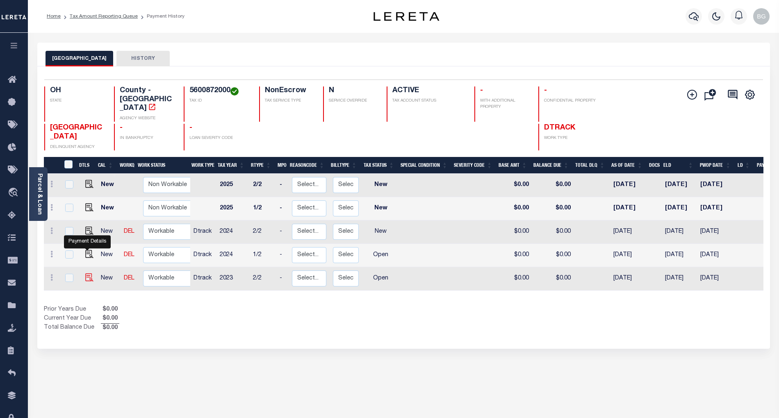
click at [87, 273] on img "" at bounding box center [89, 277] width 8 height 8
checkbox input "true"
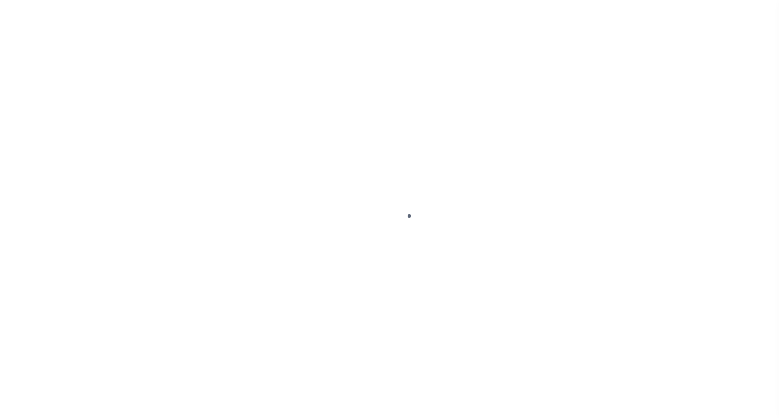
select select "OP2"
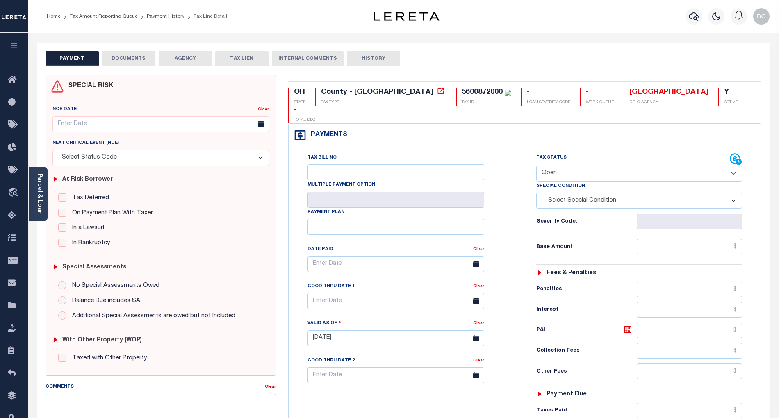
click at [123, 59] on button "DOCUMENTS" at bounding box center [128, 59] width 53 height 16
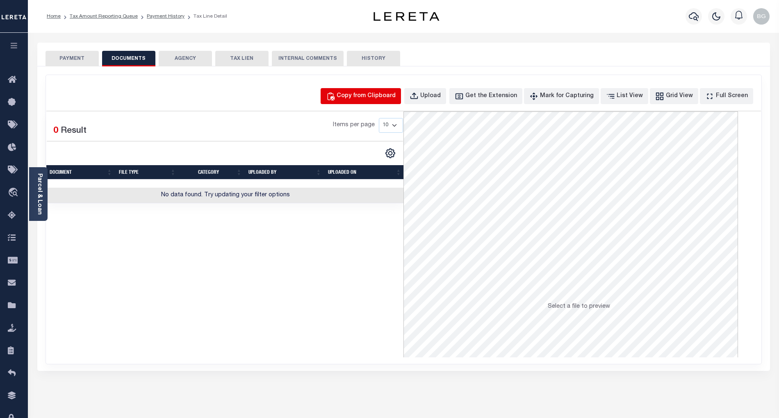
click at [388, 96] on div "Copy from Clipboard" at bounding box center [366, 96] width 59 height 9
select select "POP"
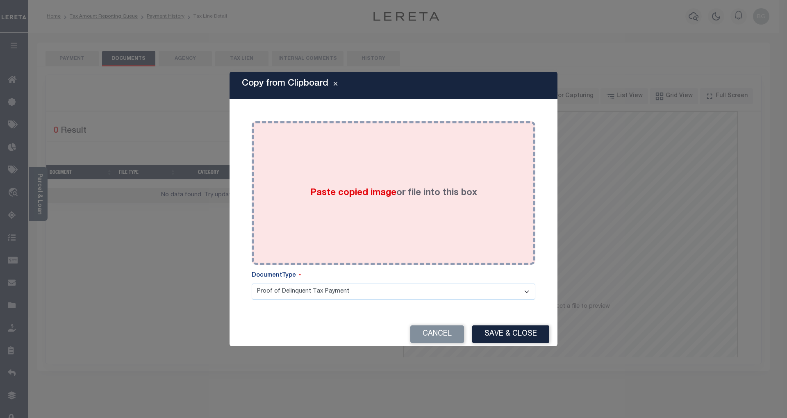
click at [366, 191] on span "Paste copied image" at bounding box center [353, 193] width 86 height 9
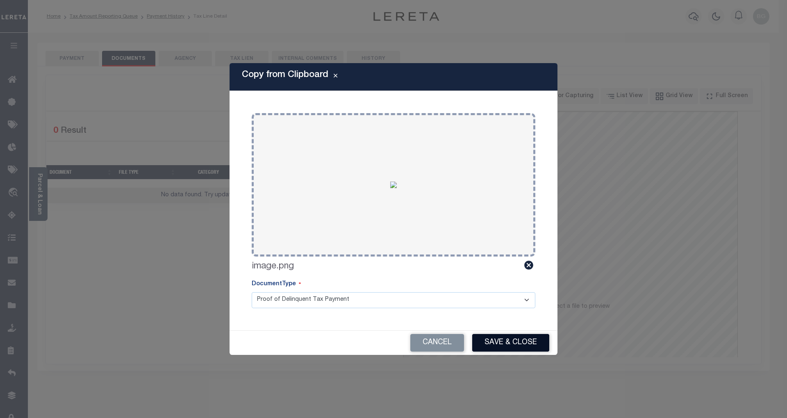
click at [520, 338] on button "Save & Close" at bounding box center [510, 343] width 77 height 18
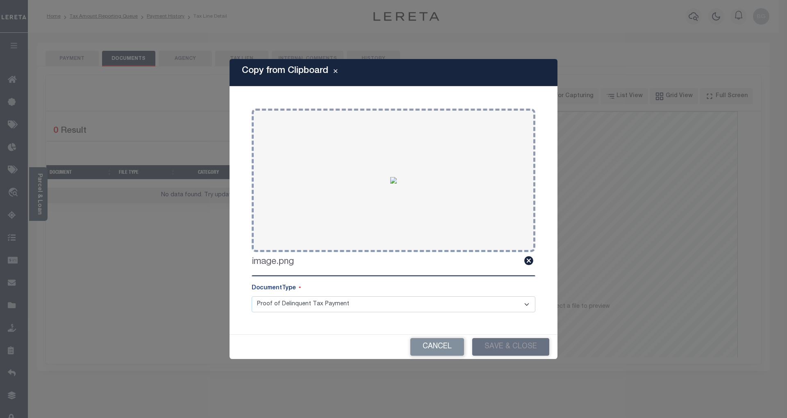
click at [77, 60] on div "Copy from Clipboard Paste copied image or file into this box Select file or dra…" at bounding box center [393, 209] width 787 height 418
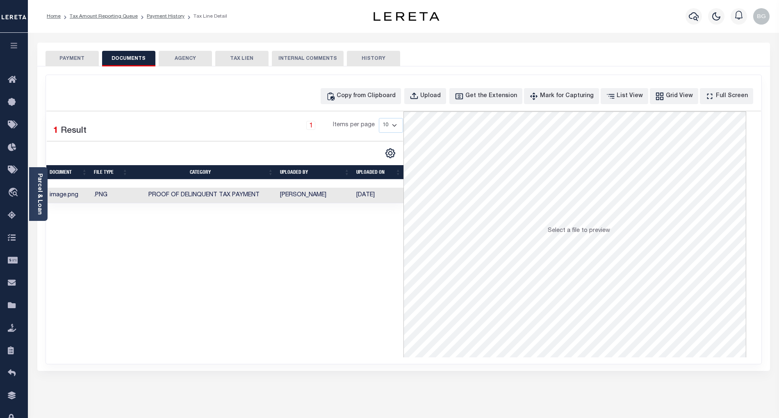
click at [77, 58] on button "PAYMENT" at bounding box center [72, 59] width 53 height 16
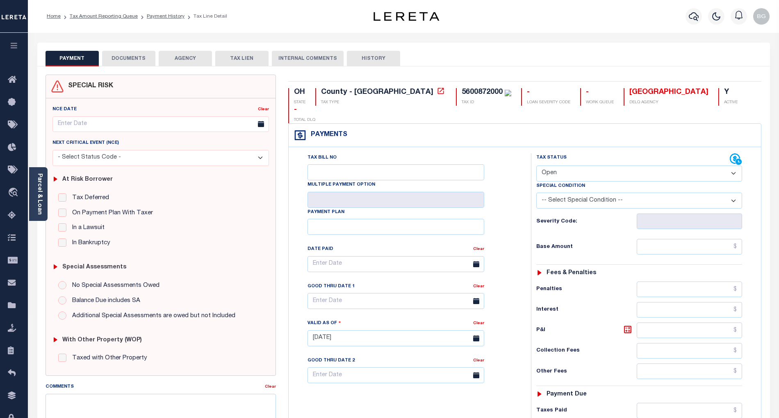
click at [553, 166] on select "- Select Status Code - Open Due/Unpaid Paid Incomplete No Tax Due Internal Refu…" at bounding box center [639, 174] width 206 height 16
select select "PYD"
click at [536, 166] on select "- Select Status Code - Open Due/Unpaid Paid Incomplete No Tax Due Internal Refu…" at bounding box center [639, 174] width 206 height 16
type input "[DATE]"
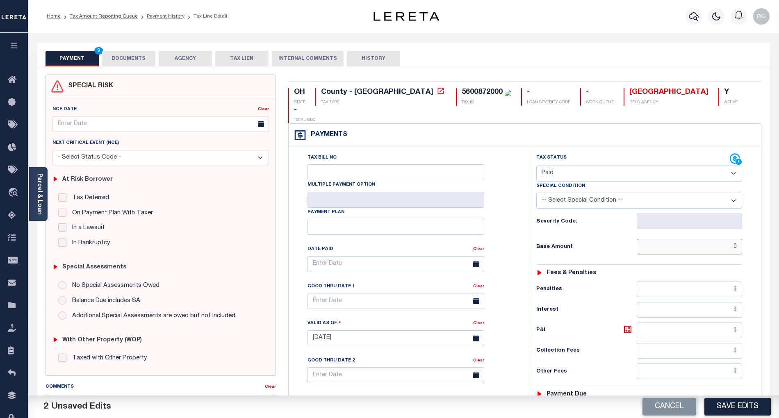
click at [715, 239] on input "0" at bounding box center [690, 247] width 106 height 16
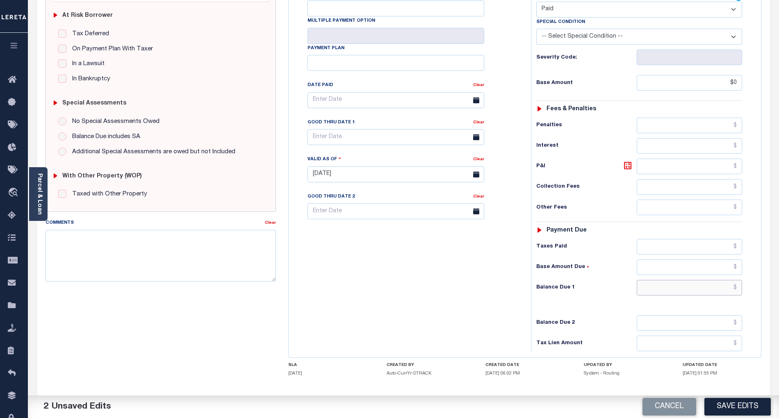
type input "$0.00"
click at [724, 280] on input "text" at bounding box center [690, 288] width 106 height 16
click at [505, 287] on div "Tax Bill No Multiple Payment Option Payment Plan Clear" at bounding box center [408, 170] width 234 height 362
type input "$0.00"
click at [745, 402] on button "Save Edits" at bounding box center [737, 407] width 66 height 18
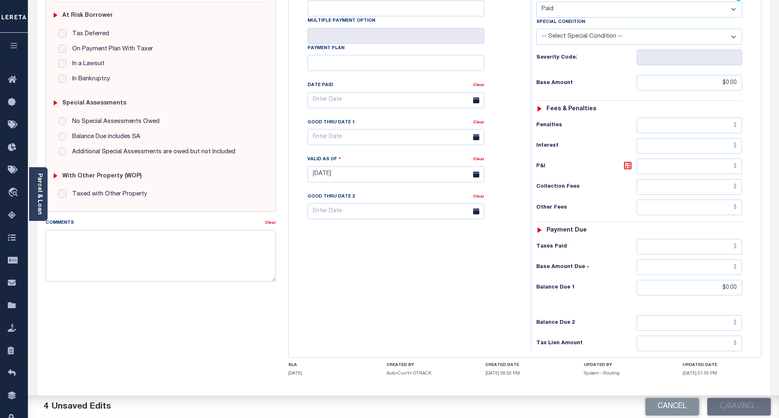
checkbox input "false"
type input "$0"
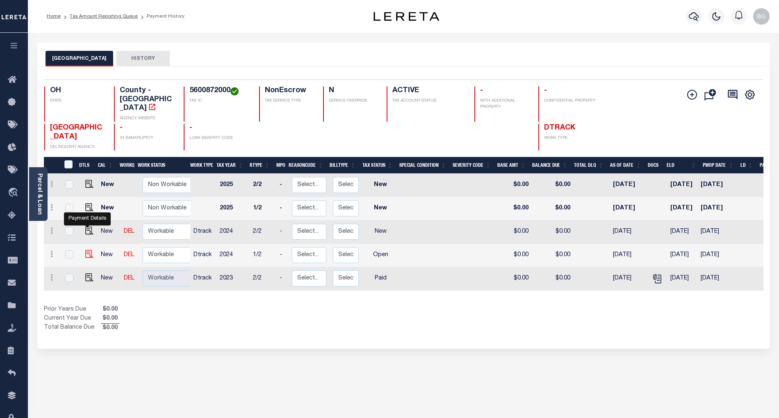
click at [86, 250] on img "" at bounding box center [89, 254] width 8 height 8
checkbox input "true"
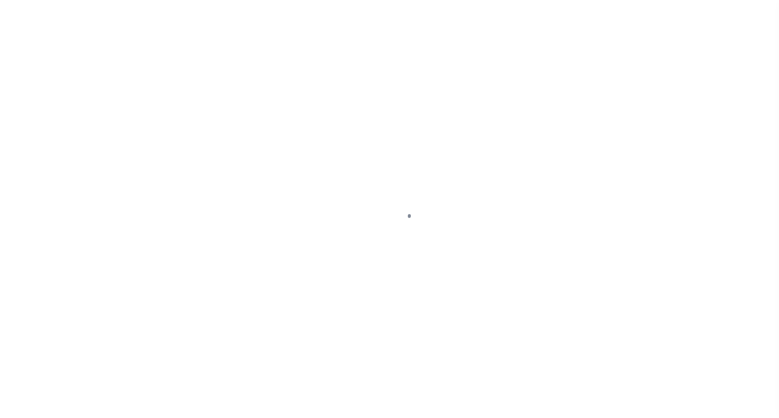
select select "OP2"
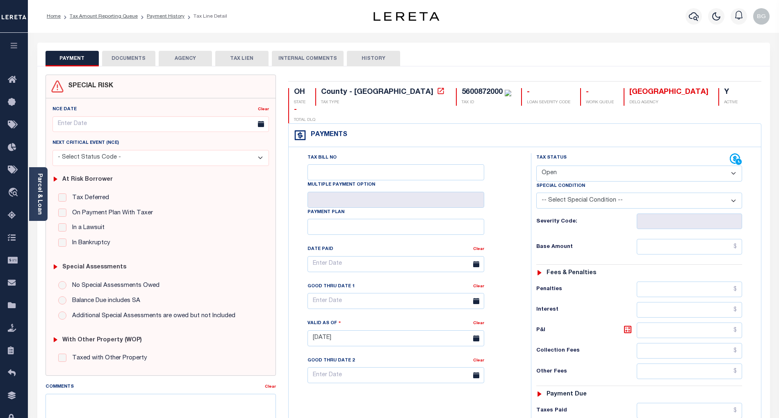
click at [628, 41] on div "Parcel & Loan Tax Bill Details 5600872000 TAX ID AGENCY 2024 TAX YEAR [DATE]" at bounding box center [403, 326] width 745 height 587
click at [127, 55] on button "DOCUMENTS" at bounding box center [128, 59] width 53 height 16
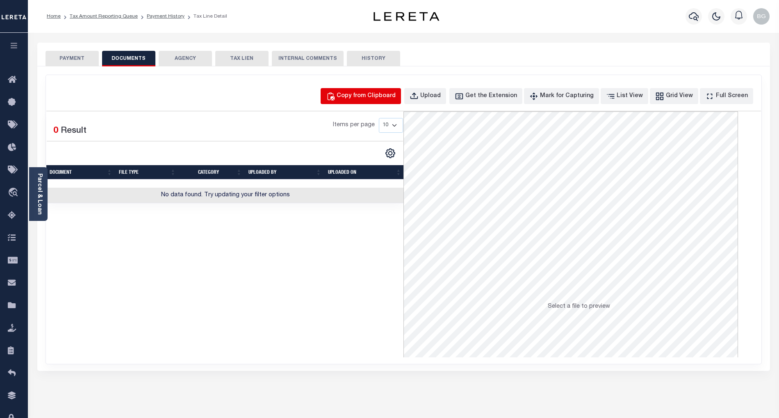
click at [373, 97] on div "Copy from Clipboard" at bounding box center [366, 96] width 59 height 9
select select "POP"
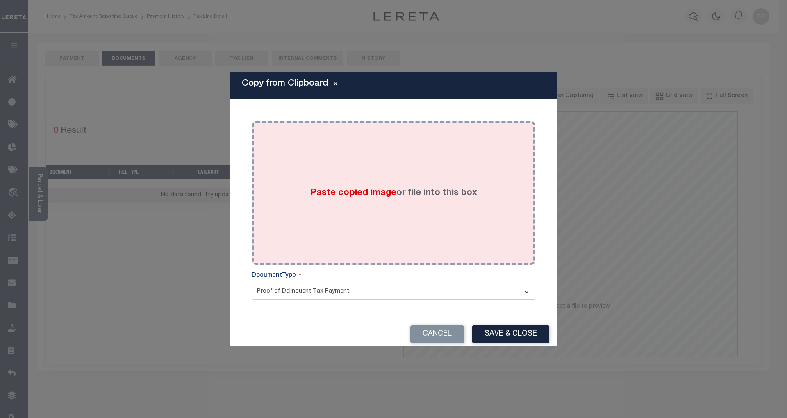
click at [350, 196] on span "Paste copied image" at bounding box center [353, 193] width 86 height 9
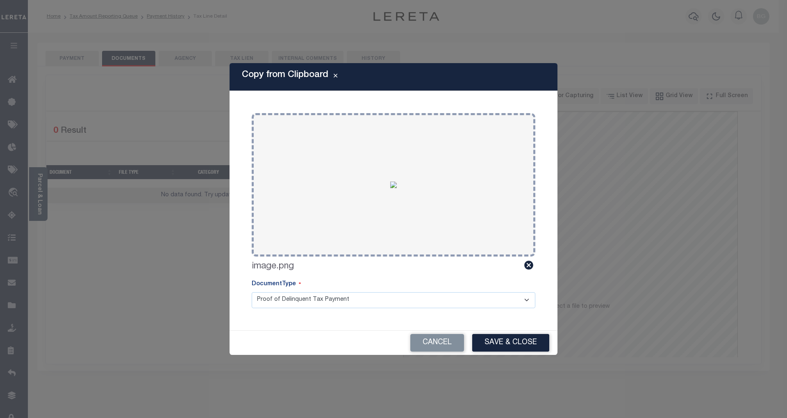
click at [515, 343] on button "Save & Close" at bounding box center [510, 343] width 77 height 18
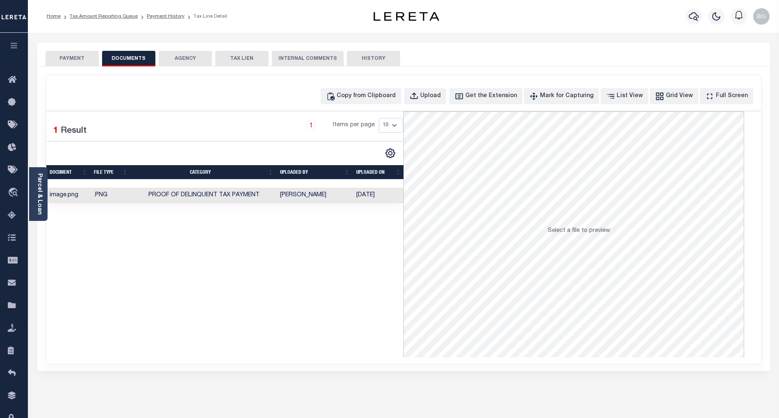
click at [77, 60] on button "PAYMENT" at bounding box center [72, 59] width 53 height 16
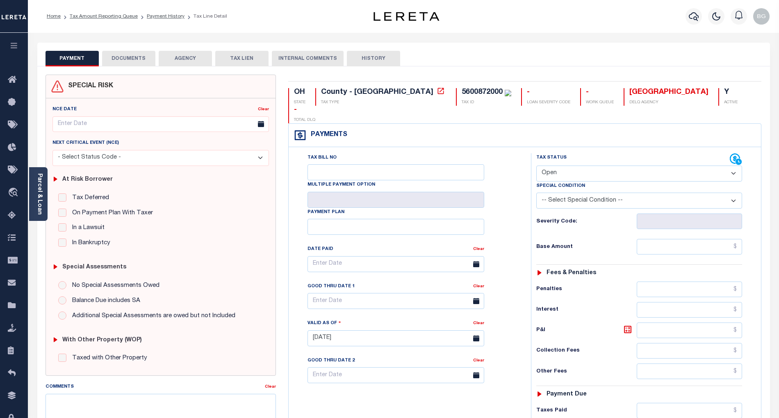
click at [557, 166] on select "- Select Status Code - Open Due/Unpaid Paid Incomplete No Tax Due Internal Refu…" at bounding box center [639, 174] width 206 height 16
select select "PYD"
click at [536, 166] on select "- Select Status Code - Open Due/Unpaid Paid Incomplete No Tax Due Internal Refu…" at bounding box center [639, 174] width 206 height 16
type input "[DATE]"
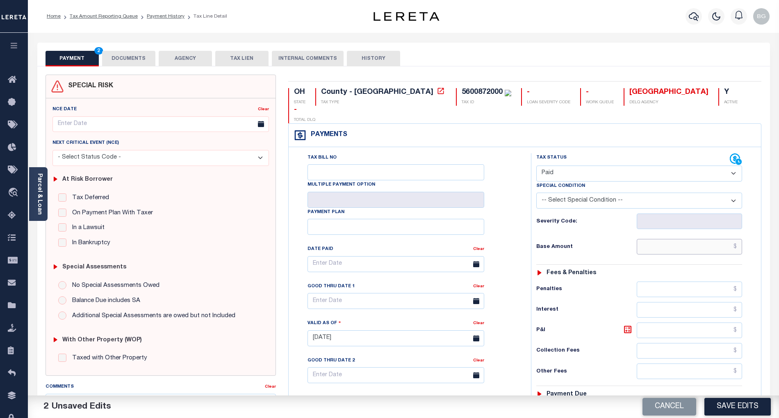
click at [694, 239] on input "text" at bounding box center [690, 247] width 106 height 16
paste input "1,447.22"
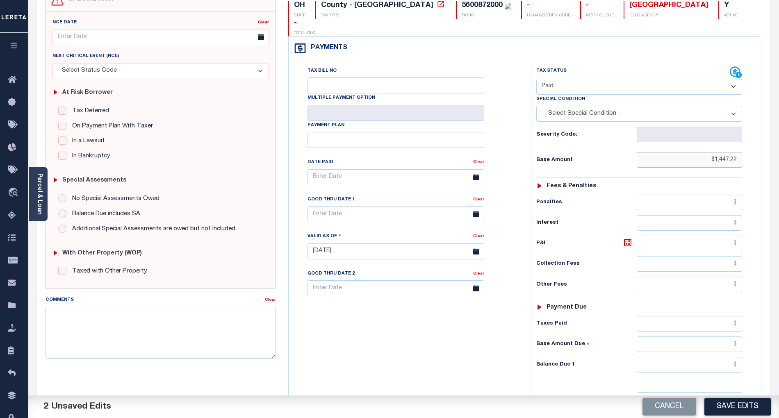
scroll to position [109, 0]
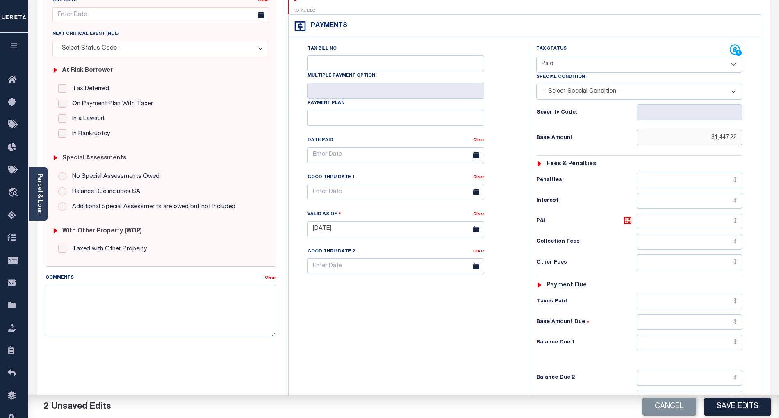
type input "$1,447.22"
click at [722, 335] on input "text" at bounding box center [690, 343] width 106 height 16
click at [455, 336] on div "Tax Bill No Multiple Payment Option Payment Plan Clear" at bounding box center [408, 225] width 234 height 362
type input "$0.00"
click at [748, 408] on button "Save Edits" at bounding box center [737, 407] width 66 height 18
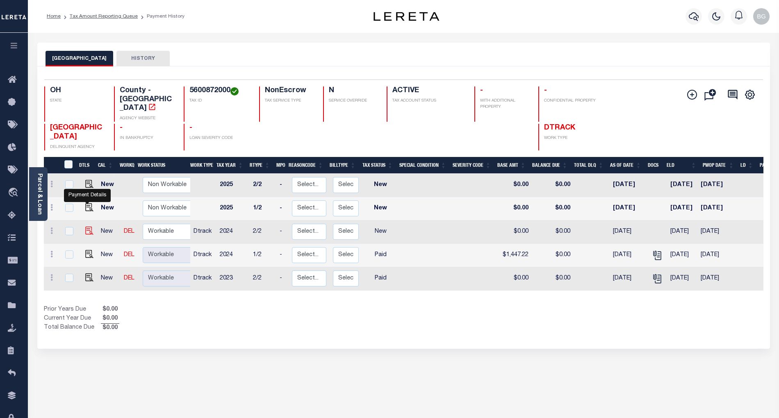
click at [86, 227] on img "" at bounding box center [89, 231] width 8 height 8
checkbox input "true"
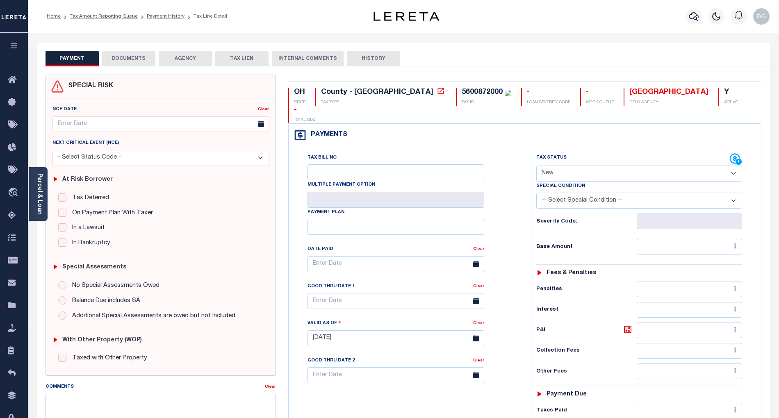
click at [581, 166] on select "- Select Status Code - Open Due/Unpaid Paid Incomplete No Tax Due Internal Refu…" at bounding box center [639, 174] width 206 height 16
select select "PYD"
click at [536, 166] on select "- Select Status Code - Open Due/Unpaid Paid Incomplete No Tax Due Internal Refu…" at bounding box center [639, 174] width 206 height 16
type input "[DATE]"
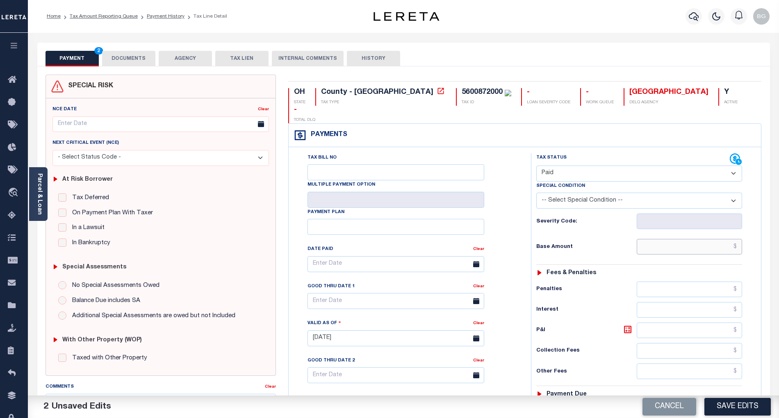
click at [713, 239] on input "text" at bounding box center [690, 247] width 106 height 16
paste input "1,447.22"
type input "$1,447.22"
click at [139, 61] on button "DOCUMENTS" at bounding box center [128, 59] width 53 height 16
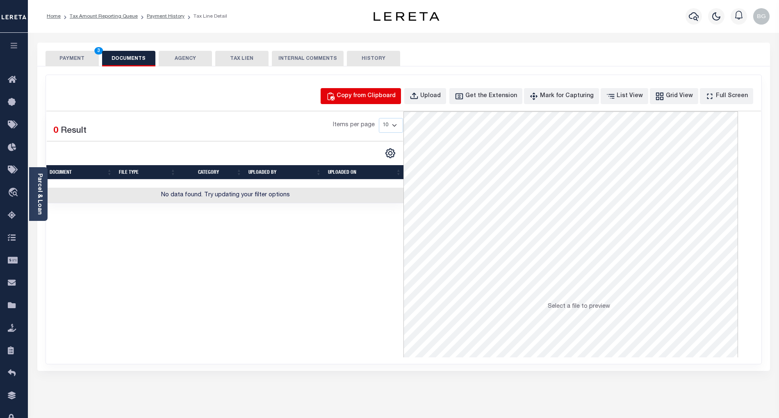
click at [381, 96] on div "Copy from Clipboard" at bounding box center [366, 96] width 59 height 9
select select "POP"
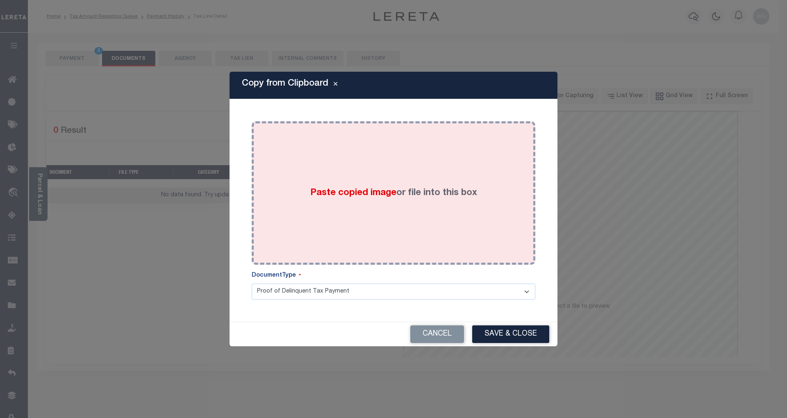
click at [360, 192] on span "Paste copied image" at bounding box center [353, 193] width 86 height 9
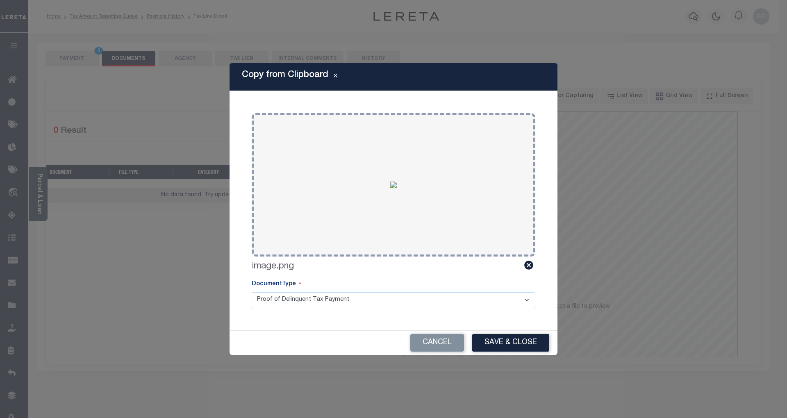
click at [515, 342] on button "Save & Close" at bounding box center [510, 343] width 77 height 18
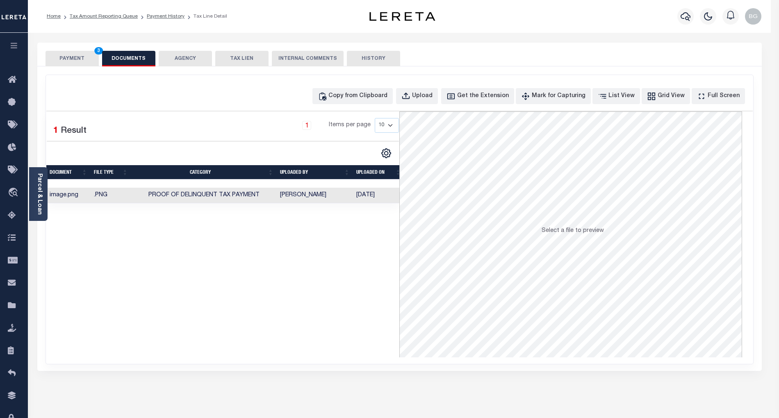
click at [79, 58] on button "PAYMENT 3" at bounding box center [72, 59] width 53 height 16
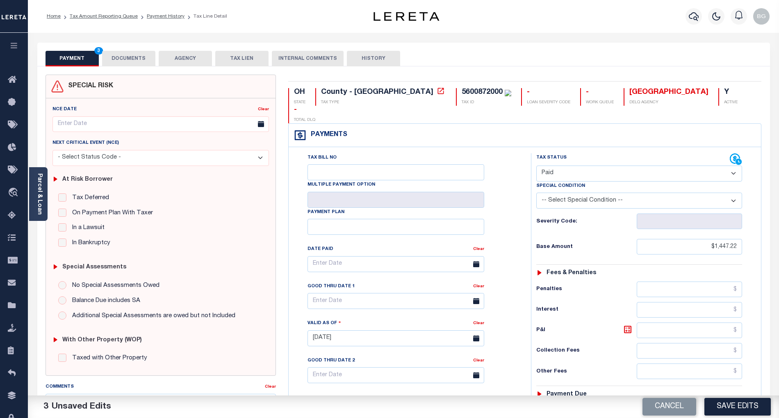
scroll to position [164, 0]
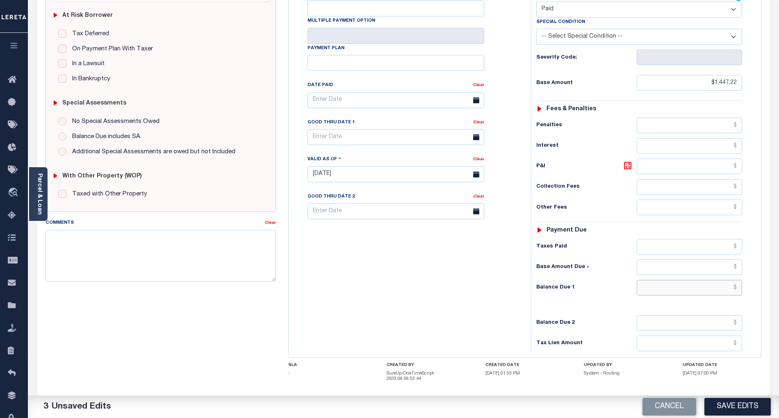
click at [724, 280] on input "text" at bounding box center [690, 288] width 106 height 16
click at [515, 299] on div "Tax Bill No Multiple Payment Option Payment Plan Clear" at bounding box center [408, 170] width 234 height 362
type input "$0.00"
click at [728, 405] on button "Save Edits" at bounding box center [737, 407] width 66 height 18
checkbox input "false"
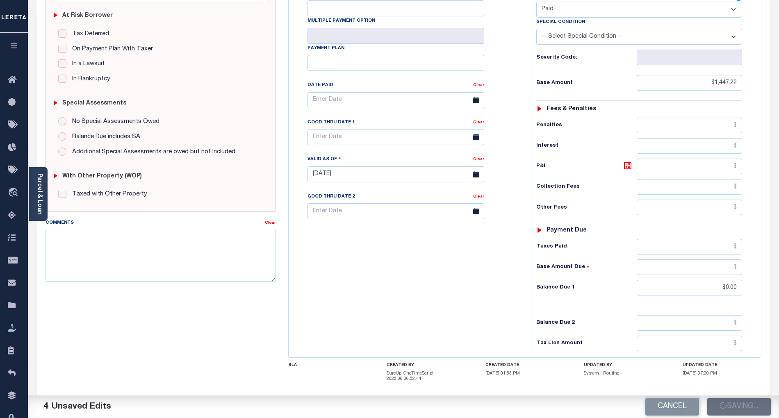
checkbox input "false"
type input "$1,447.22"
type input "$0"
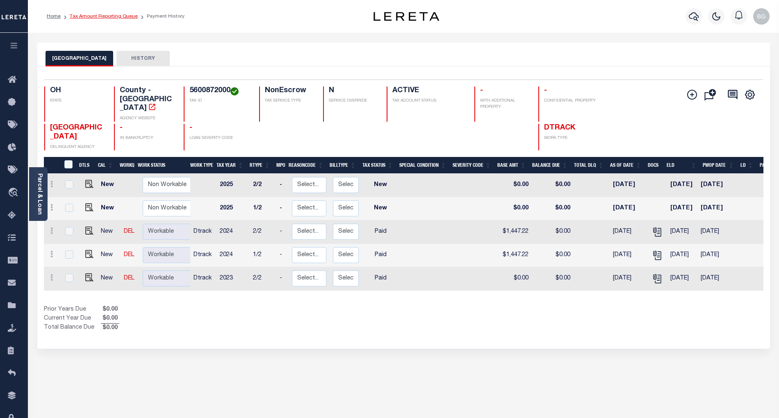
click at [89, 18] on link "Tax Amount Reporting Queue" at bounding box center [104, 16] width 68 height 5
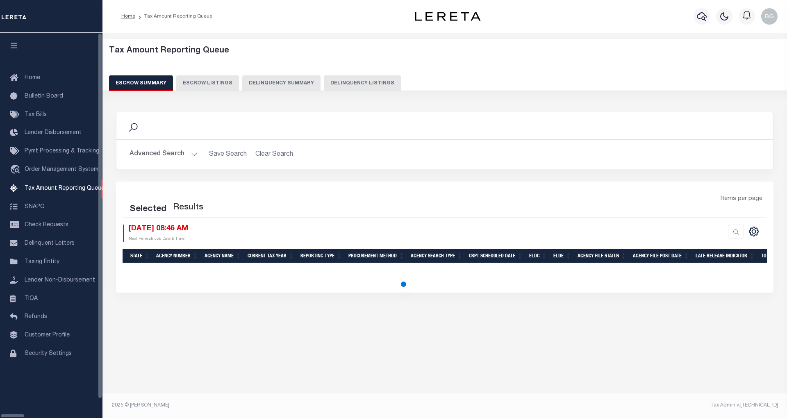
click at [324, 84] on button "Delinquency Listings" at bounding box center [362, 83] width 77 height 16
select select "100"
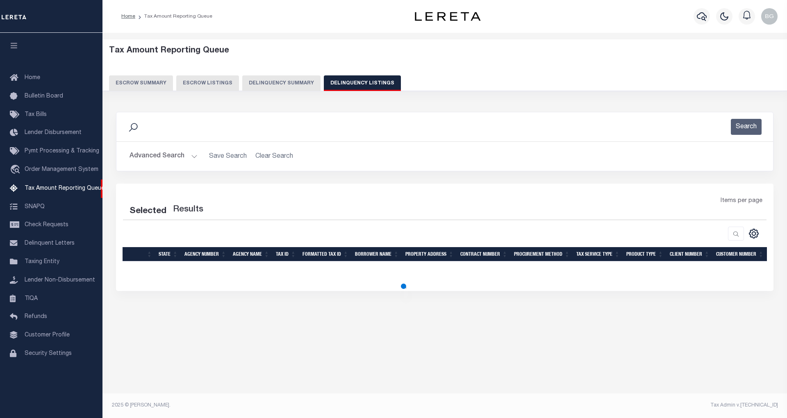
select select "100"
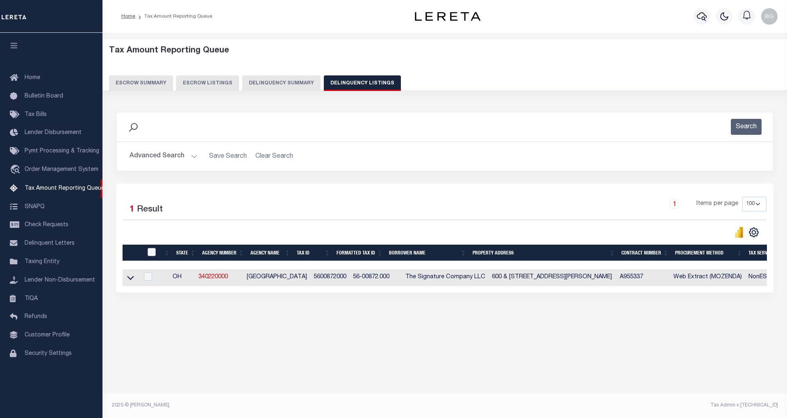
click at [152, 256] on input "checkbox" at bounding box center [152, 252] width 8 height 8
checkbox input "true"
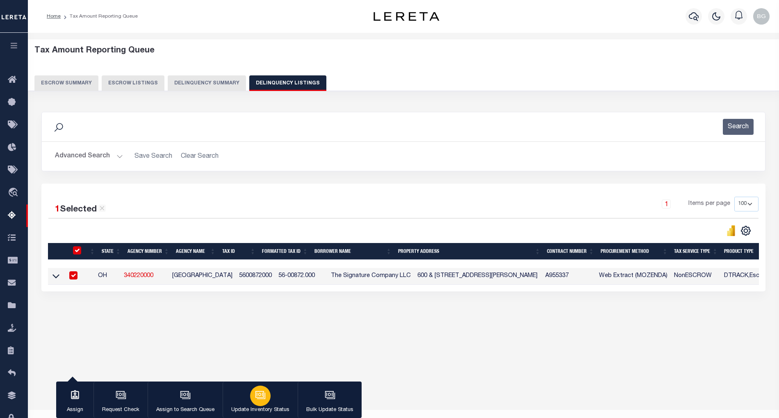
click at [265, 397] on div "button" at bounding box center [260, 396] width 20 height 20
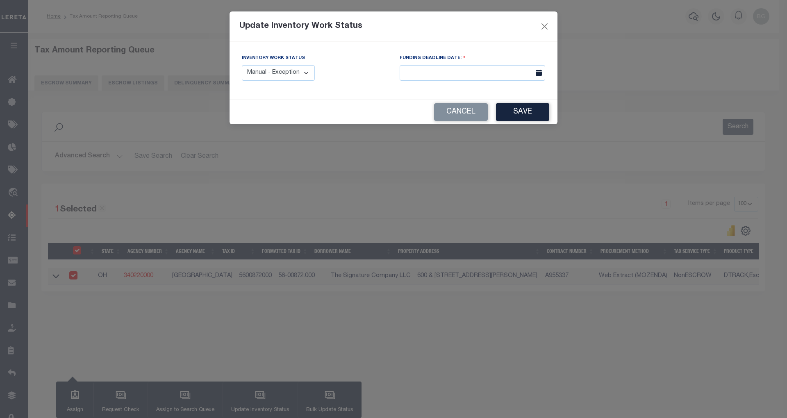
click at [297, 68] on select "Manual - Exception Pended - Awaiting Search Late Add Exception Completed" at bounding box center [278, 73] width 73 height 16
select select "4"
click at [242, 65] on select "Manual - Exception Pended - Awaiting Search Late Add Exception Completed" at bounding box center [278, 73] width 73 height 16
click at [526, 116] on button "Save" at bounding box center [522, 112] width 53 height 18
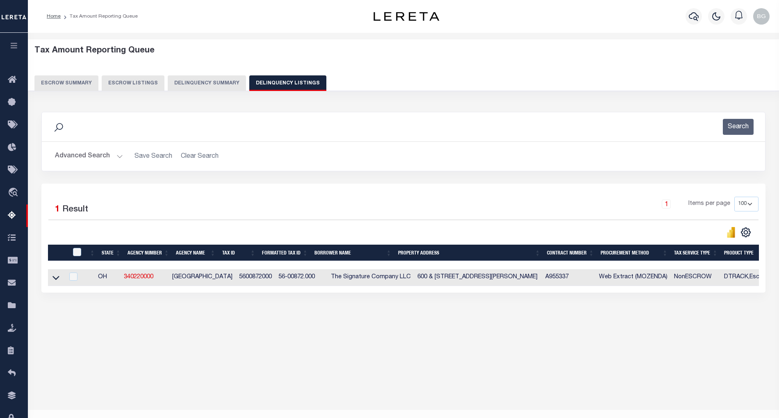
click at [117, 158] on button "Advanced Search" at bounding box center [89, 156] width 68 height 16
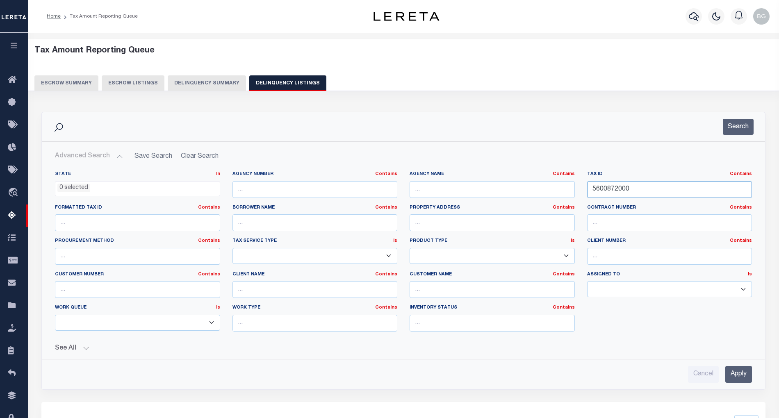
click at [607, 190] on input "5600872000" at bounding box center [669, 189] width 165 height 17
paste input "3"
type input "5600873000"
click at [744, 380] on input "Apply" at bounding box center [738, 374] width 27 height 17
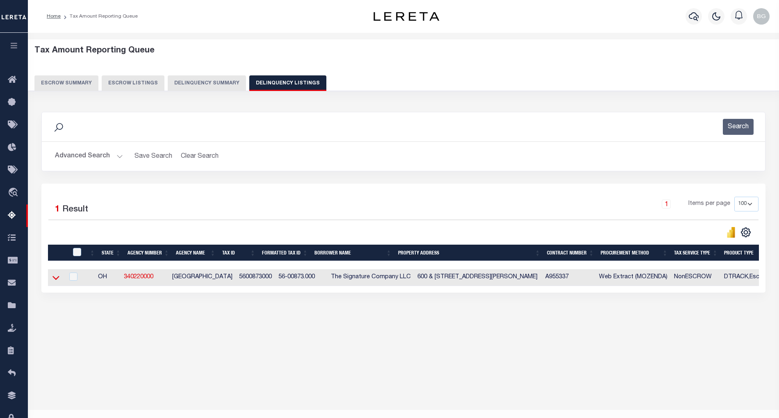
click at [57, 281] on icon at bounding box center [55, 277] width 7 height 9
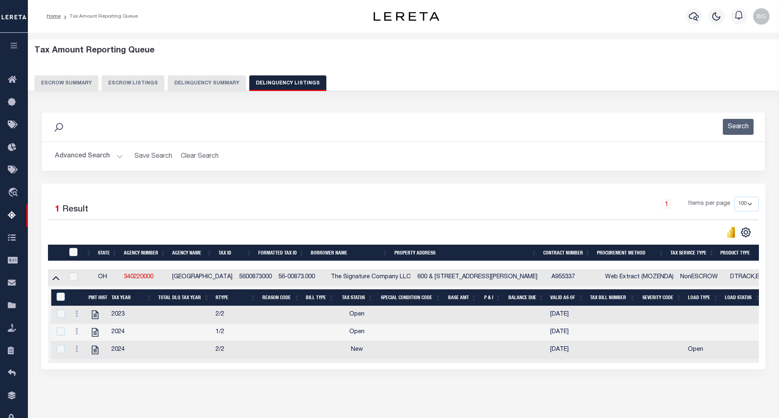
scroll to position [35, 0]
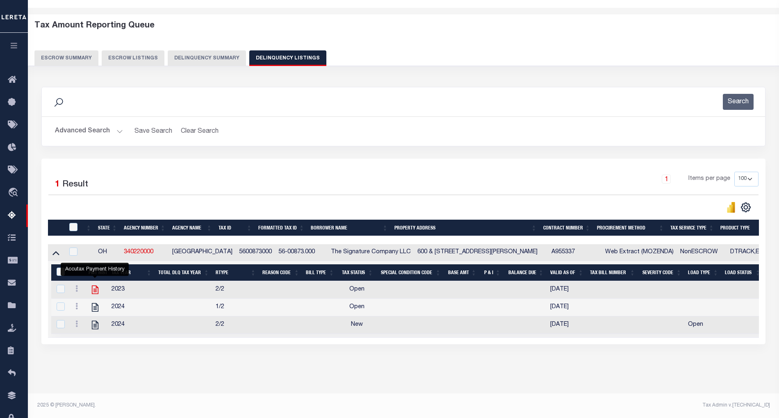
click at [93, 284] on icon "" at bounding box center [95, 289] width 11 height 11
checkbox input "true"
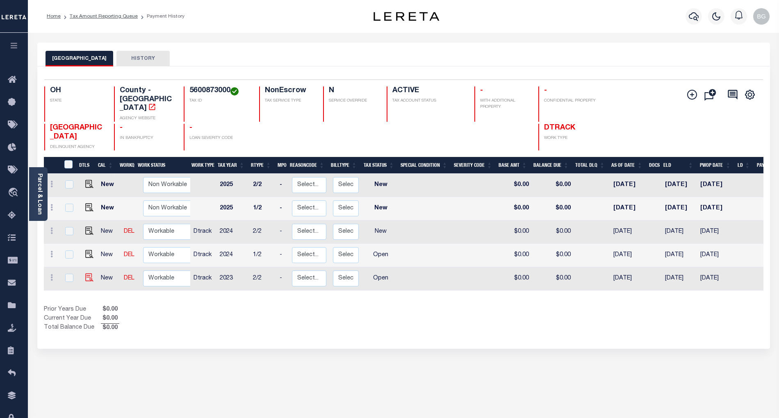
click at [89, 273] on img at bounding box center [89, 277] width 8 height 8
checkbox input "true"
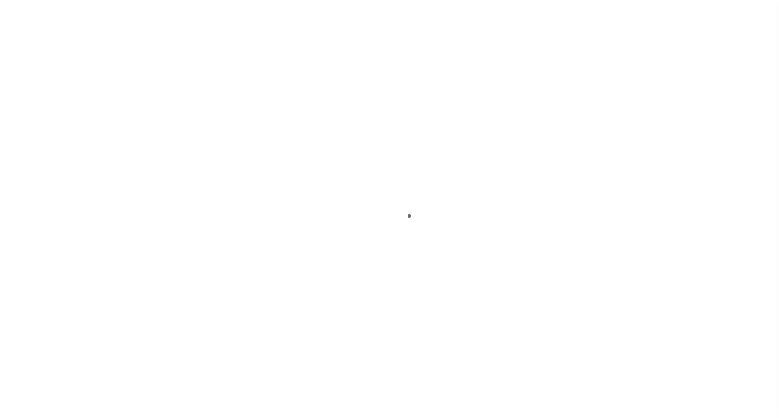
select select "OP2"
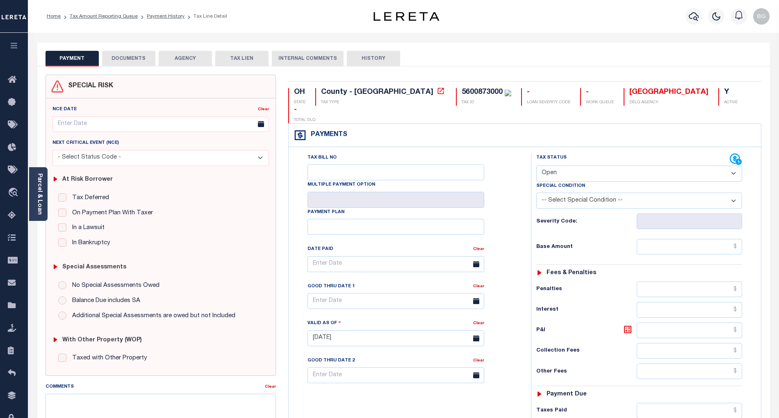
click at [130, 58] on button "DOCUMENTS" at bounding box center [128, 59] width 53 height 16
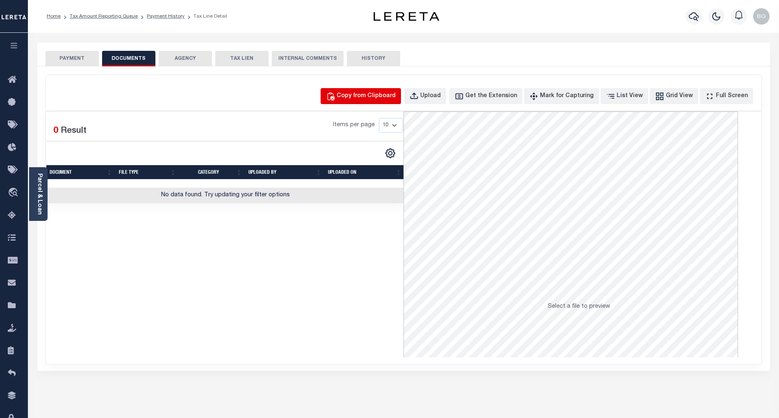
click at [379, 92] on div "Copy from Clipboard" at bounding box center [366, 96] width 59 height 9
select select "POP"
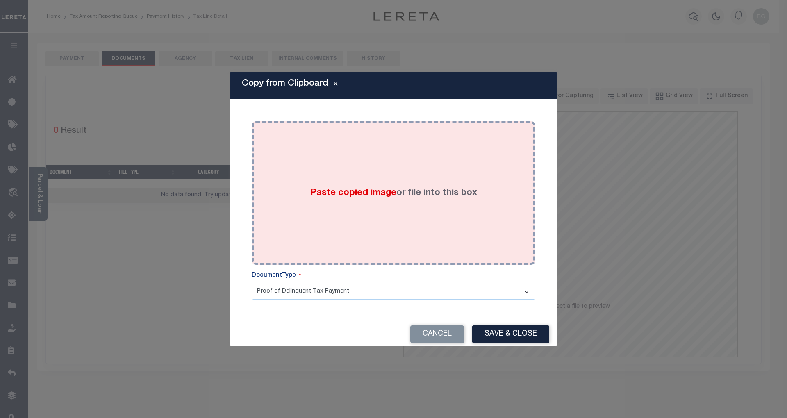
click at [346, 194] on span "Paste copied image" at bounding box center [353, 193] width 86 height 9
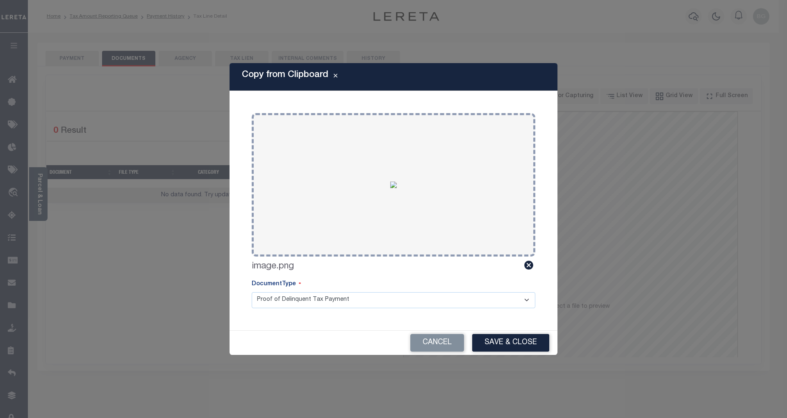
click at [515, 346] on button "Save & Close" at bounding box center [510, 343] width 77 height 18
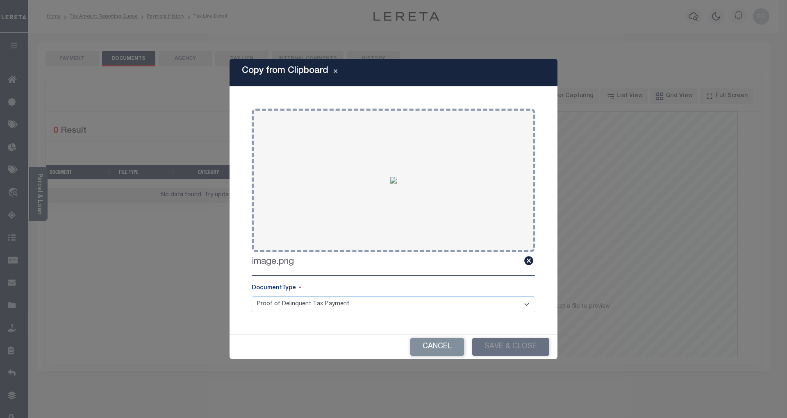
click at [75, 58] on div "Copy from Clipboard Paste copied image or file into this box Select file or dra…" at bounding box center [393, 209] width 787 height 418
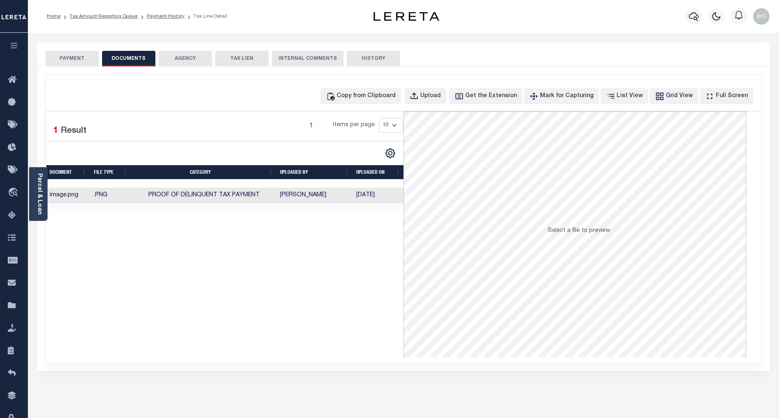
click at [75, 58] on button "PAYMENT" at bounding box center [72, 59] width 53 height 16
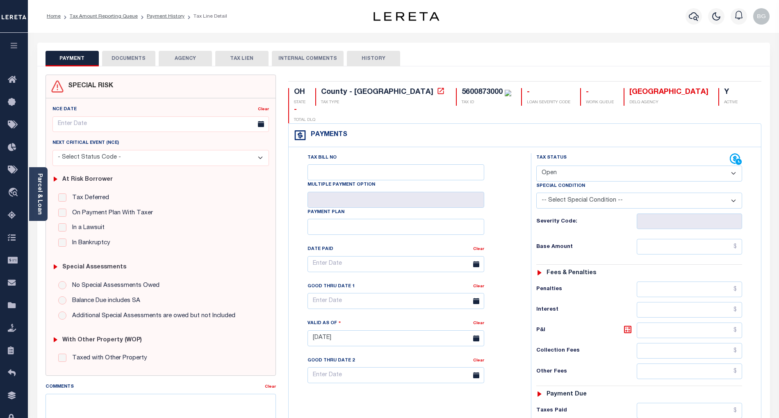
click at [555, 166] on select "- Select Status Code - Open Due/Unpaid Paid Incomplete No Tax Due Internal Refu…" at bounding box center [639, 174] width 206 height 16
select select "PYD"
click at [536, 166] on select "- Select Status Code - Open Due/Unpaid Paid Incomplete No Tax Due Internal Refu…" at bounding box center [639, 174] width 206 height 16
type input "[DATE]"
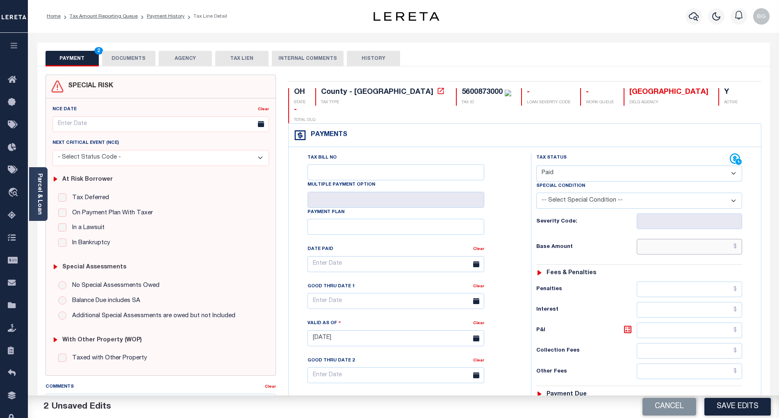
click at [702, 239] on input "text" at bounding box center [690, 247] width 106 height 16
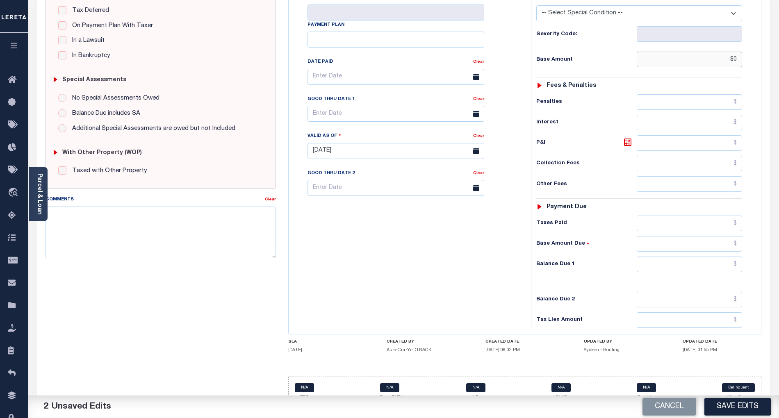
scroll to position [188, 0]
type input "$0.00"
click at [724, 256] on input "text" at bounding box center [690, 264] width 106 height 16
type input "$0.00"
click at [469, 278] on div "Tax Bill No Multiple Payment Option Payment Plan Clear" at bounding box center [408, 147] width 234 height 362
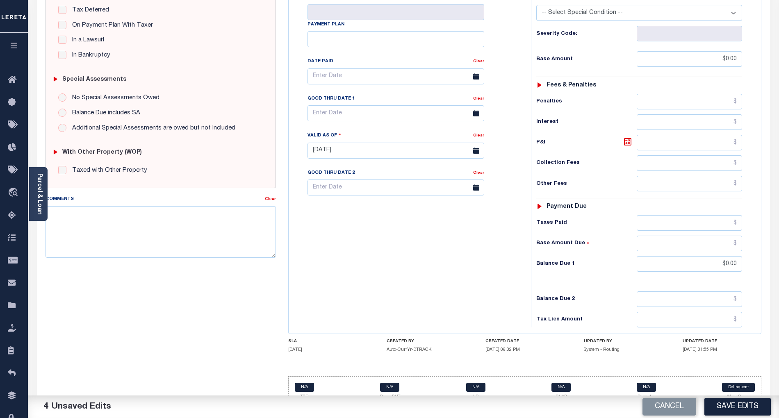
click at [730, 407] on button "Save Edits" at bounding box center [737, 407] width 66 height 18
checkbox input "false"
type input "$0"
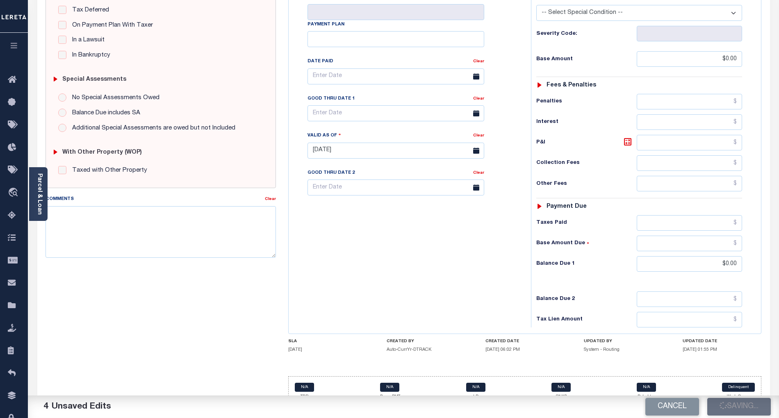
type input "$0"
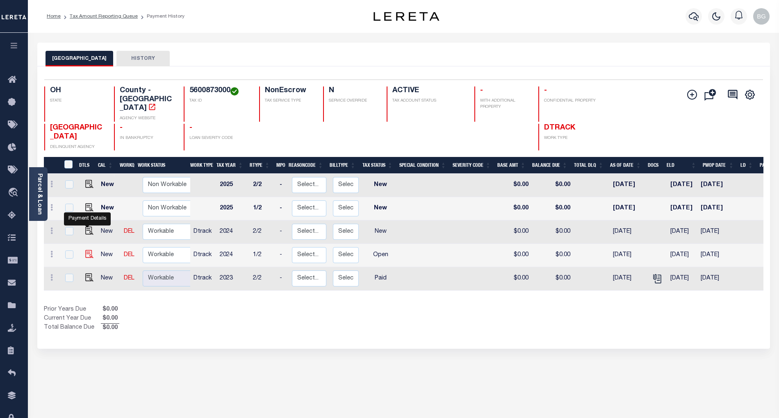
click at [86, 250] on img "" at bounding box center [89, 254] width 8 height 8
checkbox input "true"
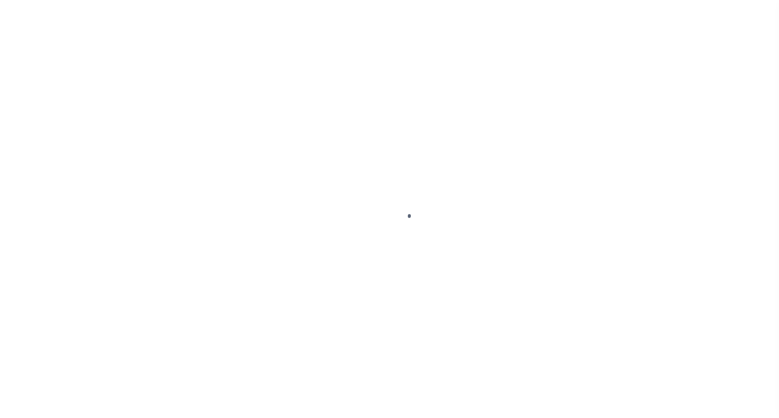
select select "OP2"
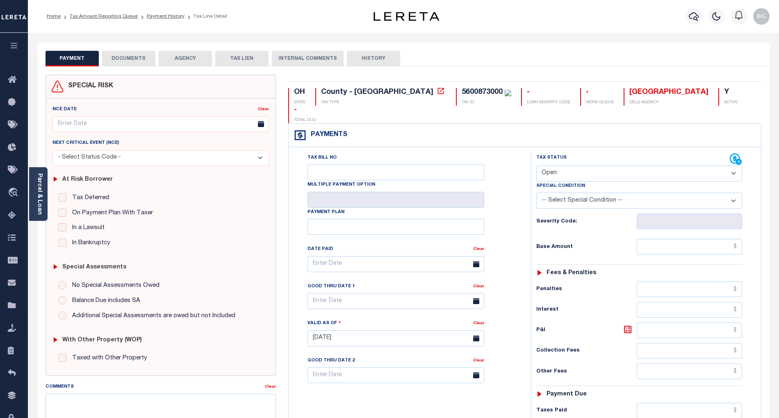
click at [123, 58] on button "DOCUMENTS" at bounding box center [128, 59] width 53 height 16
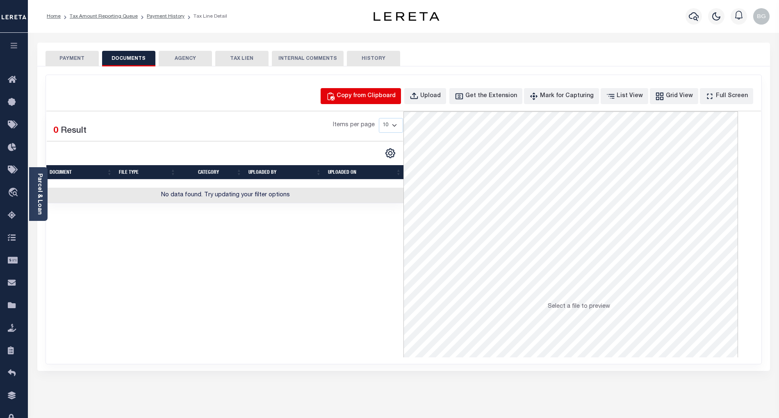
click at [389, 99] on div "Copy from Clipboard" at bounding box center [366, 96] width 59 height 9
select select "POP"
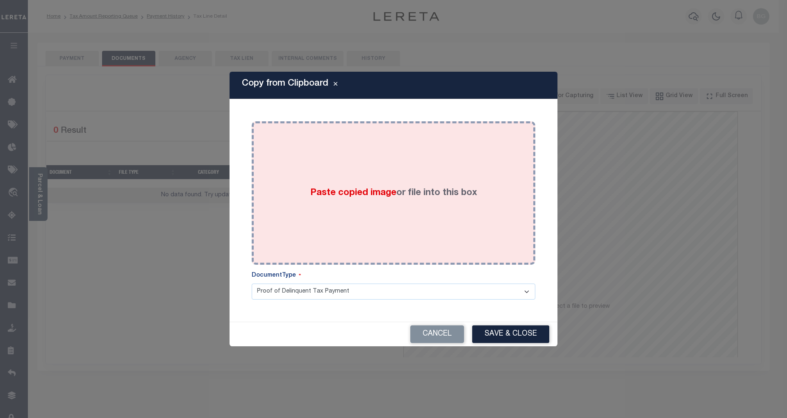
click at [348, 193] on span "Paste copied image" at bounding box center [353, 193] width 86 height 9
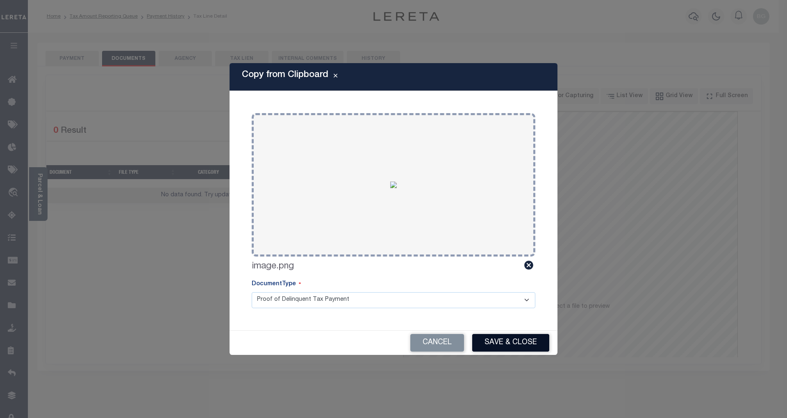
click at [519, 341] on button "Save & Close" at bounding box center [510, 343] width 77 height 18
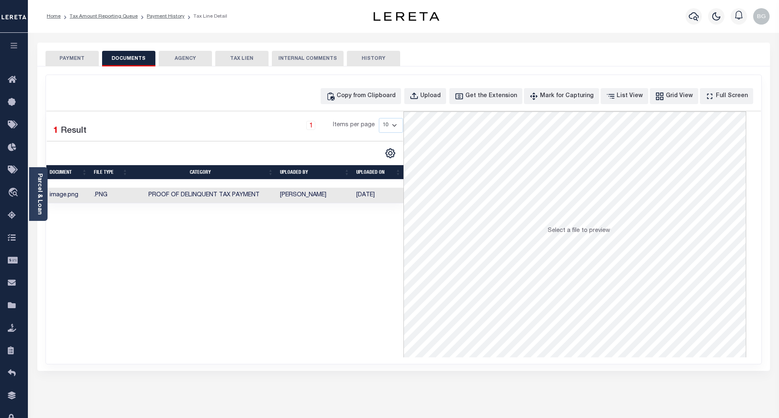
click at [72, 59] on button "PAYMENT" at bounding box center [72, 59] width 53 height 16
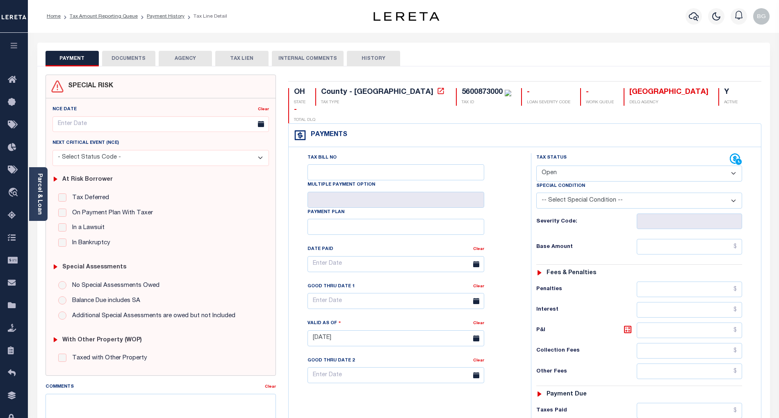
click at [553, 166] on select "- Select Status Code - Open Due/Unpaid Paid Incomplete No Tax Due Internal Refu…" at bounding box center [639, 174] width 206 height 16
select select "PYD"
click at [536, 166] on select "- Select Status Code - Open Due/Unpaid Paid Incomplete No Tax Due Internal Refu…" at bounding box center [639, 174] width 206 height 16
type input "[DATE]"
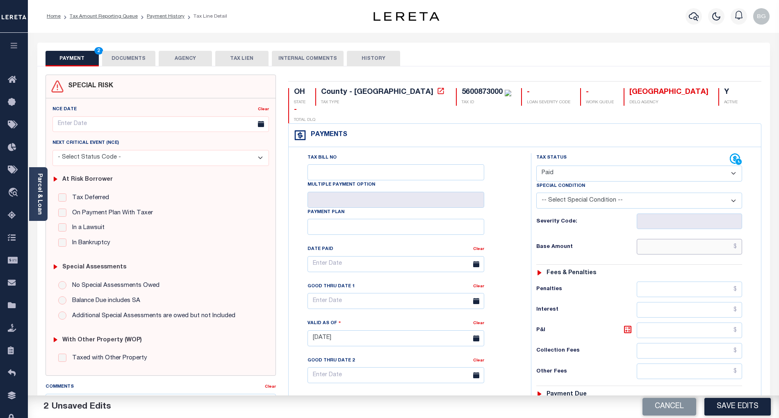
click at [699, 239] on input "text" at bounding box center [690, 247] width 106 height 16
paste input "84.78"
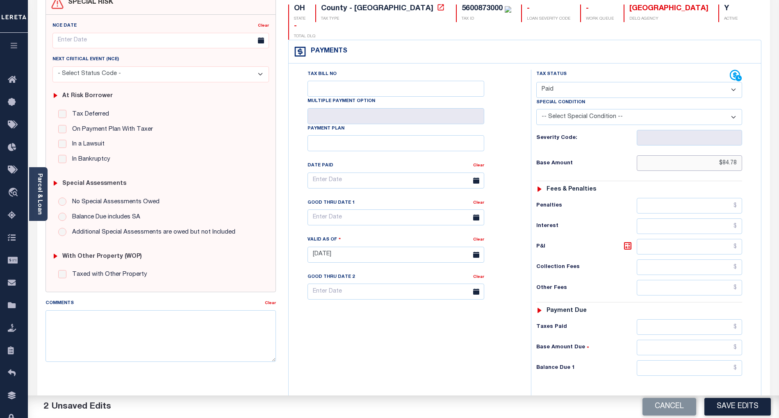
scroll to position [164, 0]
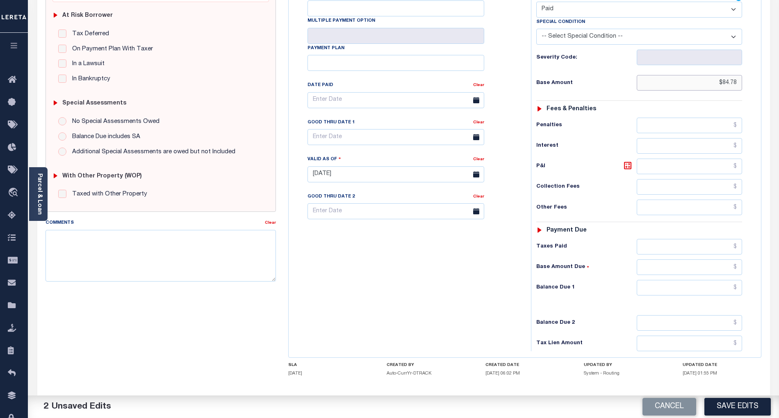
type input "$84.78"
click at [728, 280] on input "text" at bounding box center [690, 288] width 106 height 16
type input "$0.00"
click at [522, 290] on div "Tax Bill No Multiple Payment Option Payment Plan Clear" at bounding box center [408, 170] width 234 height 362
click at [742, 410] on button "Save Edits" at bounding box center [737, 407] width 66 height 18
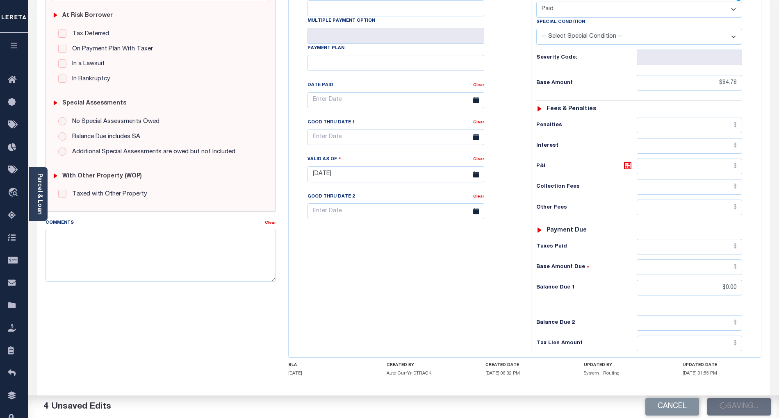
checkbox input "false"
type input "$84.78"
type input "$0"
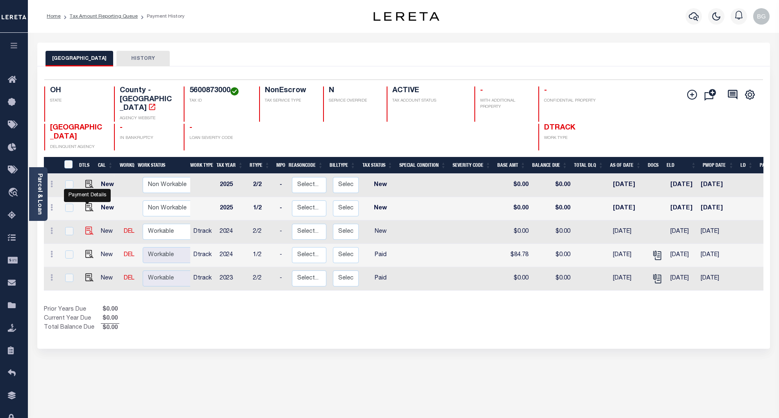
click at [86, 227] on img "" at bounding box center [89, 231] width 8 height 8
checkbox input "true"
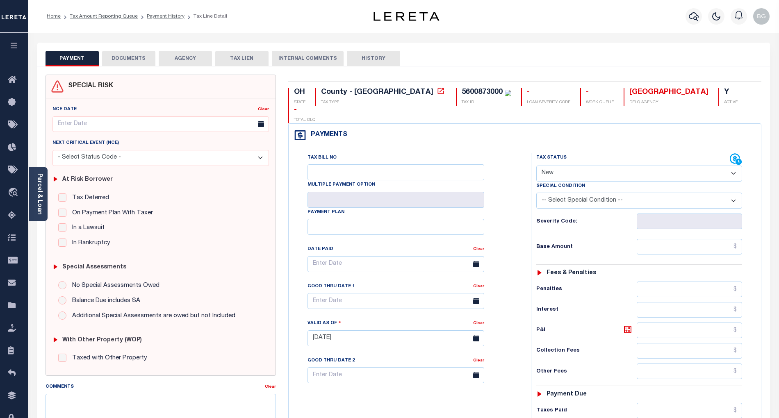
click at [555, 166] on select "- Select Status Code - Open Due/Unpaid Paid Incomplete No Tax Due Internal Refu…" at bounding box center [639, 174] width 206 height 16
select select "PYD"
click at [536, 166] on select "- Select Status Code - Open Due/Unpaid Paid Incomplete No Tax Due Internal Refu…" at bounding box center [639, 174] width 206 height 16
type input "[DATE]"
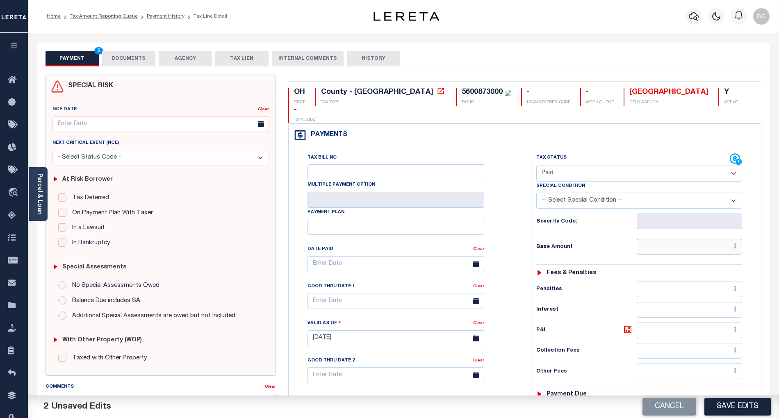
click at [715, 239] on input "text" at bounding box center [690, 247] width 106 height 16
paste input "84.78"
type input "$84.78"
click at [137, 61] on button "DOCUMENTS" at bounding box center [128, 59] width 53 height 16
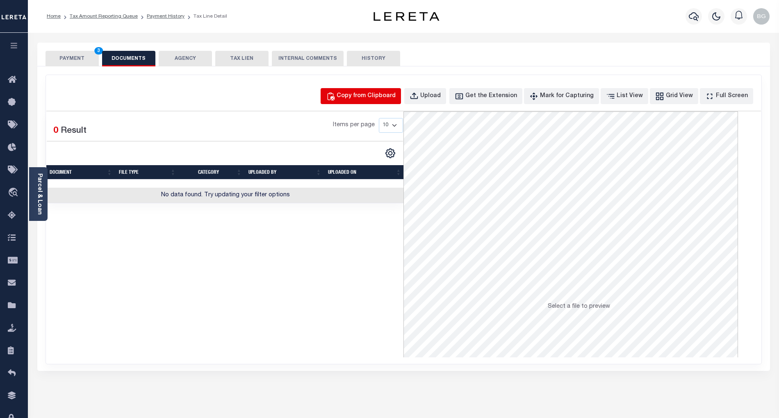
click at [371, 96] on div "Copy from Clipboard" at bounding box center [366, 96] width 59 height 9
select select "POP"
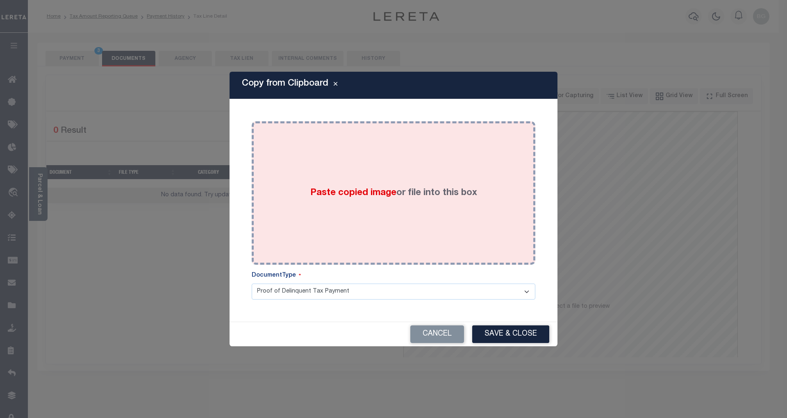
click at [354, 196] on span "Paste copied image" at bounding box center [353, 193] width 86 height 9
click at [353, 189] on span "Paste copied image" at bounding box center [353, 193] width 86 height 9
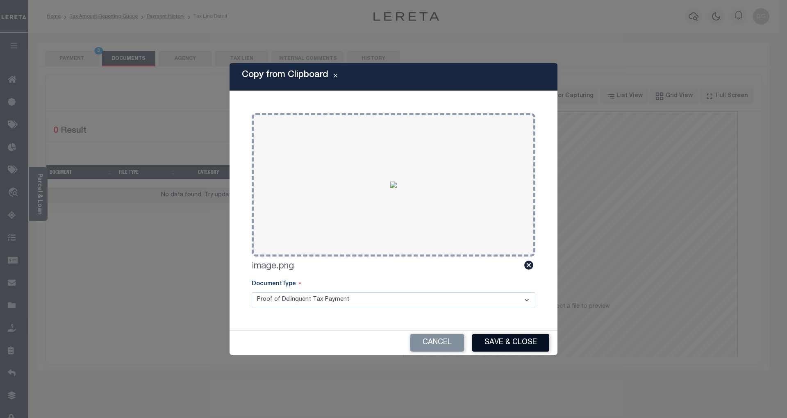
click at [519, 342] on button "Save & Close" at bounding box center [510, 343] width 77 height 18
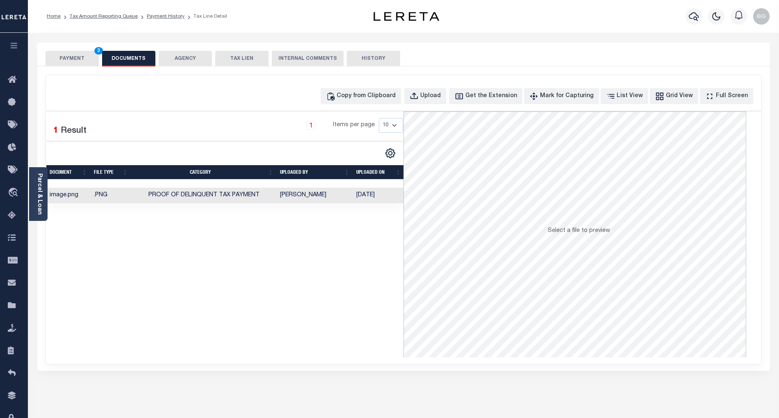
click at [74, 59] on button "PAYMENT 3" at bounding box center [72, 59] width 53 height 16
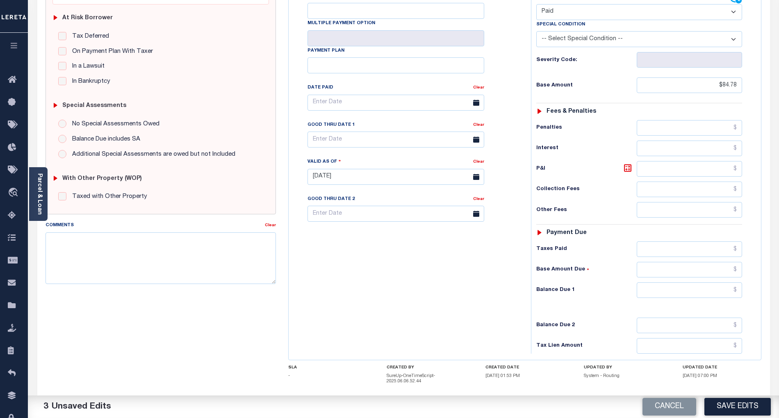
scroll to position [164, 0]
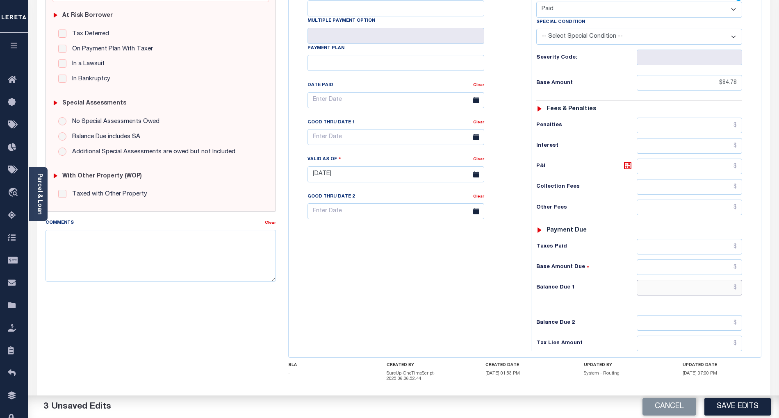
click at [724, 280] on input "text" at bounding box center [690, 288] width 106 height 16
click at [496, 290] on div "Tax Bill No Multiple Payment Option Payment Plan Clear" at bounding box center [408, 170] width 234 height 362
type input "$0.00"
click at [735, 409] on button "Save Edits" at bounding box center [737, 407] width 66 height 18
checkbox input "false"
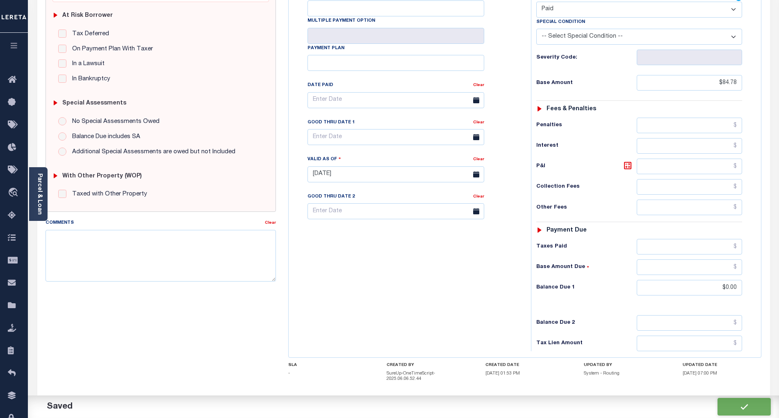
checkbox input "false"
type input "$84.78"
type input "$0"
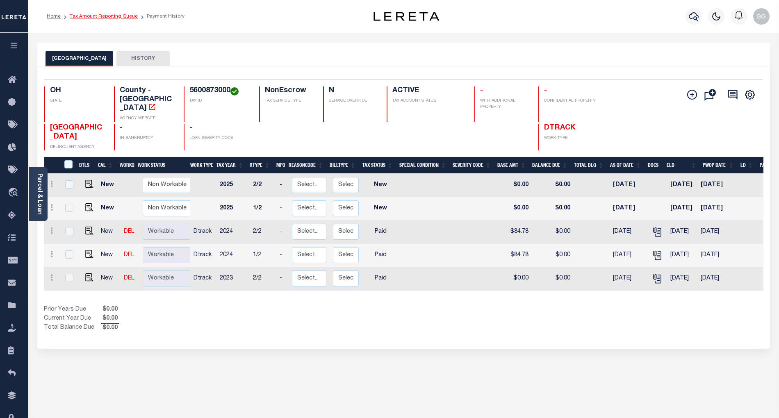
click at [91, 15] on link "Tax Amount Reporting Queue" at bounding box center [104, 16] width 68 height 5
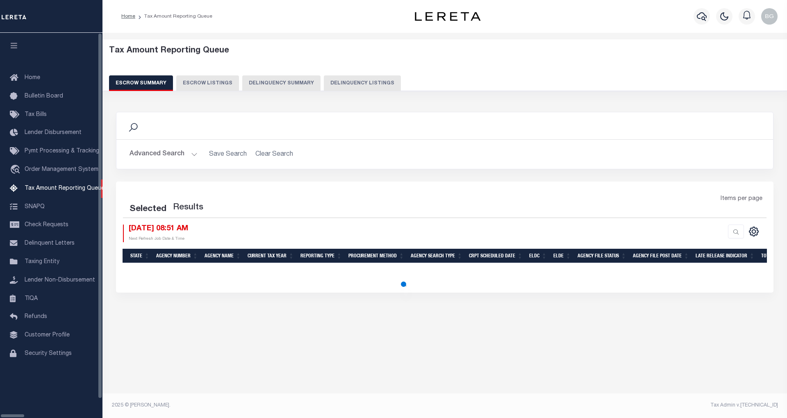
click at [345, 82] on button "Delinquency Listings" at bounding box center [362, 83] width 77 height 16
select select "100"
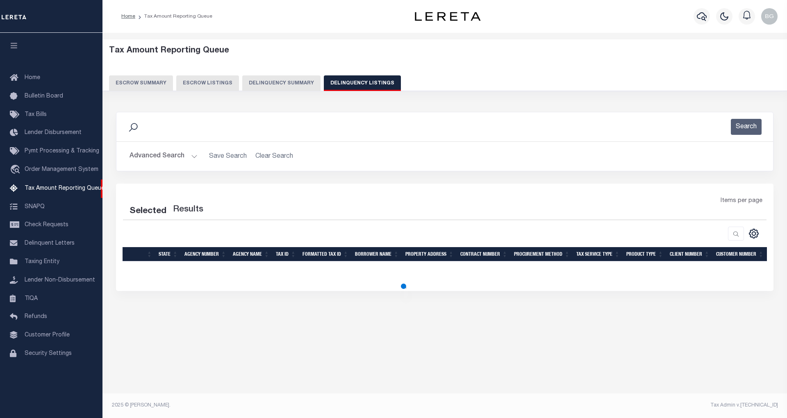
select select "100"
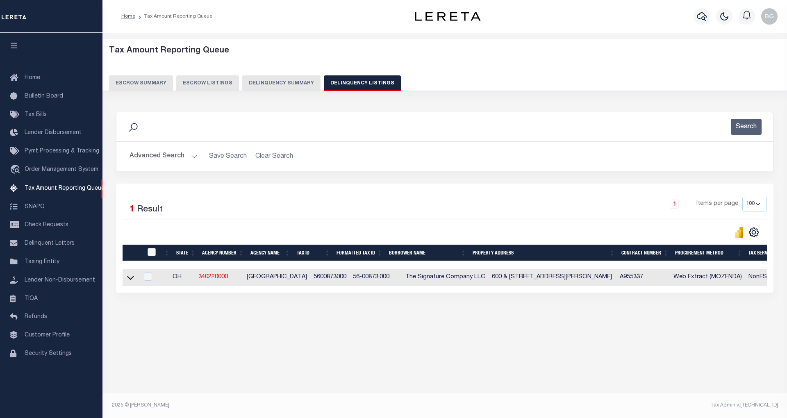
click at [152, 253] on input "checkbox" at bounding box center [152, 252] width 8 height 8
checkbox input "true"
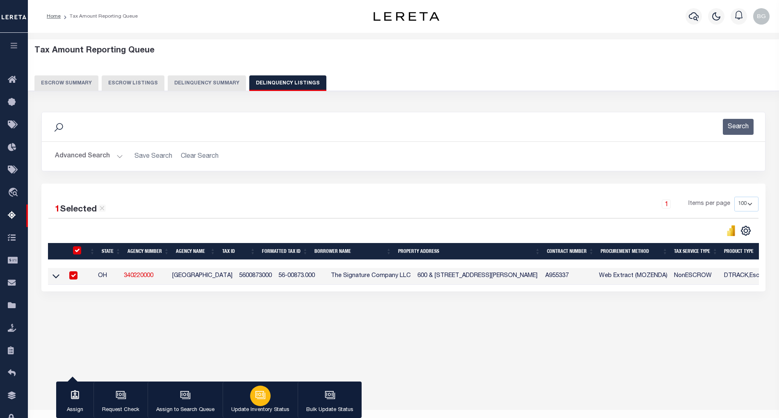
click at [250, 394] on div "button" at bounding box center [260, 396] width 20 height 20
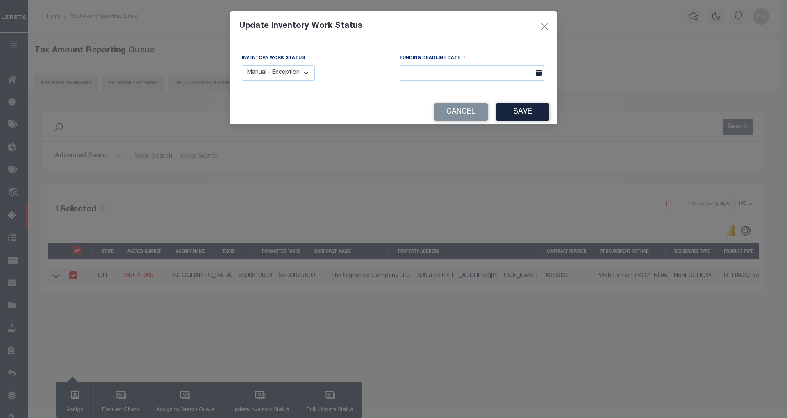
click at [291, 75] on select "Manual - Exception Pended - Awaiting Search Late Add Exception Completed" at bounding box center [278, 73] width 73 height 16
select select "4"
click at [242, 65] on select "Manual - Exception Pended - Awaiting Search Late Add Exception Completed" at bounding box center [278, 73] width 73 height 16
click at [532, 114] on button "Save" at bounding box center [522, 112] width 53 height 18
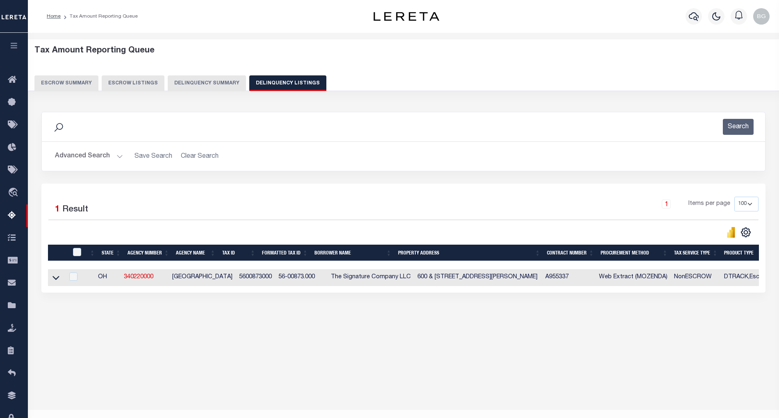
click at [118, 156] on button "Advanced Search" at bounding box center [89, 156] width 68 height 16
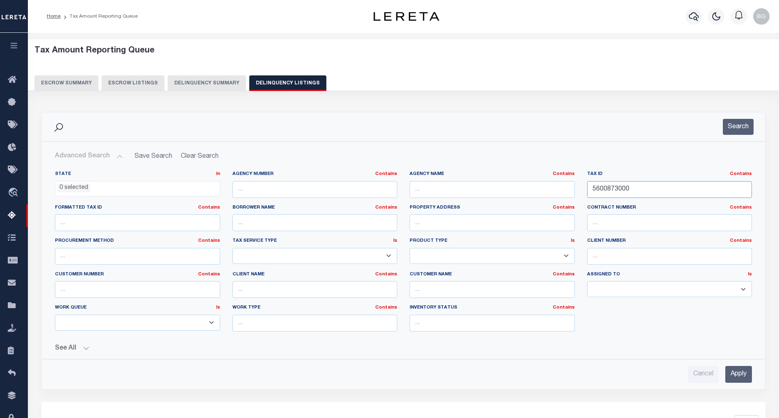
click at [609, 189] on input "5600873000" at bounding box center [669, 189] width 165 height 17
paste input "82"
type input "5600882000"
click at [742, 379] on input "Apply" at bounding box center [738, 374] width 27 height 17
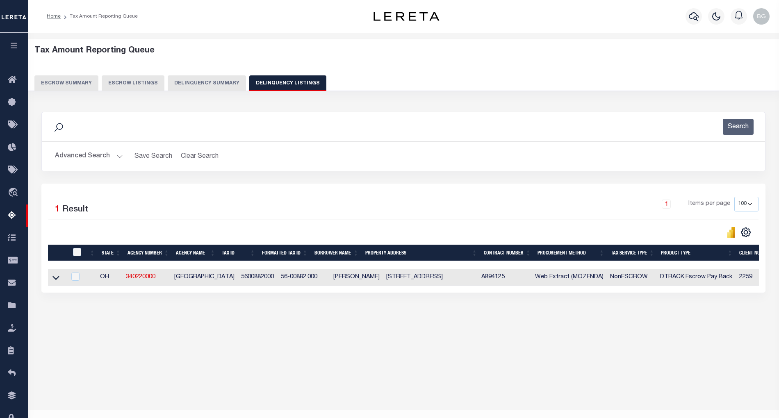
click at [55, 279] on icon at bounding box center [55, 277] width 7 height 9
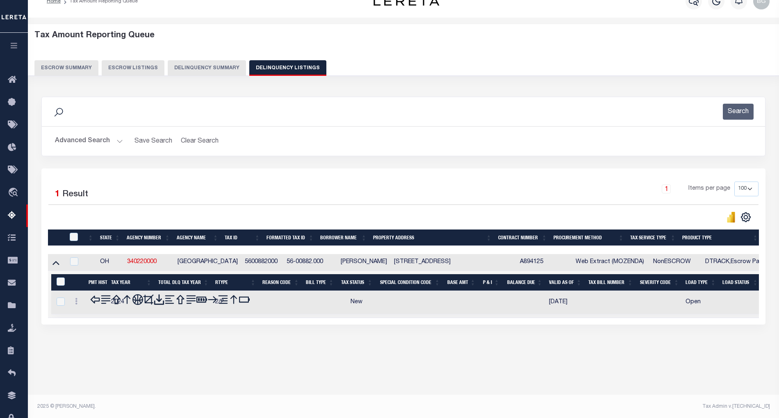
scroll to position [16, 0]
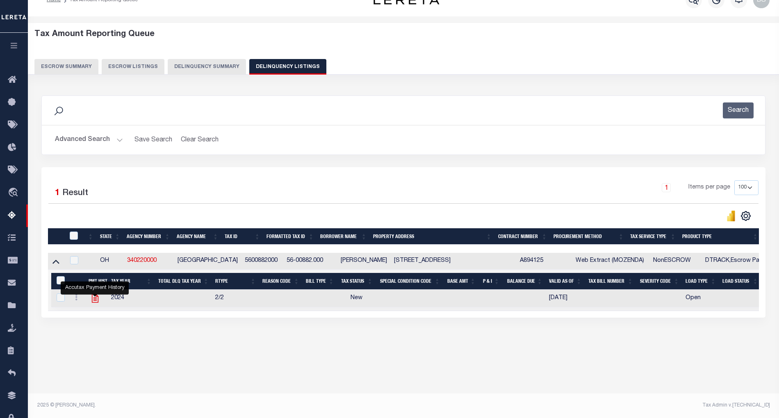
click at [96, 301] on icon "" at bounding box center [94, 298] width 7 height 9
checkbox input "true"
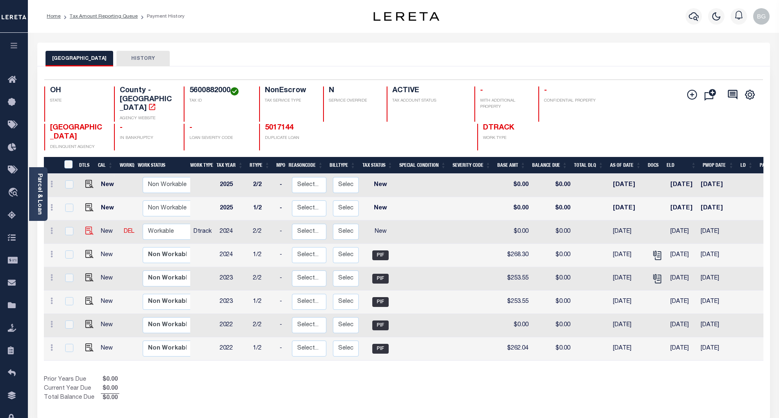
click at [87, 227] on img at bounding box center [89, 231] width 8 height 8
checkbox input "true"
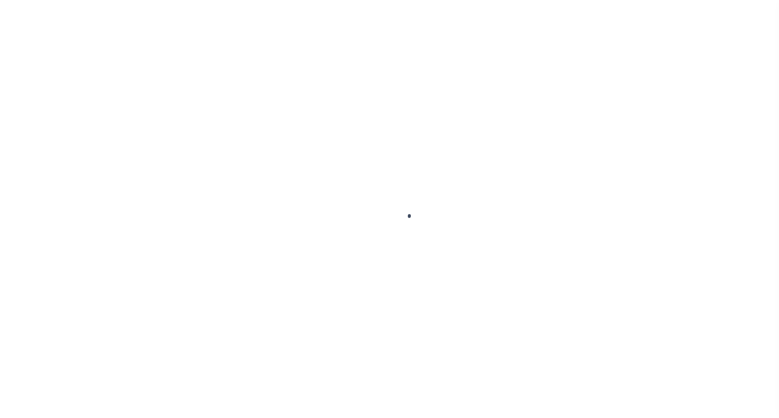
checkbox input "false"
type input "[DATE]"
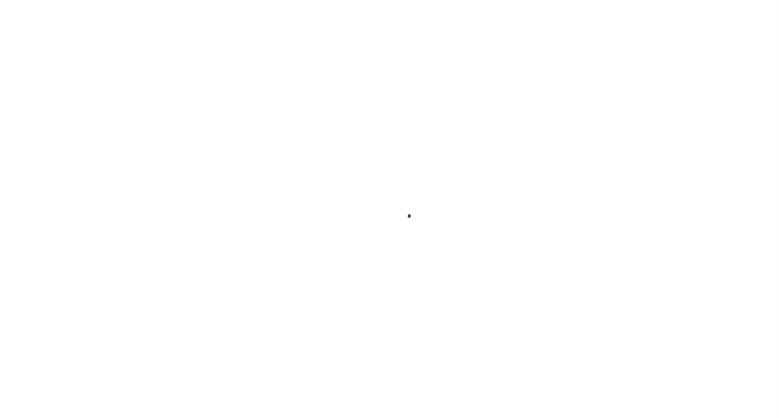
select select "NW2"
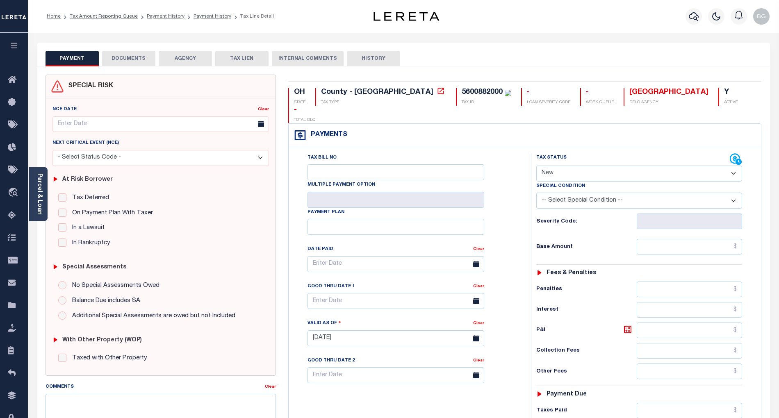
click at [126, 61] on button "DOCUMENTS" at bounding box center [128, 59] width 53 height 16
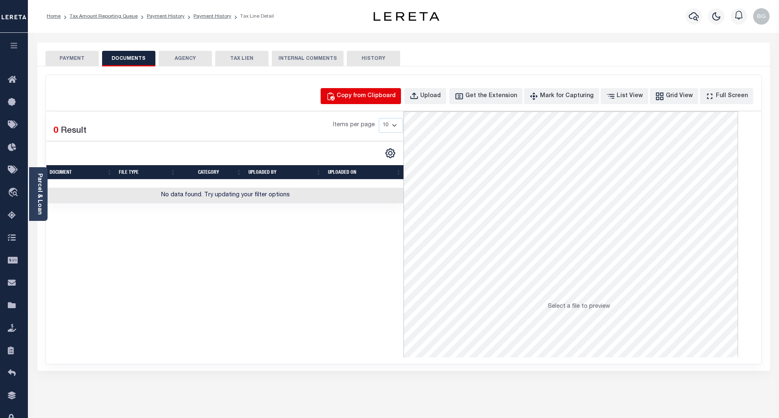
click at [376, 96] on div "Copy from Clipboard" at bounding box center [366, 96] width 59 height 9
select select "POP"
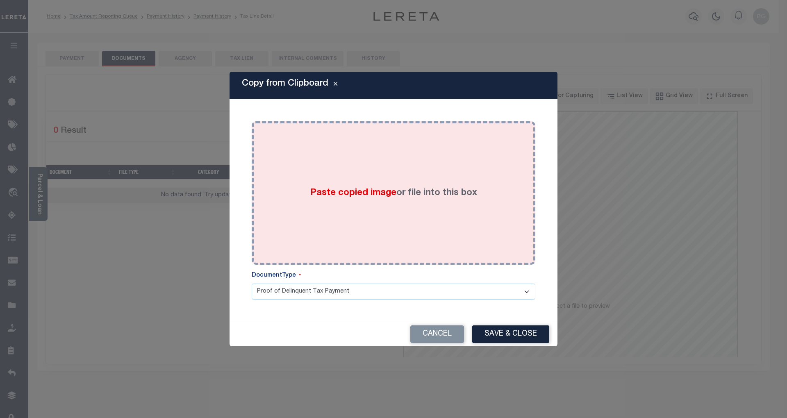
click at [355, 194] on span "Paste copied image" at bounding box center [353, 193] width 86 height 9
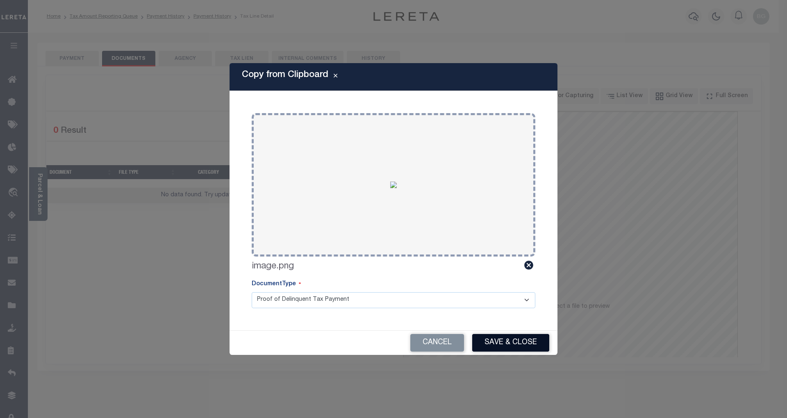
click at [526, 343] on button "Save & Close" at bounding box center [510, 343] width 77 height 18
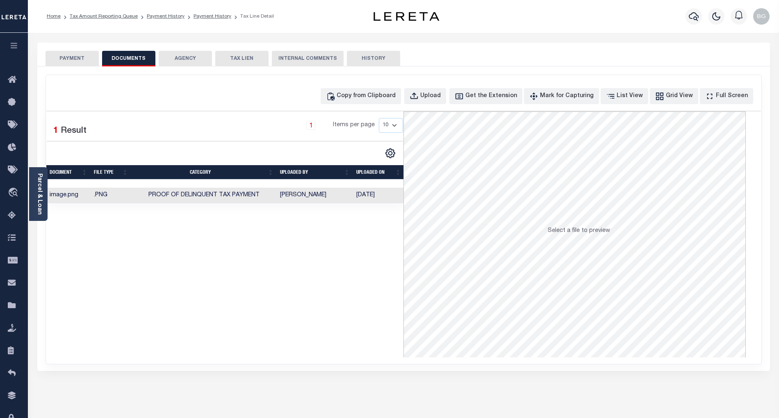
click at [76, 57] on button "PAYMENT" at bounding box center [72, 59] width 53 height 16
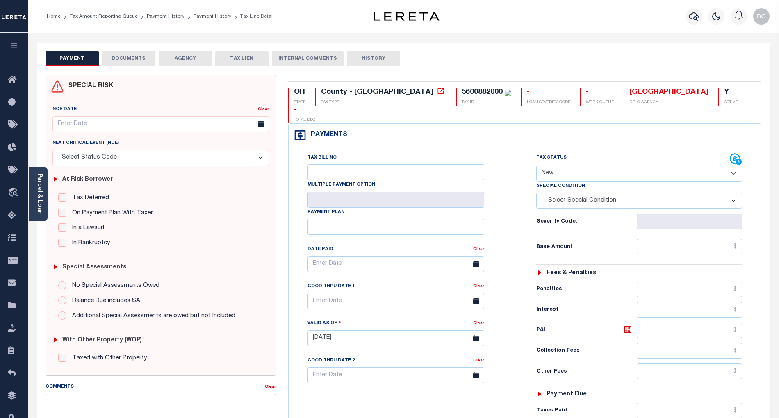
click at [553, 166] on select "- Select Status Code - Open Due/Unpaid Paid Incomplete No Tax Due Internal Refu…" at bounding box center [639, 174] width 206 height 16
select select "PYD"
click at [536, 166] on select "- Select Status Code - Open Due/Unpaid Paid Incomplete No Tax Due Internal Refu…" at bounding box center [639, 174] width 206 height 16
type input "[DATE]"
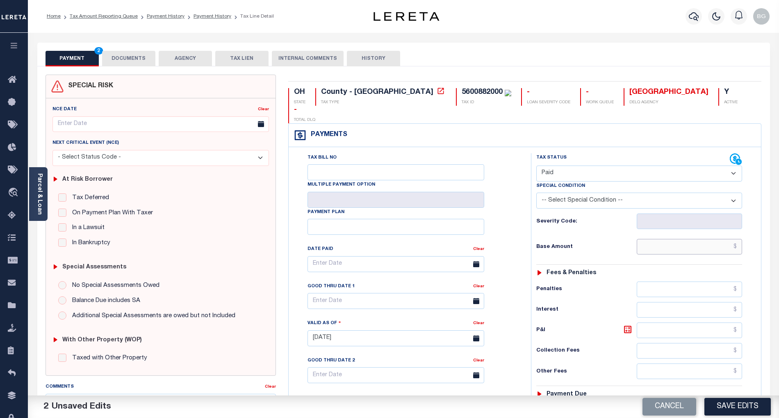
click at [698, 239] on input "text" at bounding box center [690, 247] width 106 height 16
paste input "268.30"
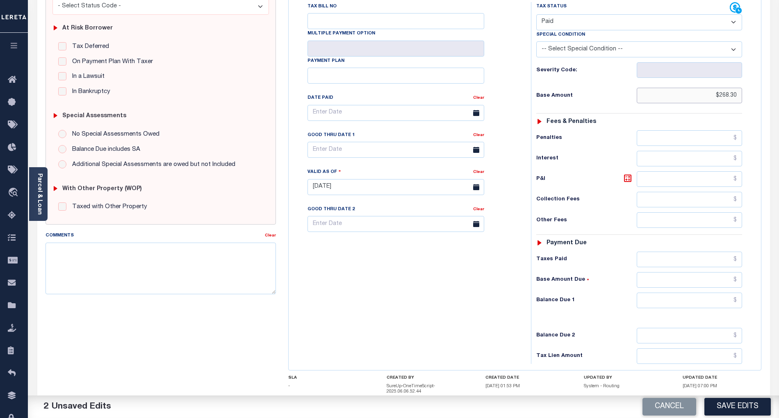
scroll to position [164, 0]
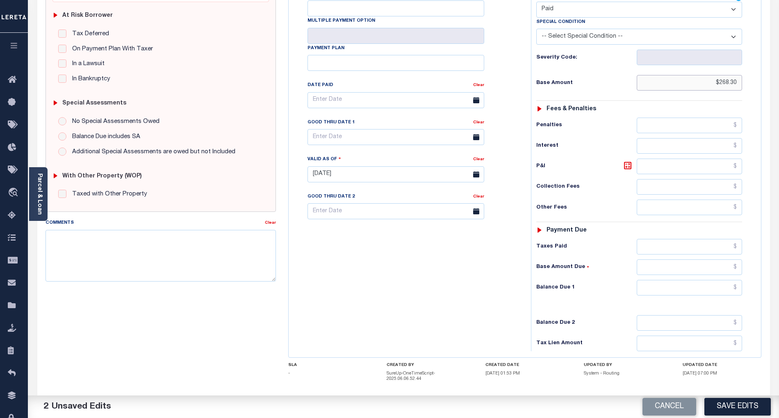
type input "$268.30"
click at [724, 280] on input "text" at bounding box center [690, 288] width 106 height 16
type input "$0.00"
drag, startPoint x: 483, startPoint y: 286, endPoint x: 563, endPoint y: 319, distance: 86.4
click at [482, 286] on div "Tax Bill No Multiple Payment Option Payment Plan Clear" at bounding box center [408, 170] width 234 height 362
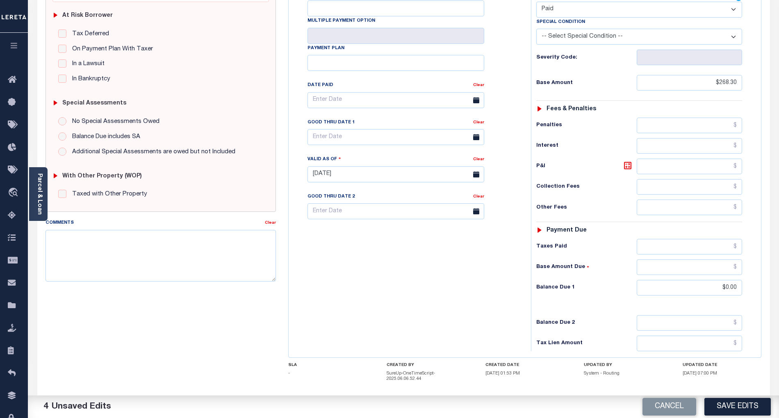
click at [737, 404] on button "Save Edits" at bounding box center [737, 407] width 66 height 18
checkbox input "false"
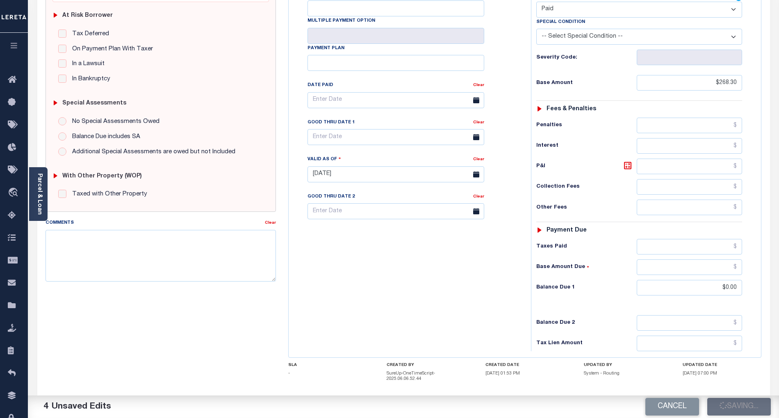
type input "$268.3"
type input "$0"
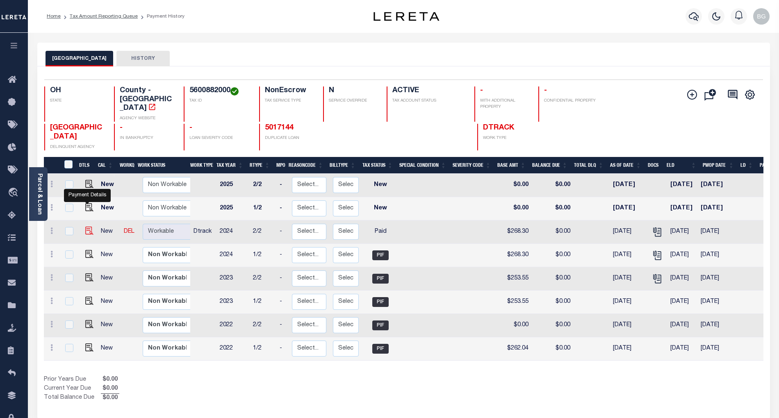
click at [89, 227] on img "" at bounding box center [89, 231] width 8 height 8
checkbox input "true"
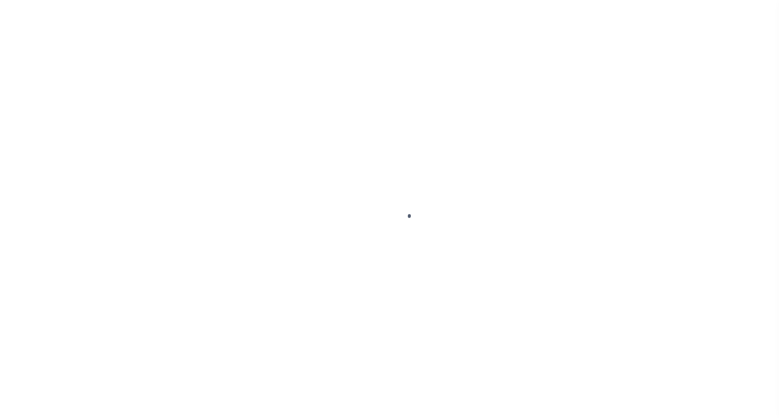
select select "PYD"
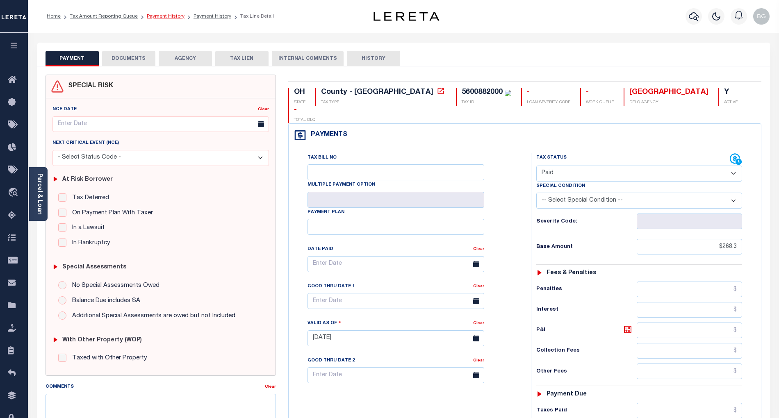
click at [158, 15] on link "Payment History" at bounding box center [166, 16] width 38 height 5
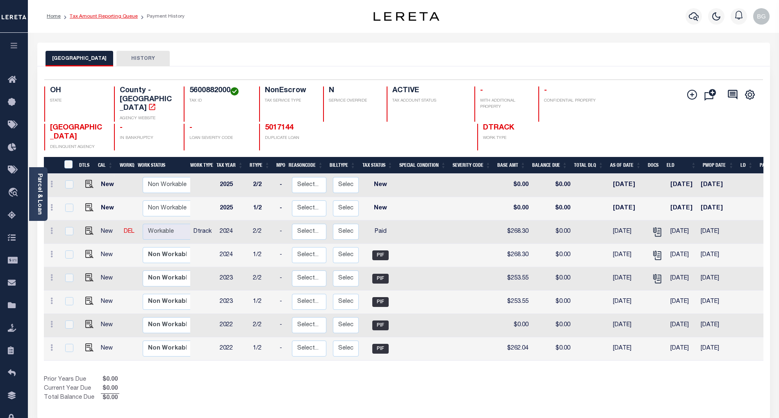
click at [93, 16] on link "Tax Amount Reporting Queue" at bounding box center [104, 16] width 68 height 5
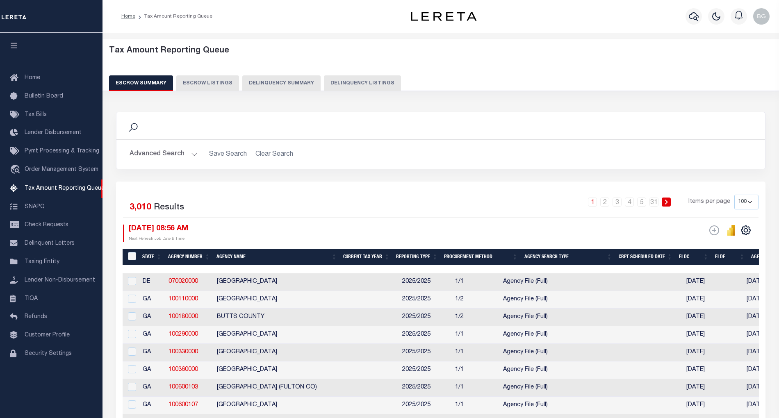
click at [360, 84] on button "Delinquency Listings" at bounding box center [362, 83] width 77 height 16
select select "100"
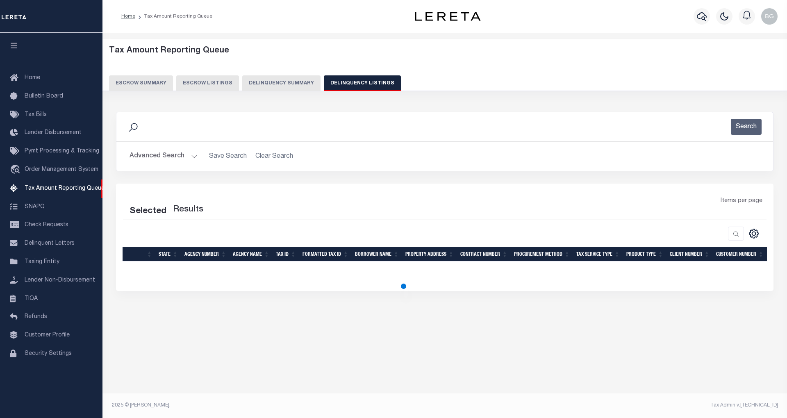
select select "100"
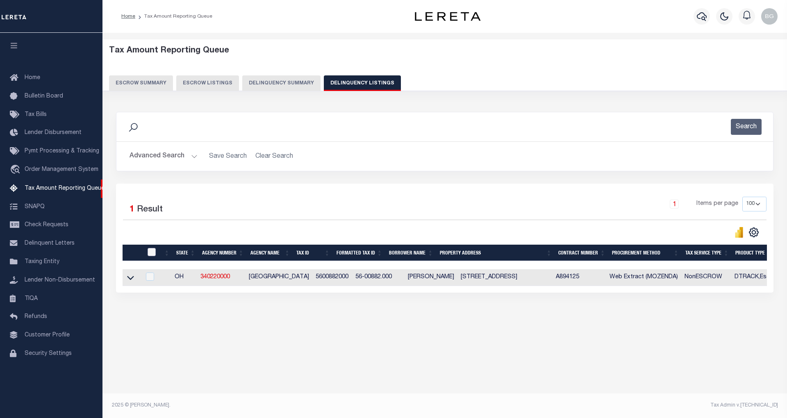
click at [151, 253] on input "checkbox" at bounding box center [152, 252] width 8 height 8
checkbox input "true"
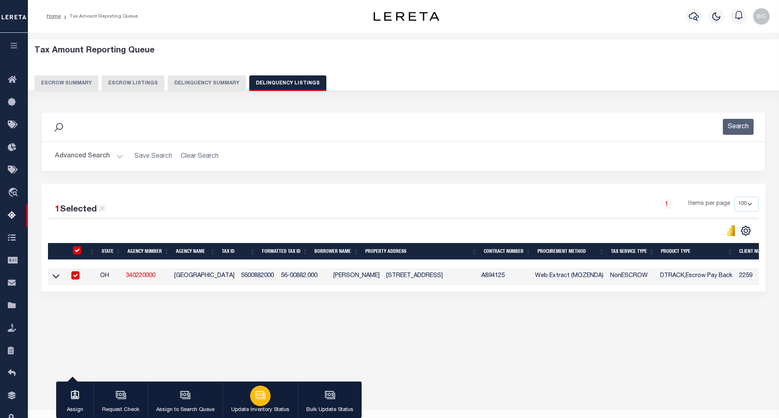
click at [263, 398] on icon "button" at bounding box center [260, 395] width 11 height 11
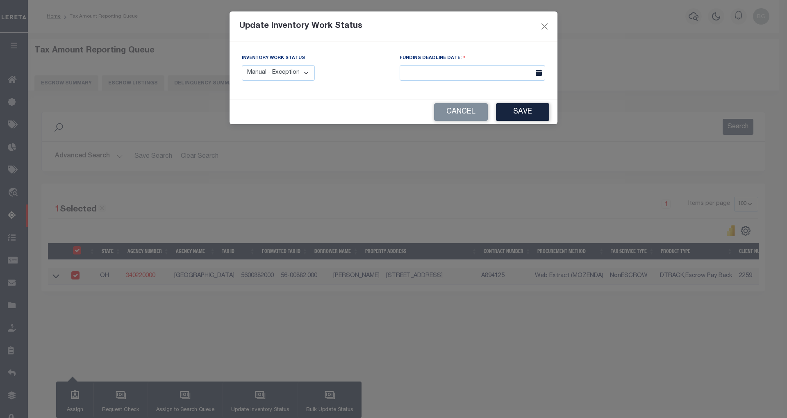
click at [286, 73] on select "Manual - Exception Pended - Awaiting Search Late Add Exception Completed" at bounding box center [278, 73] width 73 height 16
select select "4"
click at [242, 65] on select "Manual - Exception Pended - Awaiting Search Late Add Exception Completed" at bounding box center [278, 73] width 73 height 16
click at [523, 112] on button "Save" at bounding box center [522, 112] width 53 height 18
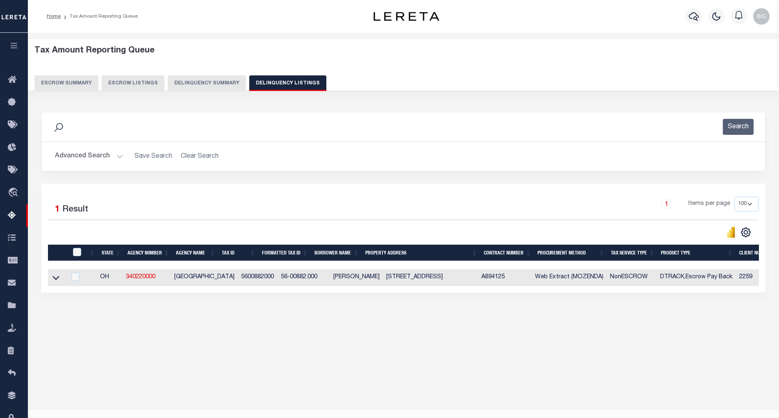
click at [117, 154] on button "Advanced Search" at bounding box center [89, 156] width 68 height 16
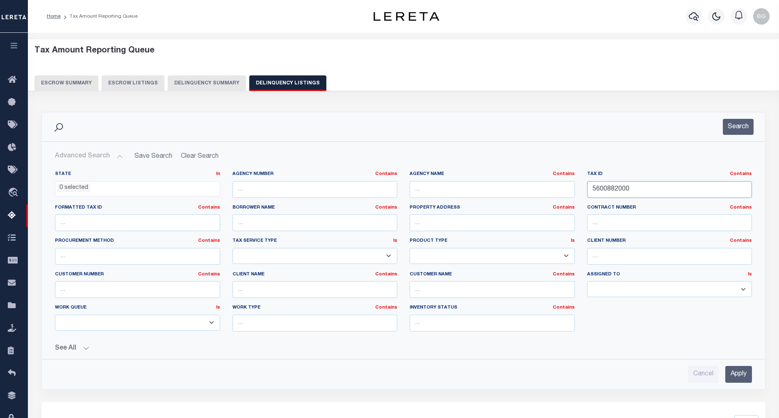
click at [608, 189] on input "5600882000" at bounding box center [669, 189] width 165 height 17
paste input "906"
type input "5600906000"
click at [742, 375] on input "Apply" at bounding box center [738, 374] width 27 height 17
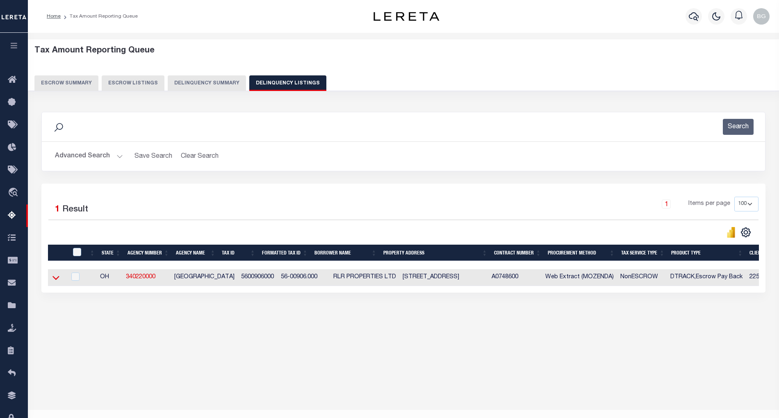
click at [55, 279] on icon at bounding box center [55, 277] width 7 height 9
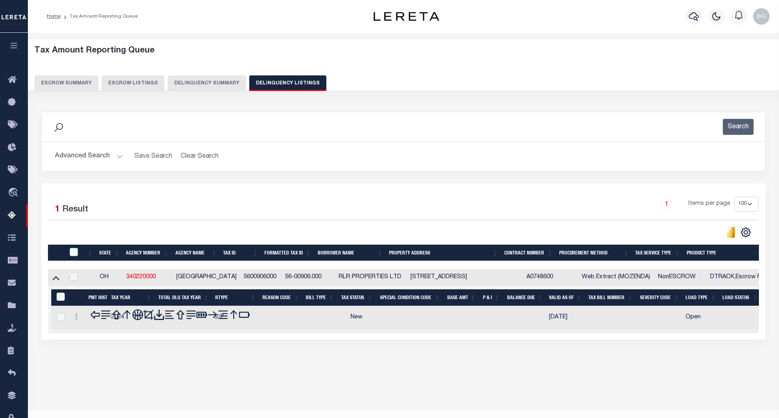
scroll to position [16, 0]
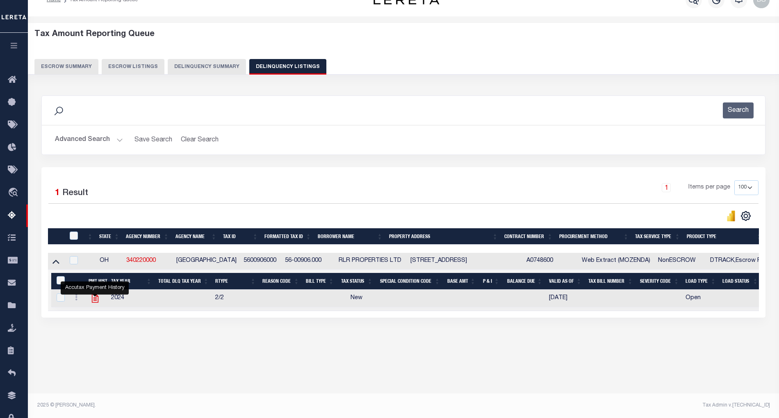
click at [95, 303] on icon "" at bounding box center [94, 298] width 7 height 9
checkbox input "true"
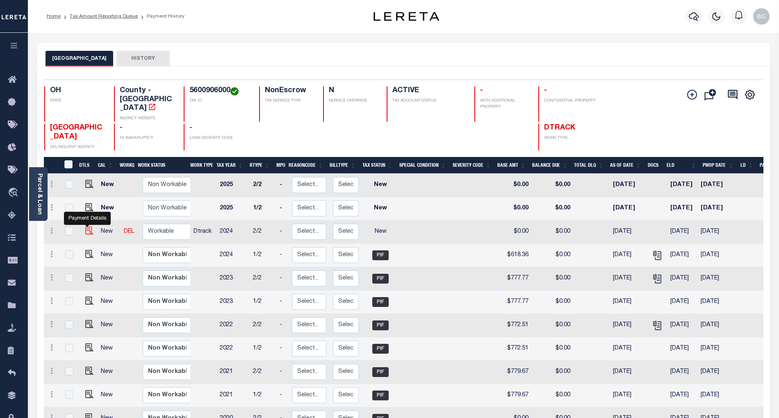
click at [87, 227] on img "" at bounding box center [89, 231] width 8 height 8
checkbox input "true"
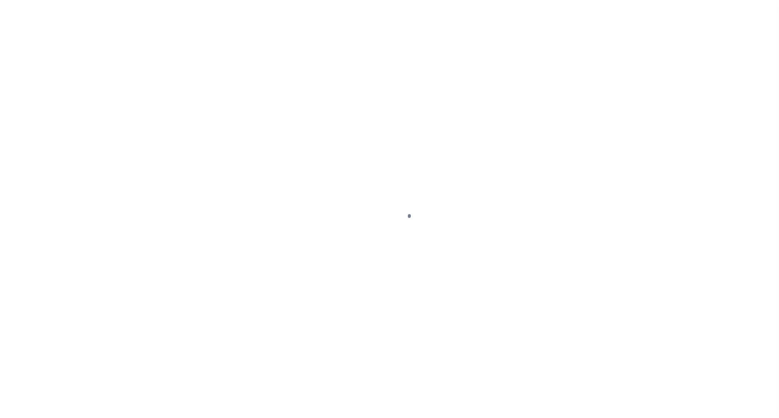
select select "NW2"
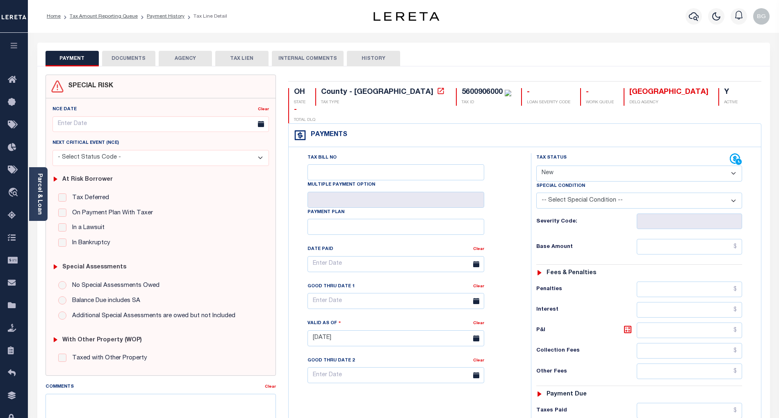
click at [130, 56] on button "DOCUMENTS" at bounding box center [128, 59] width 53 height 16
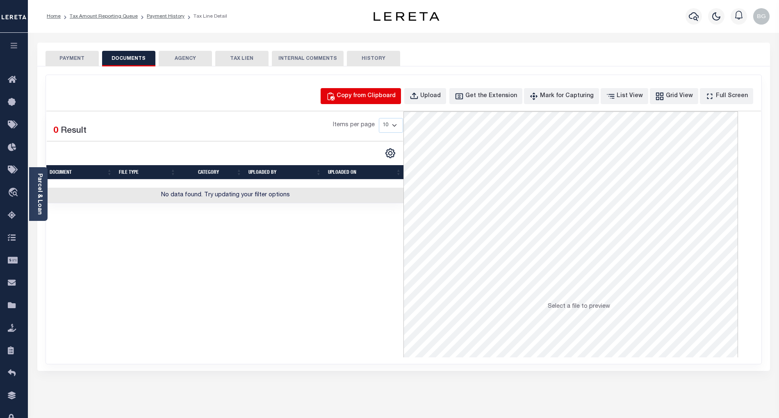
click at [371, 94] on div "Copy from Clipboard" at bounding box center [366, 96] width 59 height 9
select select "POP"
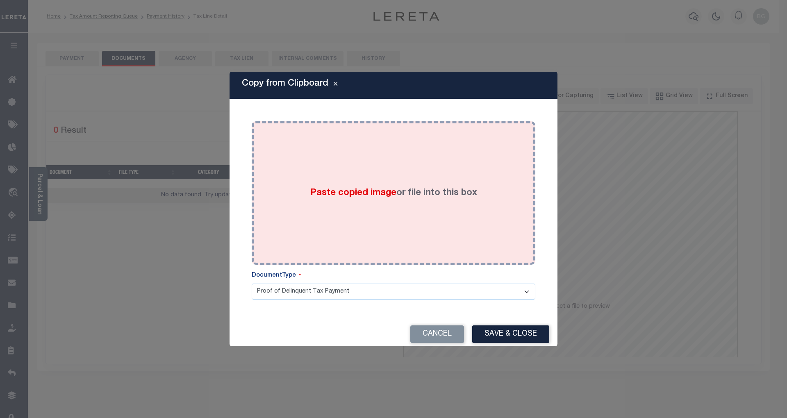
click at [345, 194] on span "Paste copied image" at bounding box center [353, 193] width 86 height 9
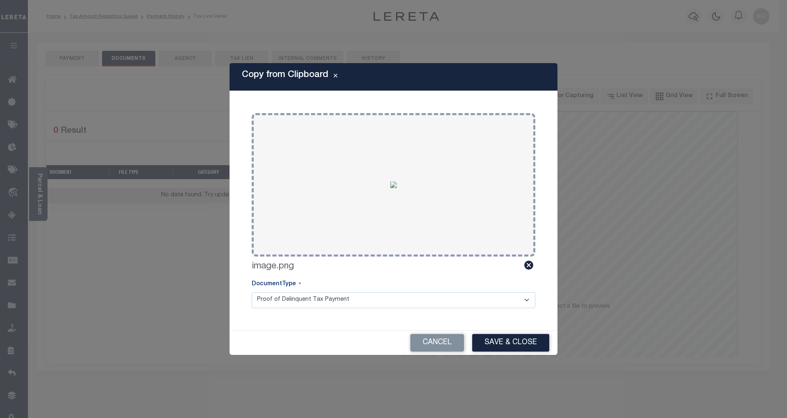
click at [511, 348] on button "Save & Close" at bounding box center [510, 343] width 77 height 18
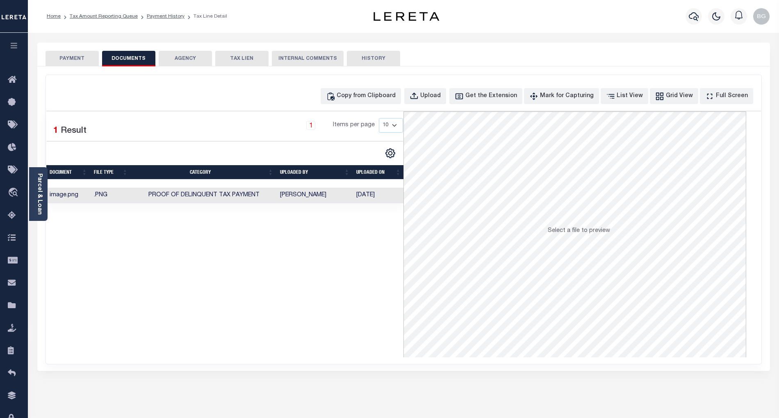
click at [66, 56] on button "PAYMENT" at bounding box center [72, 59] width 53 height 16
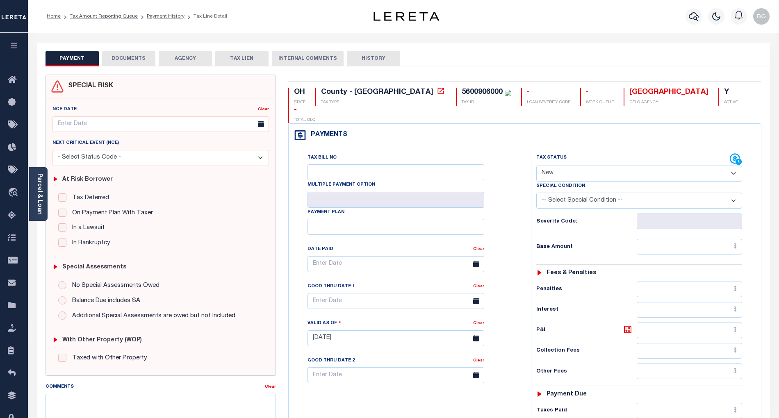
click at [557, 166] on select "- Select Status Code - Open Due/Unpaid Paid Incomplete No Tax Due Internal Refu…" at bounding box center [639, 174] width 206 height 16
select select "PYD"
click at [536, 166] on select "- Select Status Code - Open Due/Unpaid Paid Incomplete No Tax Due Internal Refu…" at bounding box center [639, 174] width 206 height 16
type input "[DATE]"
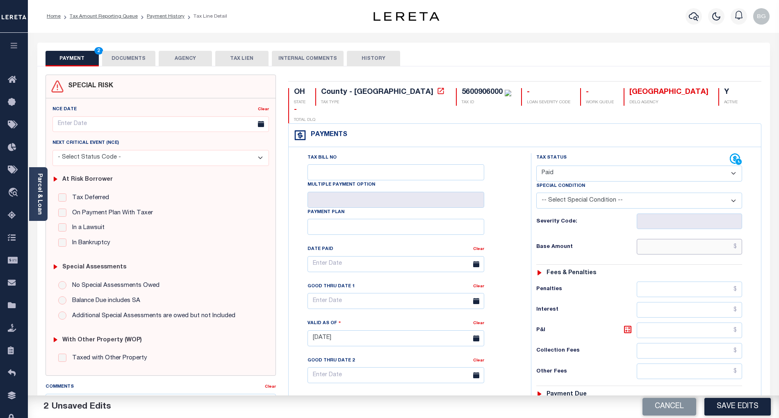
click at [717, 239] on input "text" at bounding box center [690, 247] width 106 height 16
paste input "618.36"
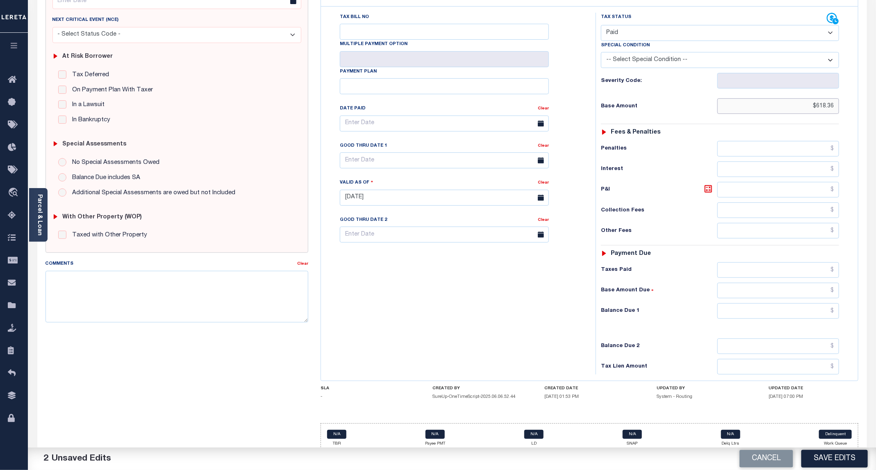
type input "$618.36"
click at [778, 315] on input "text" at bounding box center [778, 311] width 122 height 16
click at [507, 350] on div "Tax Bill No Multiple Payment Option Payment Plan Clear" at bounding box center [456, 194] width 266 height 362
type input "$0.00"
click at [778, 418] on button "Save Edits" at bounding box center [834, 459] width 66 height 18
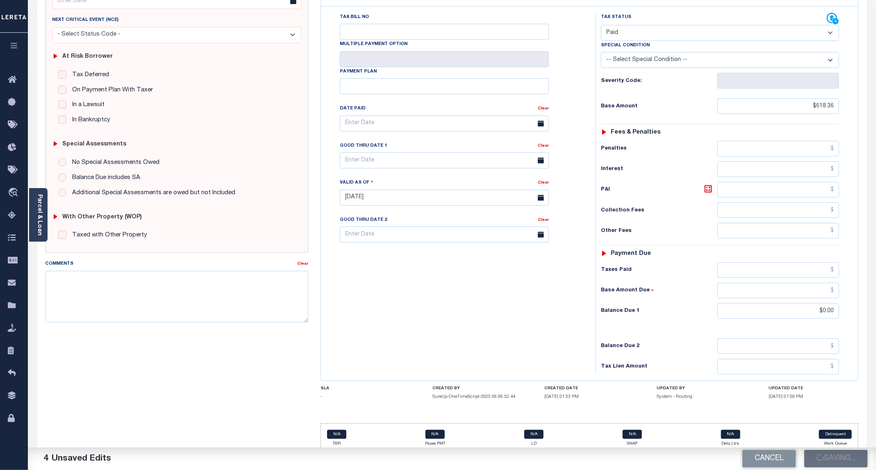
checkbox input "false"
type input "$618.36"
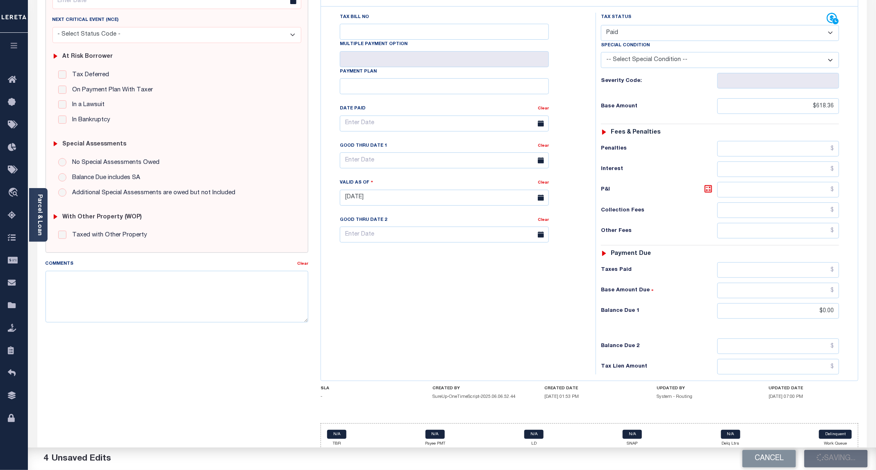
type input "$0"
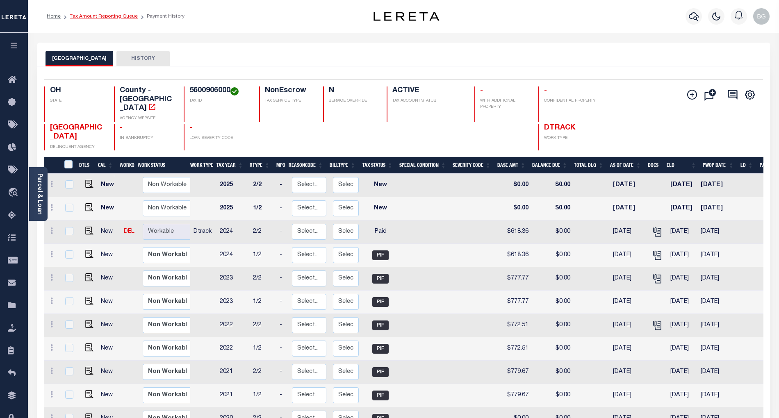
click at [94, 14] on link "Tax Amount Reporting Queue" at bounding box center [104, 16] width 68 height 5
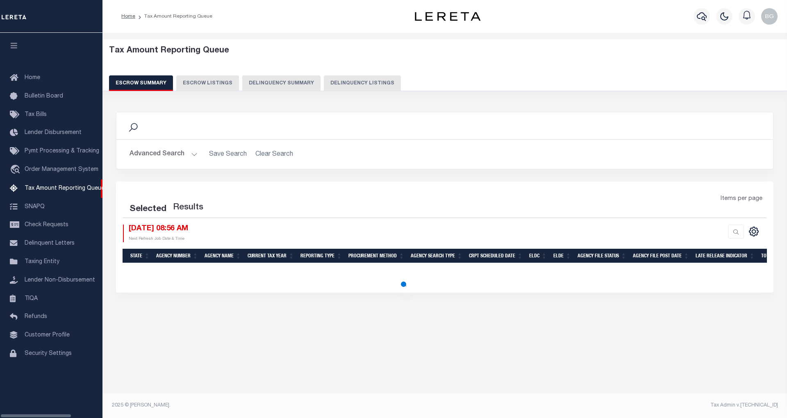
click at [354, 82] on button "Delinquency Listings" at bounding box center [362, 83] width 77 height 16
select select "100"
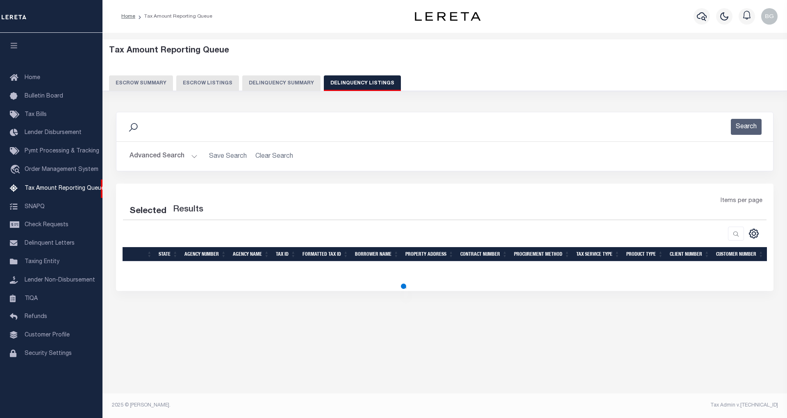
select select "100"
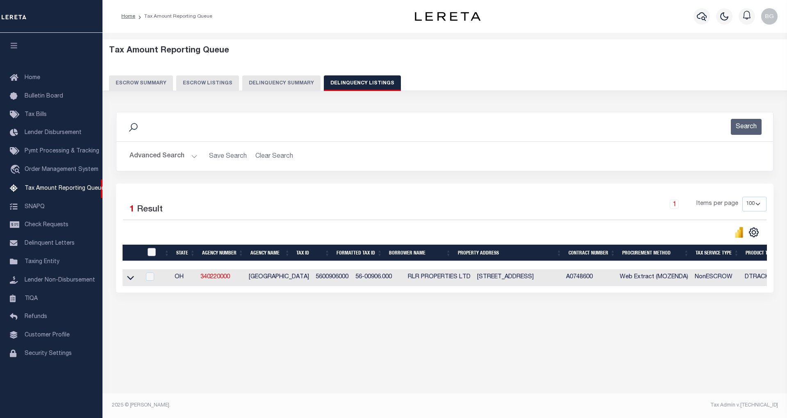
click at [153, 255] on input "checkbox" at bounding box center [152, 252] width 8 height 8
checkbox input "true"
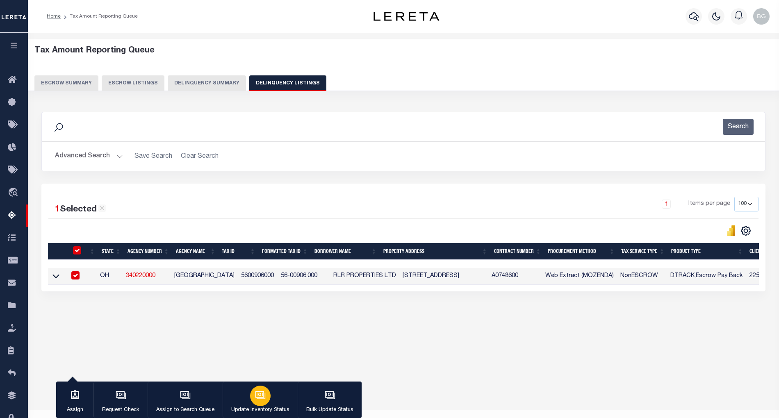
click at [260, 390] on icon "button" at bounding box center [260, 395] width 11 height 11
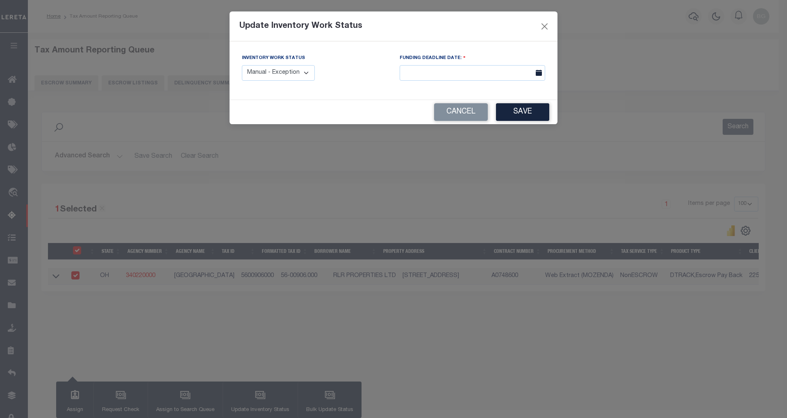
click at [287, 73] on select "Manual - Exception Pended - Awaiting Search Late Add Exception Completed" at bounding box center [278, 73] width 73 height 16
select select "4"
click at [242, 65] on select "Manual - Exception Pended - Awaiting Search Late Add Exception Completed" at bounding box center [278, 73] width 73 height 16
click at [520, 111] on button "Save" at bounding box center [522, 112] width 53 height 18
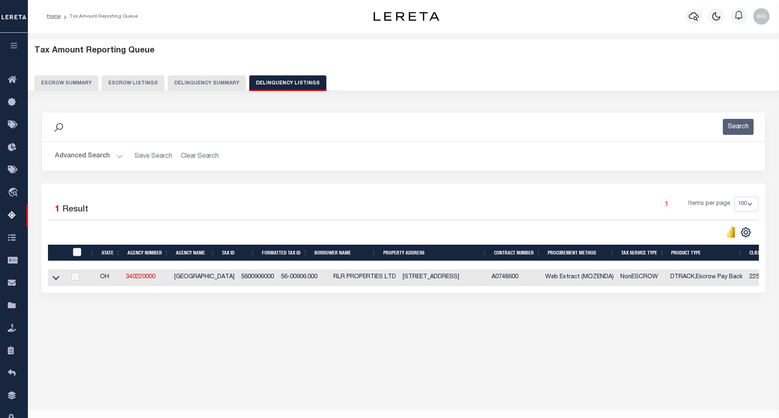
click at [115, 157] on button "Advanced Search" at bounding box center [89, 156] width 68 height 16
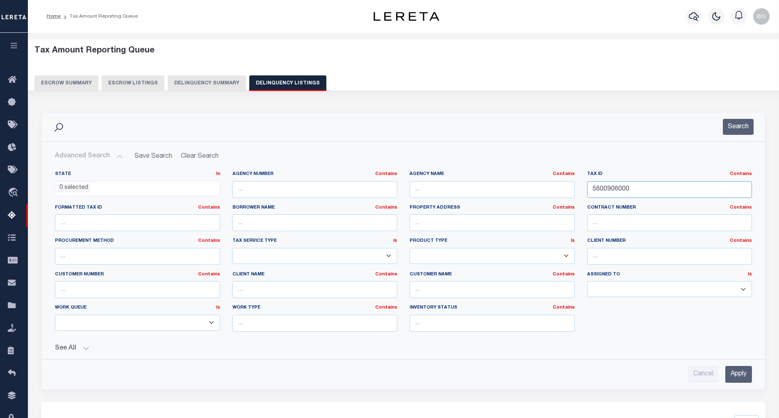
click at [606, 187] on input "5600906000" at bounding box center [669, 189] width 165 height 17
paste input "12"
type input "5600912000"
click at [742, 375] on input "Apply" at bounding box center [738, 374] width 27 height 17
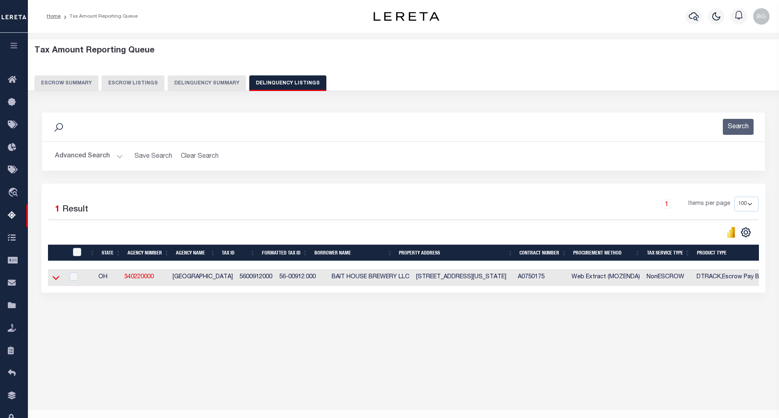
click at [57, 280] on icon at bounding box center [55, 277] width 7 height 9
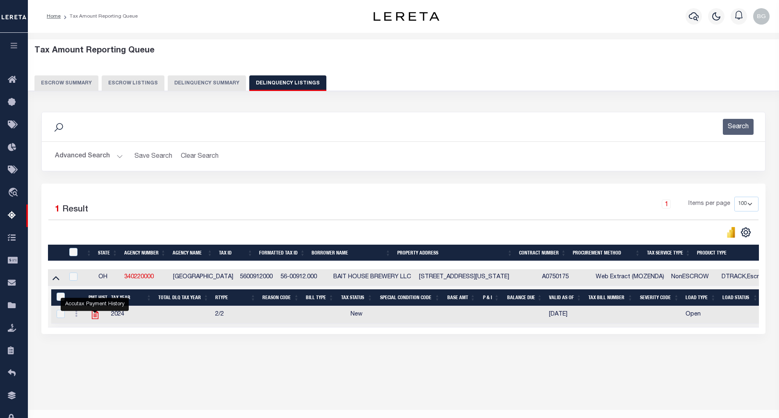
click at [96, 320] on icon "" at bounding box center [95, 314] width 11 height 11
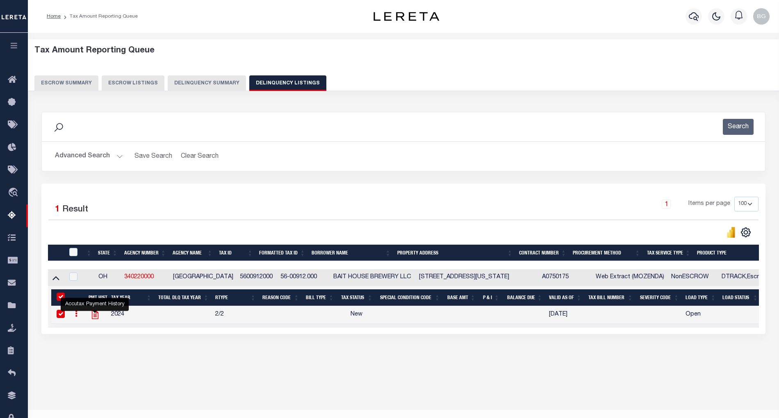
checkbox input "true"
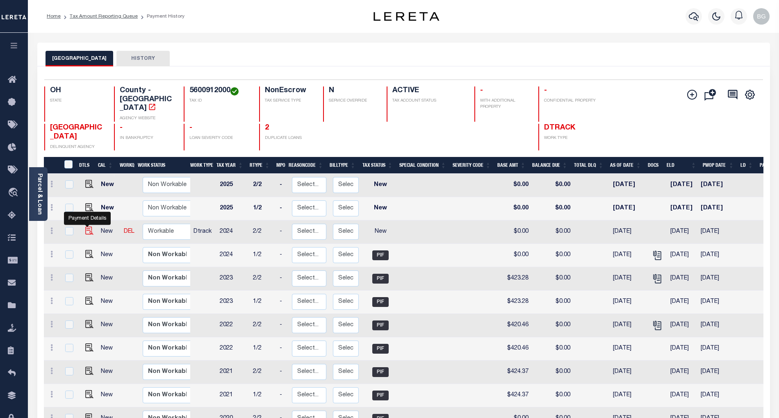
click at [86, 227] on img "" at bounding box center [89, 231] width 8 height 8
checkbox input "true"
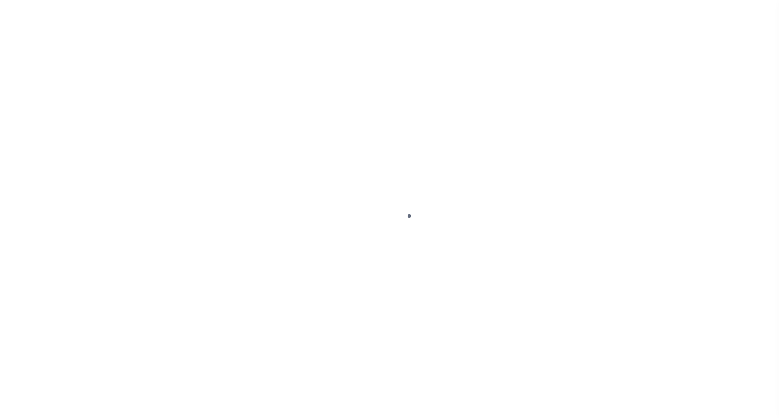
select select "NW2"
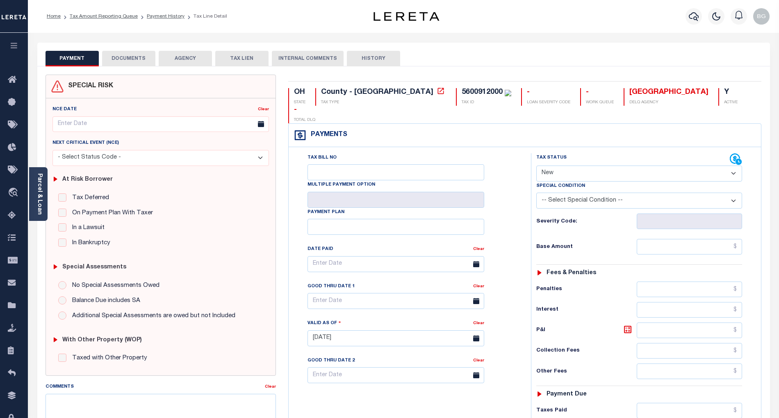
click at [123, 57] on button "DOCUMENTS" at bounding box center [128, 59] width 53 height 16
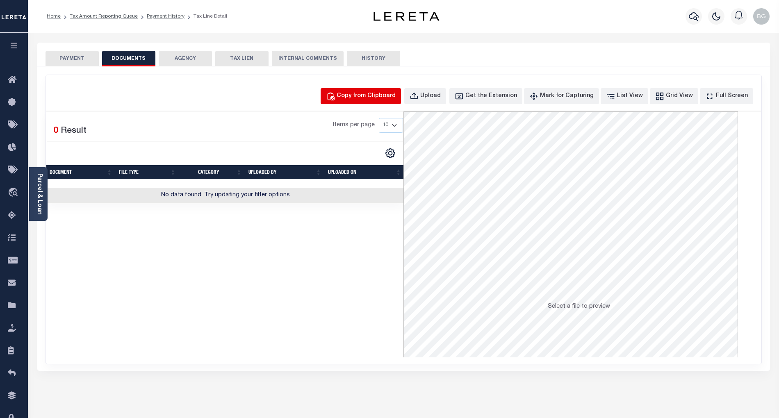
click at [370, 97] on div "Copy from Clipboard" at bounding box center [366, 96] width 59 height 9
select select "POP"
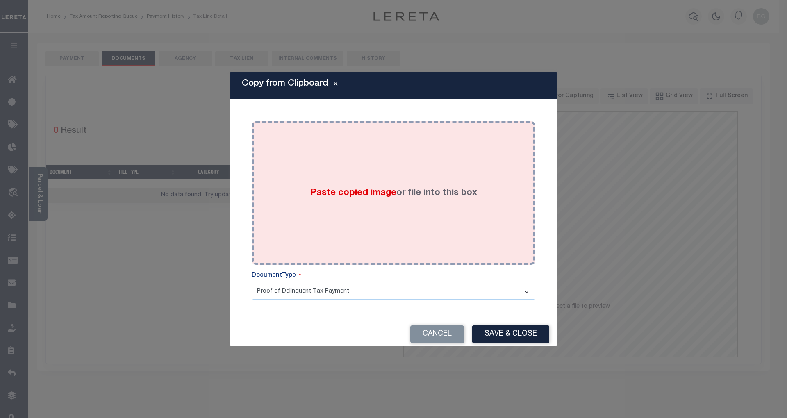
click at [357, 196] on span "Paste copied image" at bounding box center [353, 193] width 86 height 9
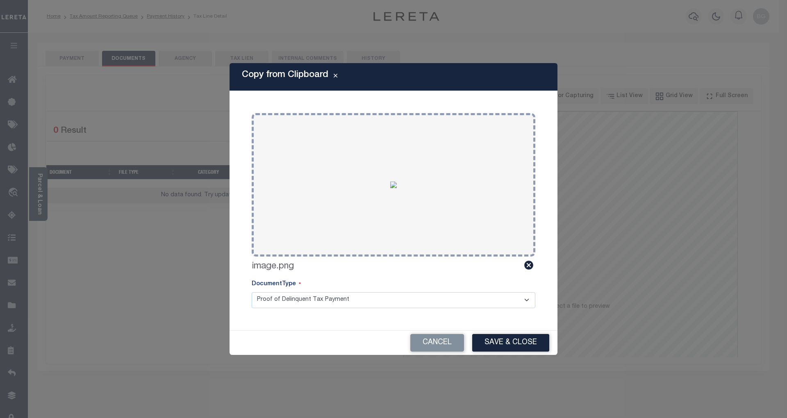
click at [514, 342] on button "Save & Close" at bounding box center [510, 343] width 77 height 18
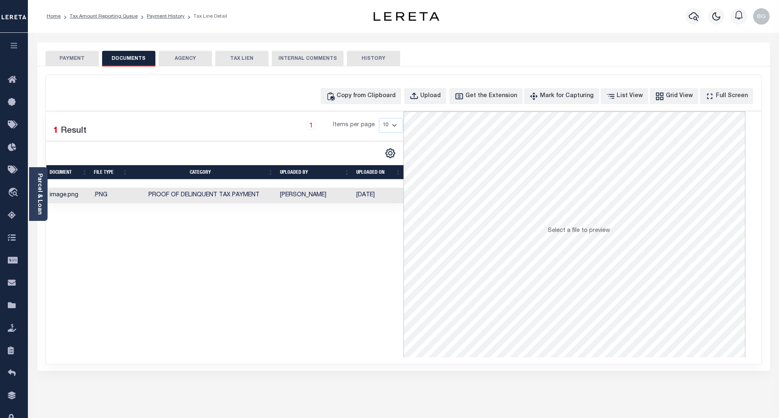
click at [74, 56] on button "PAYMENT" at bounding box center [72, 59] width 53 height 16
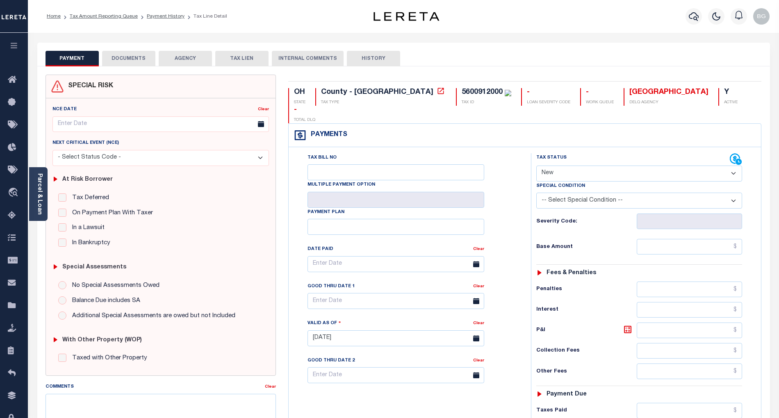
click at [555, 166] on select "- Select Status Code - Open Due/Unpaid Paid Incomplete No Tax Due Internal Refu…" at bounding box center [639, 174] width 206 height 16
select select "PYD"
click at [536, 166] on select "- Select Status Code - Open Due/Unpaid Paid Incomplete No Tax Due Internal Refu…" at bounding box center [639, 174] width 206 height 16
type input "[DATE]"
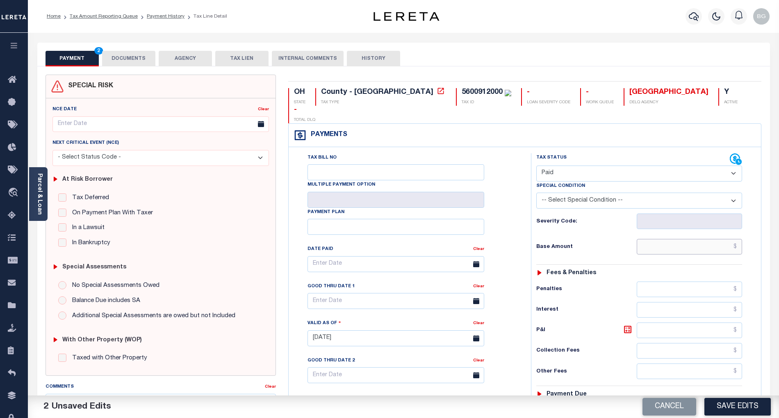
click at [700, 239] on input "text" at bounding box center [690, 247] width 106 height 16
paste input "400.13"
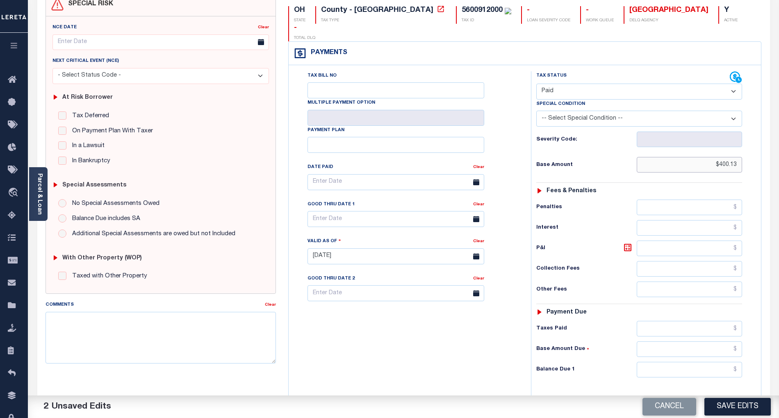
scroll to position [164, 0]
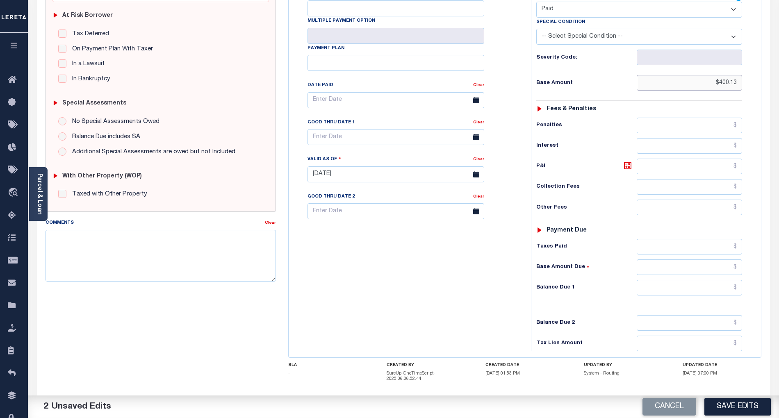
type input "$400.13"
click at [724, 280] on input "text" at bounding box center [690, 288] width 106 height 16
click at [517, 313] on div "Tax Bill No Multiple Payment Option Payment Plan Clear" at bounding box center [408, 170] width 234 height 362
type input "$0.00"
click at [744, 409] on button "Save Edits" at bounding box center [737, 407] width 66 height 18
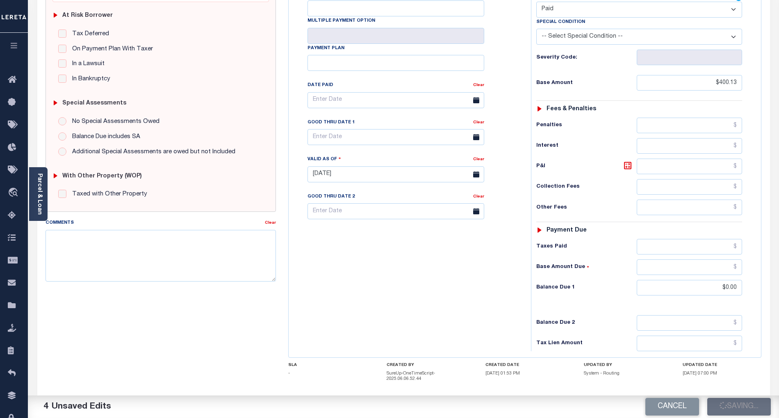
checkbox input "false"
type input "$400.13"
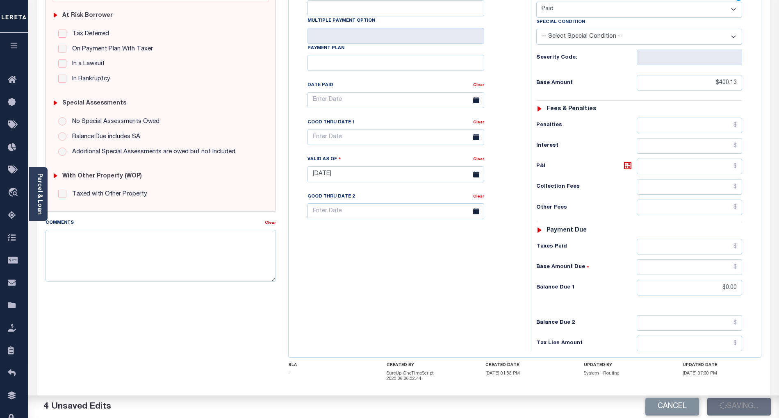
type input "$0"
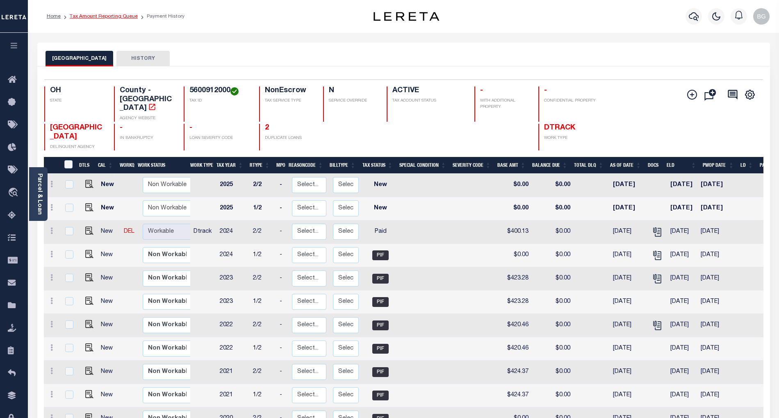
click at [91, 15] on link "Tax Amount Reporting Queue" at bounding box center [104, 16] width 68 height 5
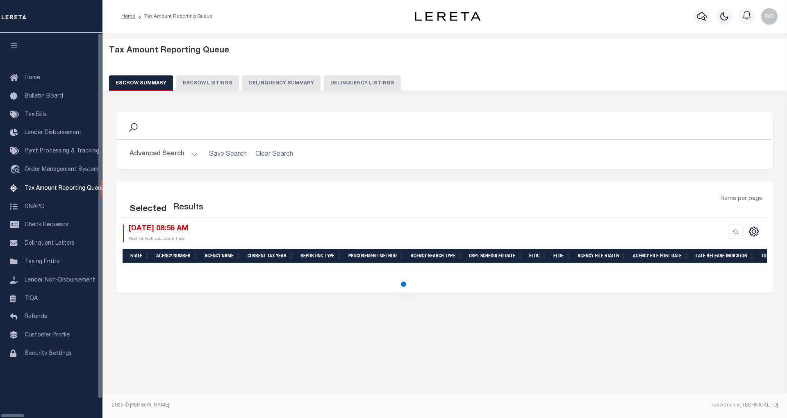
select select "100"
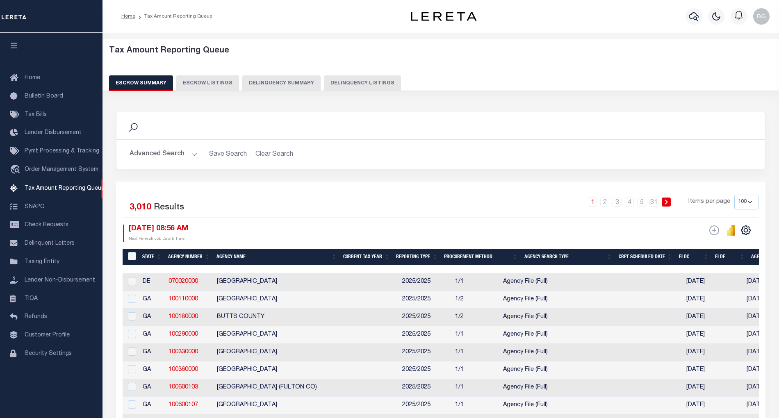
click at [341, 84] on button "Delinquency Listings" at bounding box center [362, 83] width 77 height 16
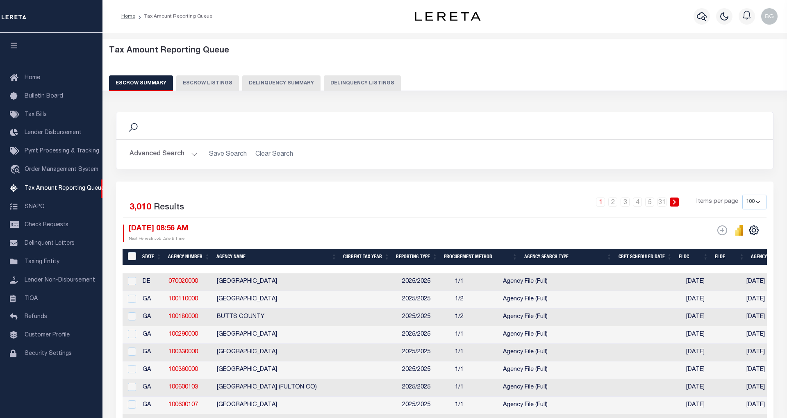
select select "100"
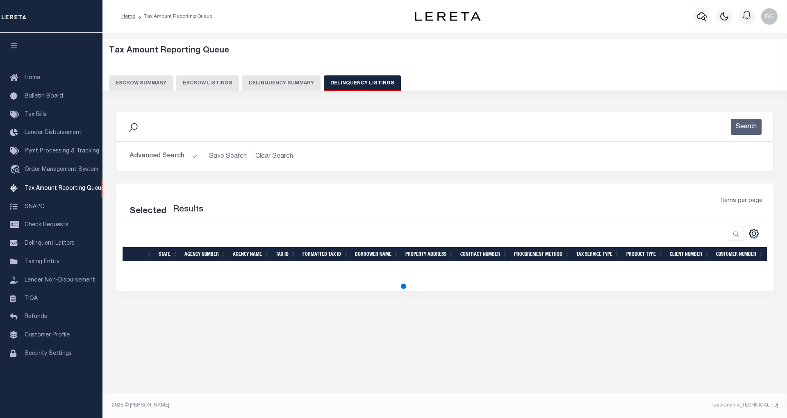
select select "100"
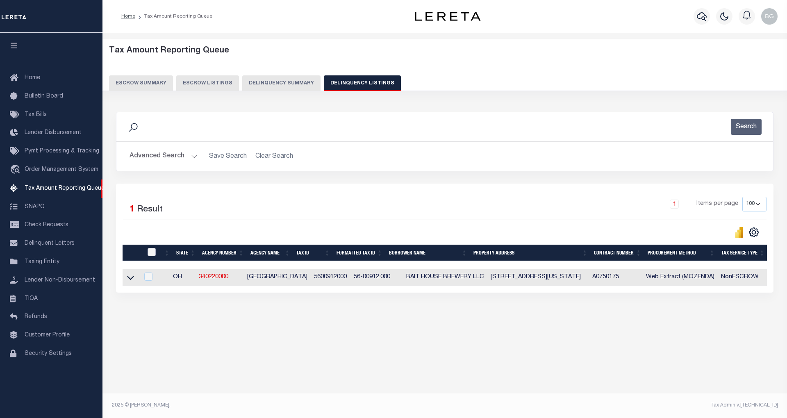
click at [152, 253] on input "checkbox" at bounding box center [152, 252] width 8 height 8
checkbox input "true"
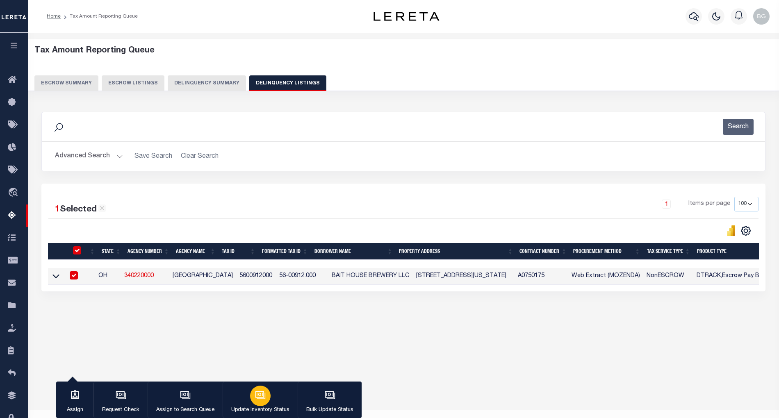
click at [262, 402] on div "button" at bounding box center [260, 396] width 20 height 20
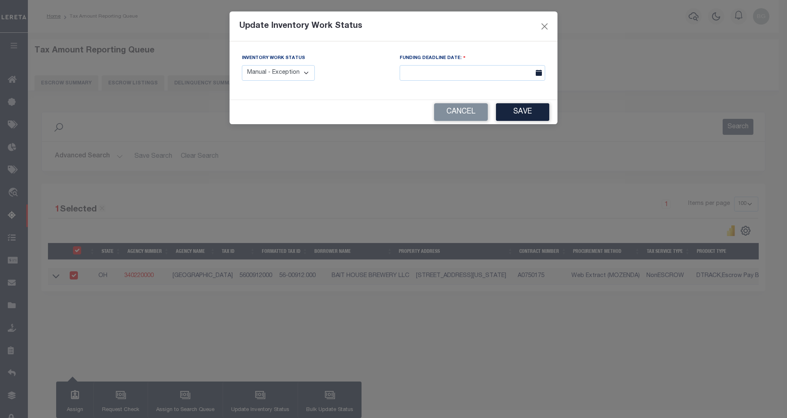
drag, startPoint x: 291, startPoint y: 76, endPoint x: 291, endPoint y: 81, distance: 4.9
click at [291, 76] on select "Manual - Exception Pended - Awaiting Search Late Add Exception Completed" at bounding box center [278, 73] width 73 height 16
select select "4"
click at [242, 65] on select "Manual - Exception Pended - Awaiting Search Late Add Exception Completed" at bounding box center [278, 73] width 73 height 16
click at [519, 109] on button "Save" at bounding box center [522, 112] width 53 height 18
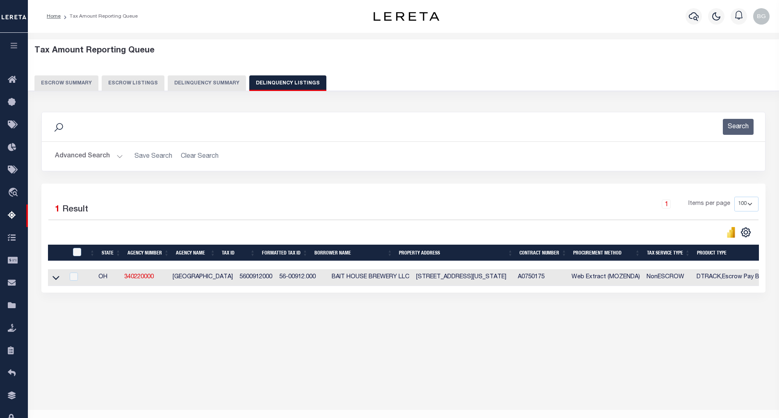
click at [119, 157] on button "Advanced Search" at bounding box center [89, 156] width 68 height 16
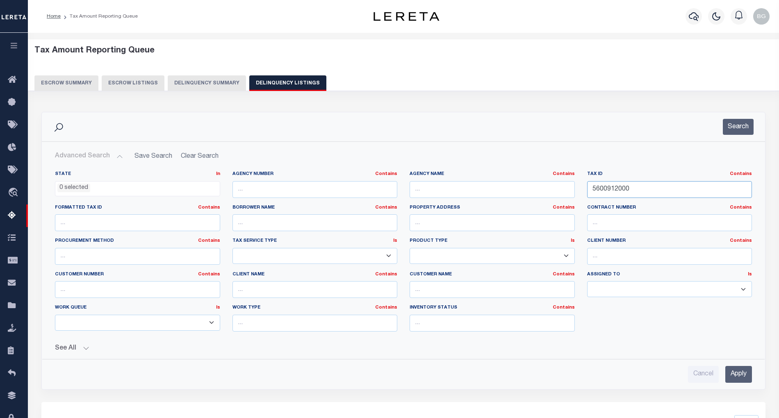
click at [606, 191] on input "5600912000" at bounding box center [669, 189] width 165 height 17
paste input "21"
type input "5600921000"
click at [735, 374] on input "Apply" at bounding box center [738, 374] width 27 height 17
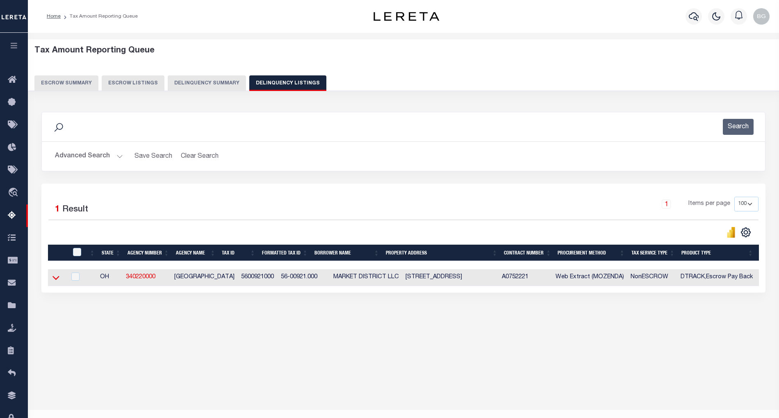
click at [56, 281] on icon at bounding box center [55, 277] width 7 height 9
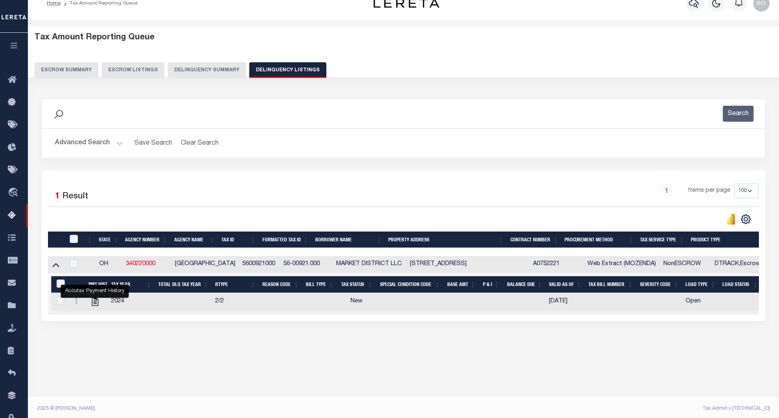
scroll to position [16, 0]
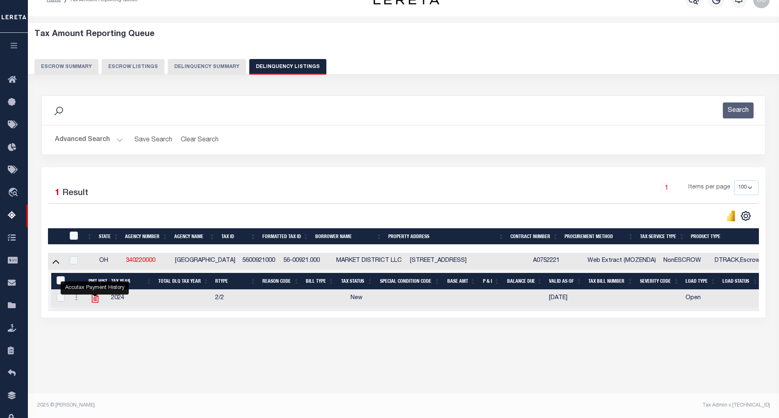
click at [94, 303] on icon "" at bounding box center [94, 298] width 7 height 9
checkbox input "true"
